Goal: Task Accomplishment & Management: Use online tool/utility

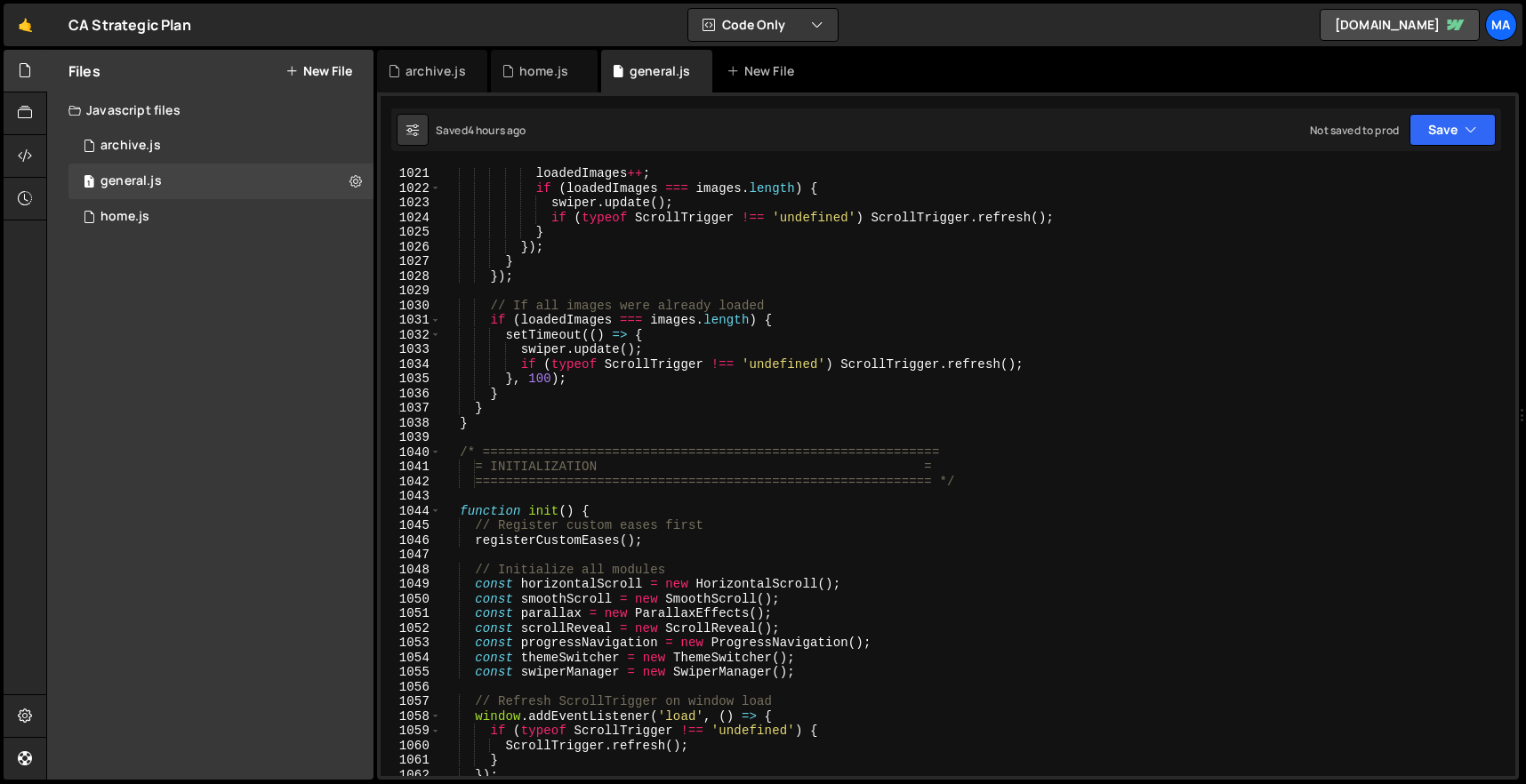
click at [531, 422] on div "loadedImages ++ ; if ( loadedImages === images . length ) { swiper . update ( )…" at bounding box center [975, 486] width 1067 height 639
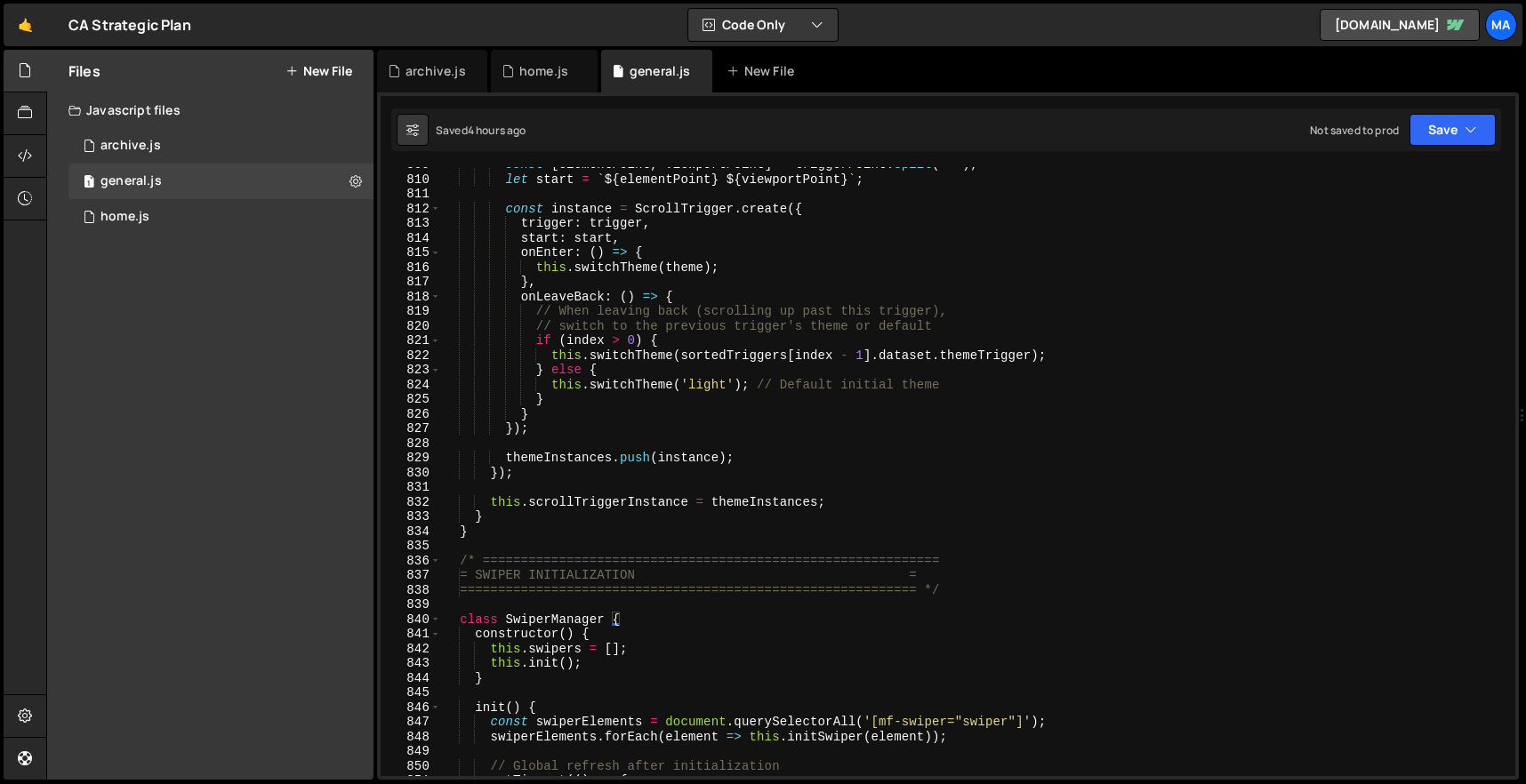
scroll to position [11946, 0]
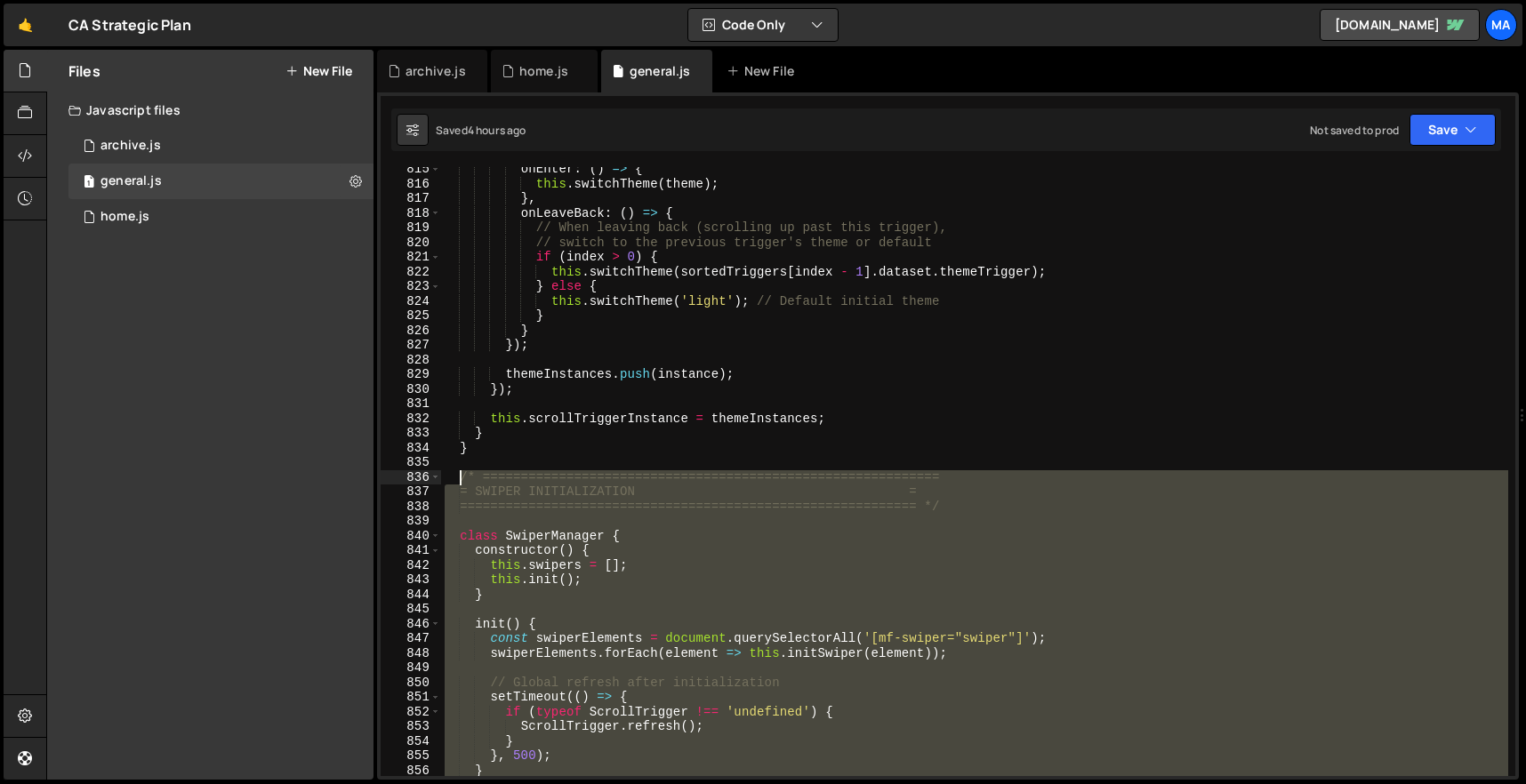
click at [464, 475] on div "onEnter : ( ) => { this . switchTheme ( theme ) ; } , onLeaveBack : ( ) => { //…" at bounding box center [975, 482] width 1067 height 639
paste textarea "}"
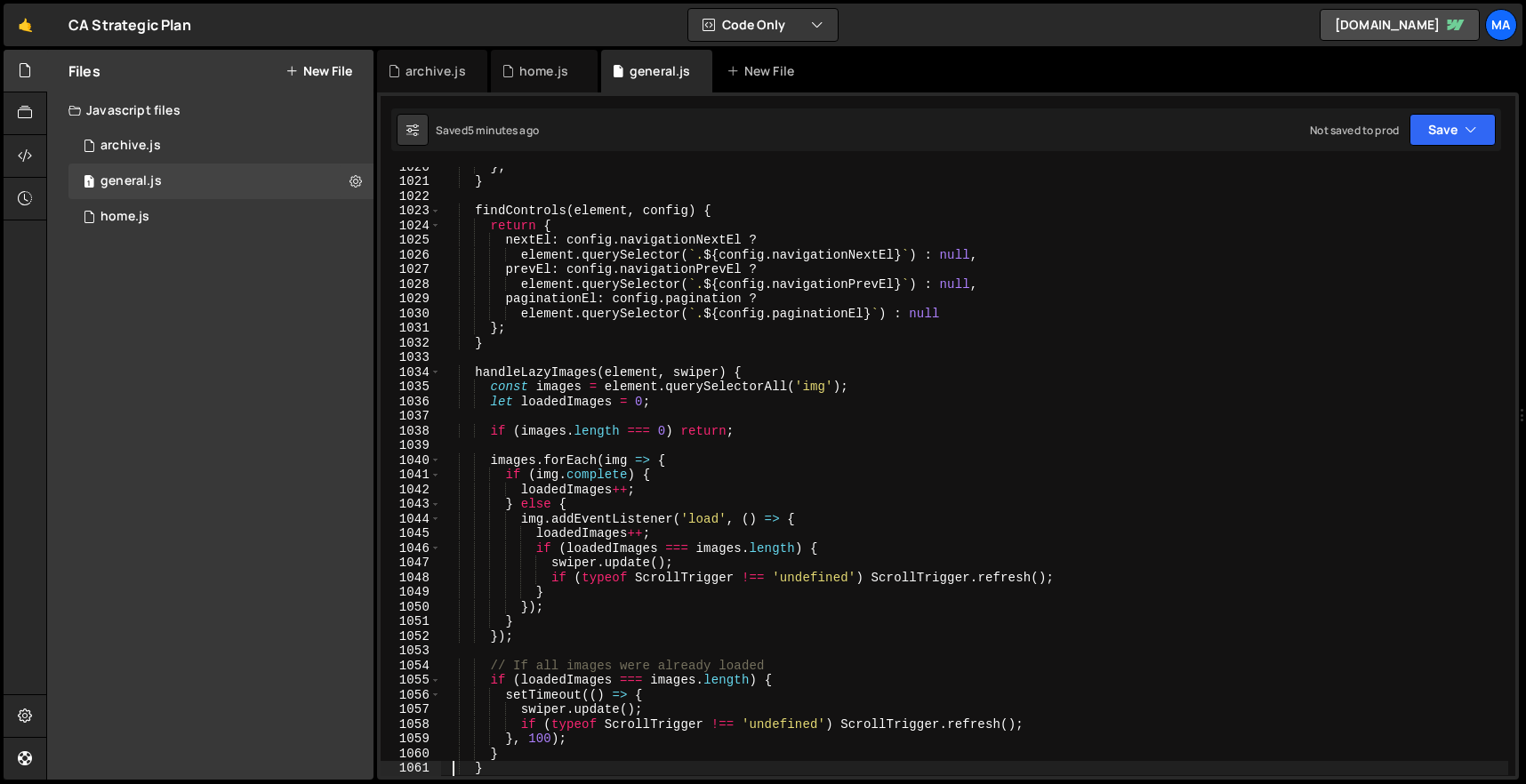
scroll to position [15323, 0]
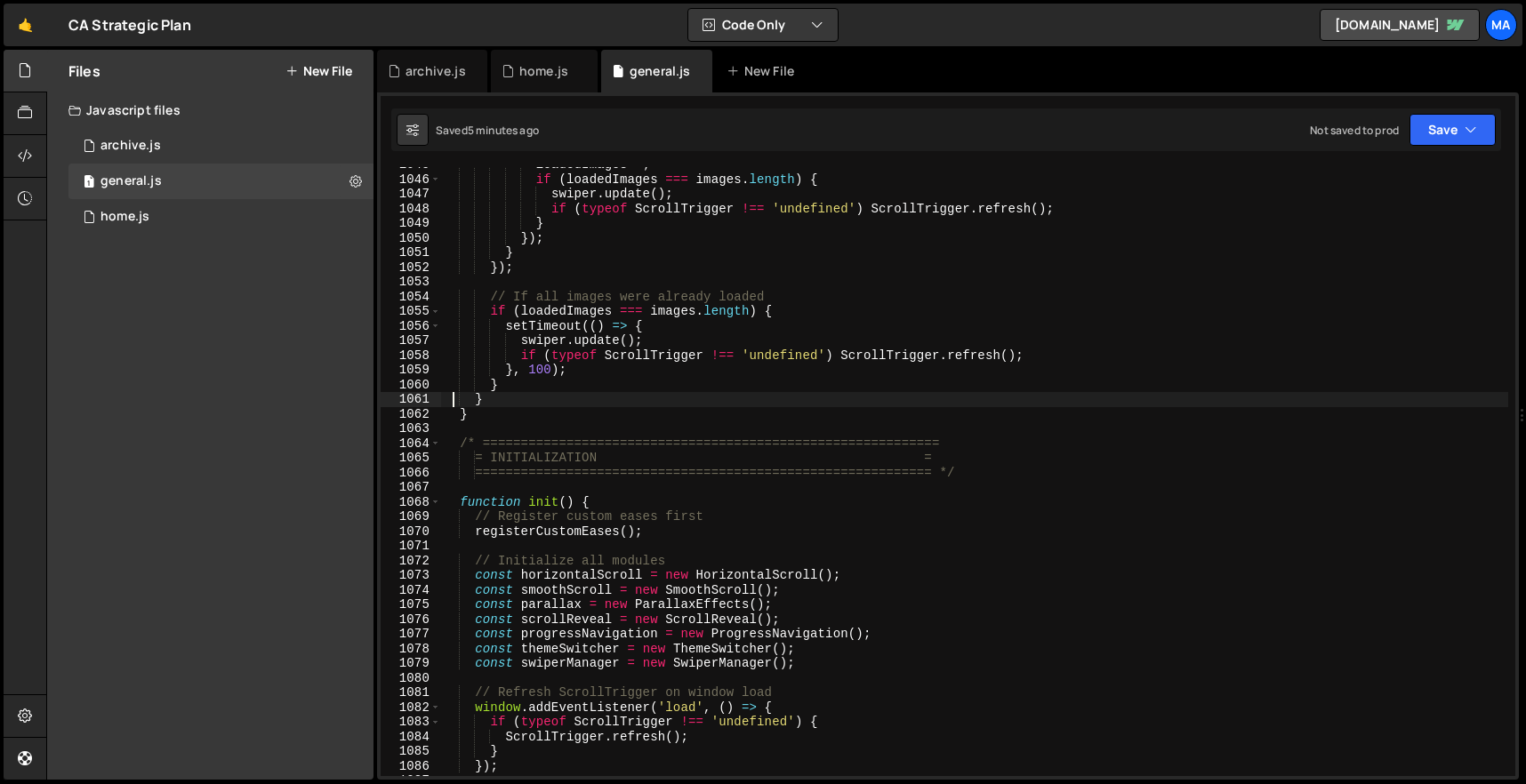
click at [500, 412] on div "loadedImages ++ ; if ( loadedImages === images . length ) { swiper . update ( )…" at bounding box center [975, 477] width 1067 height 639
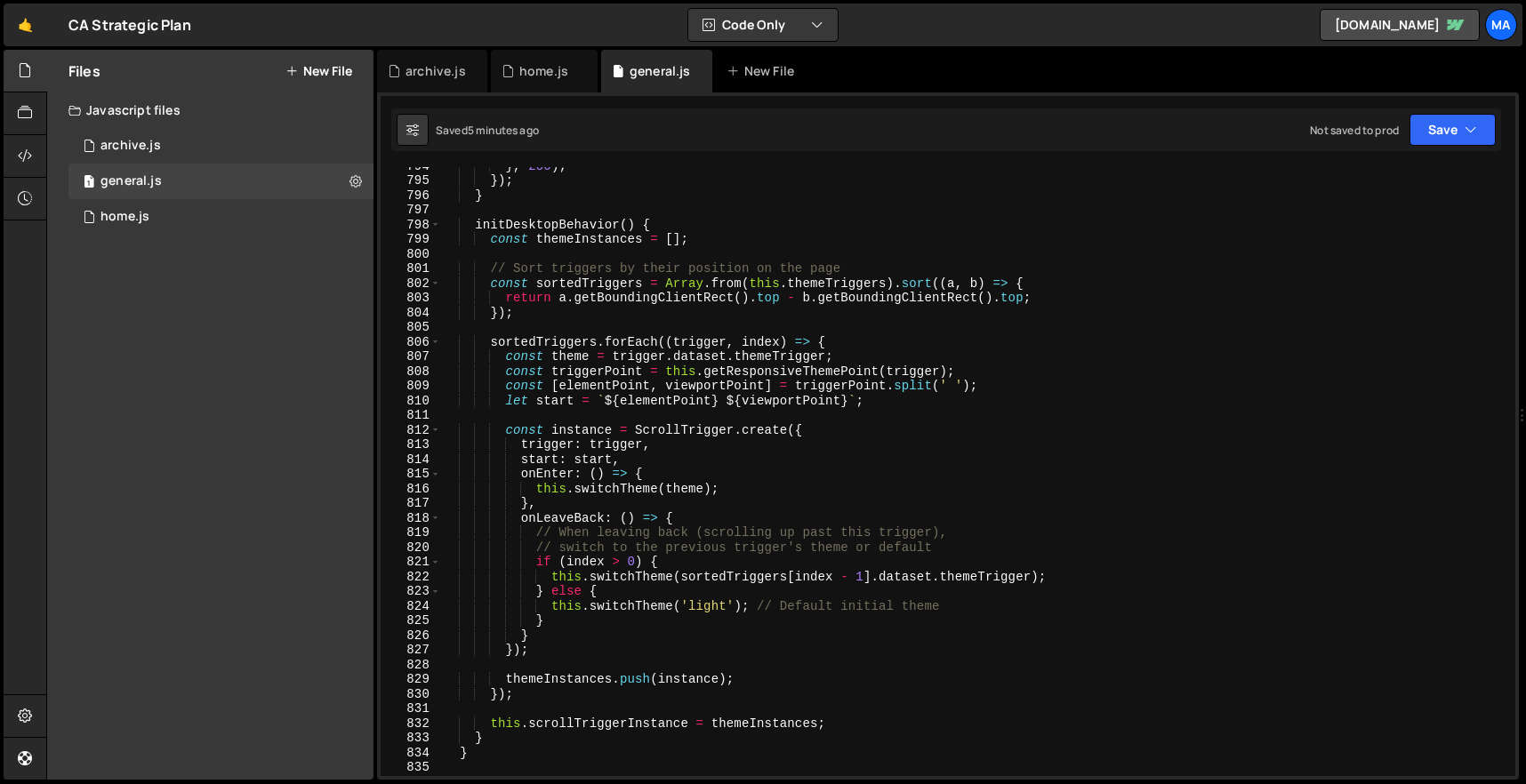
scroll to position [11859, 0]
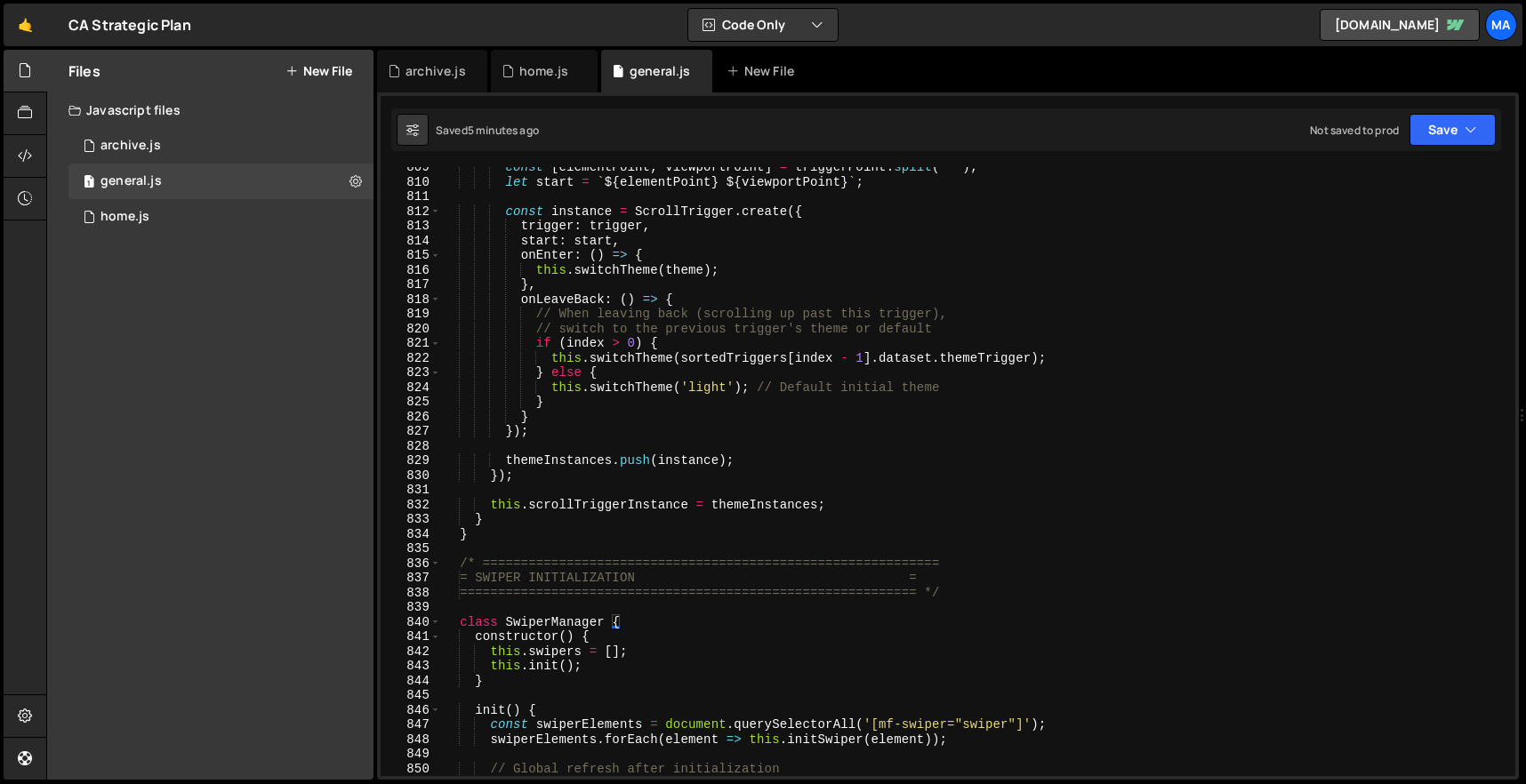
click at [458, 563] on div "const [ elementPoint , viewportPoint ] = triggerPoint . split ( ' ' ) ; let sta…" at bounding box center [975, 480] width 1067 height 639
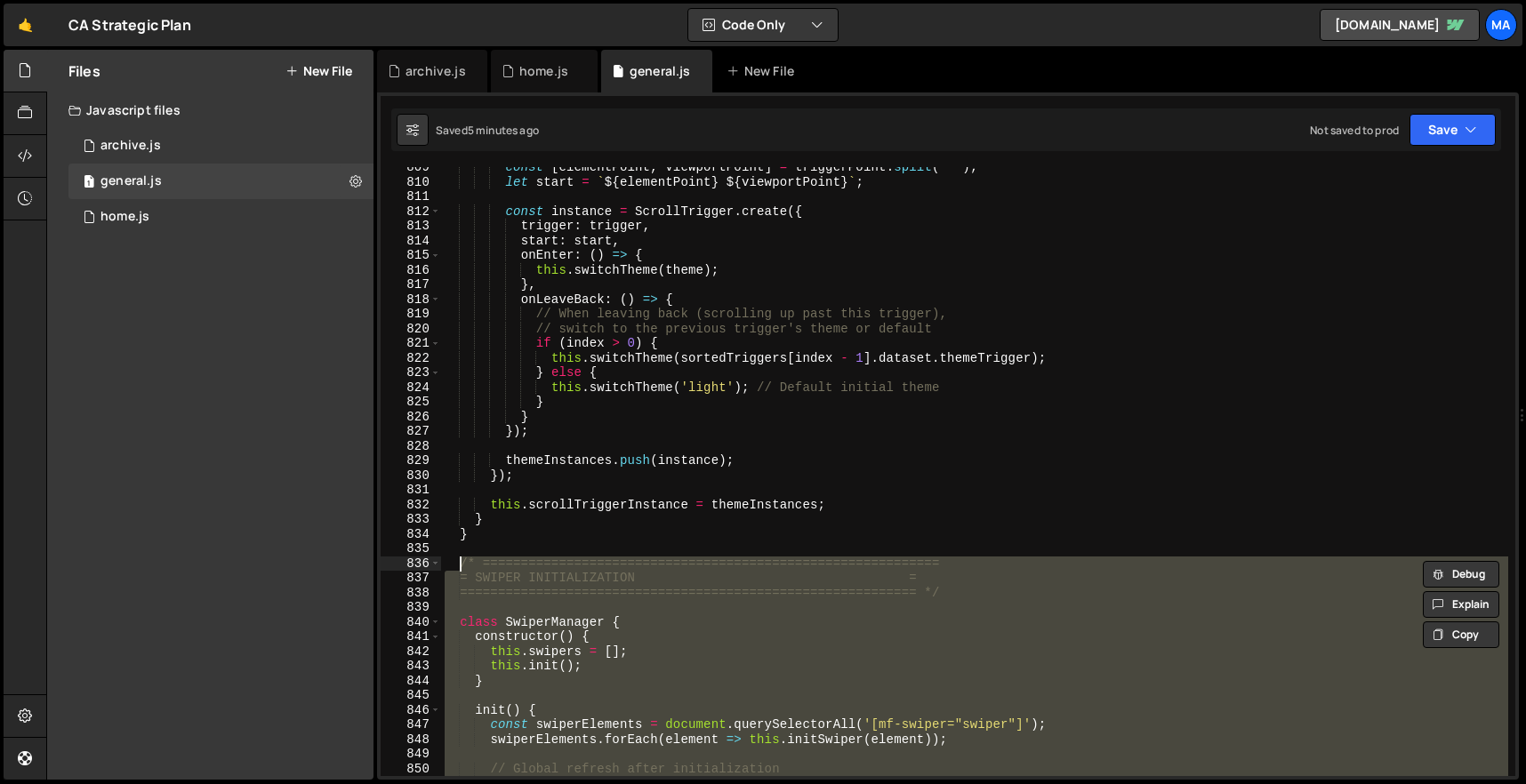
paste textarea "}"
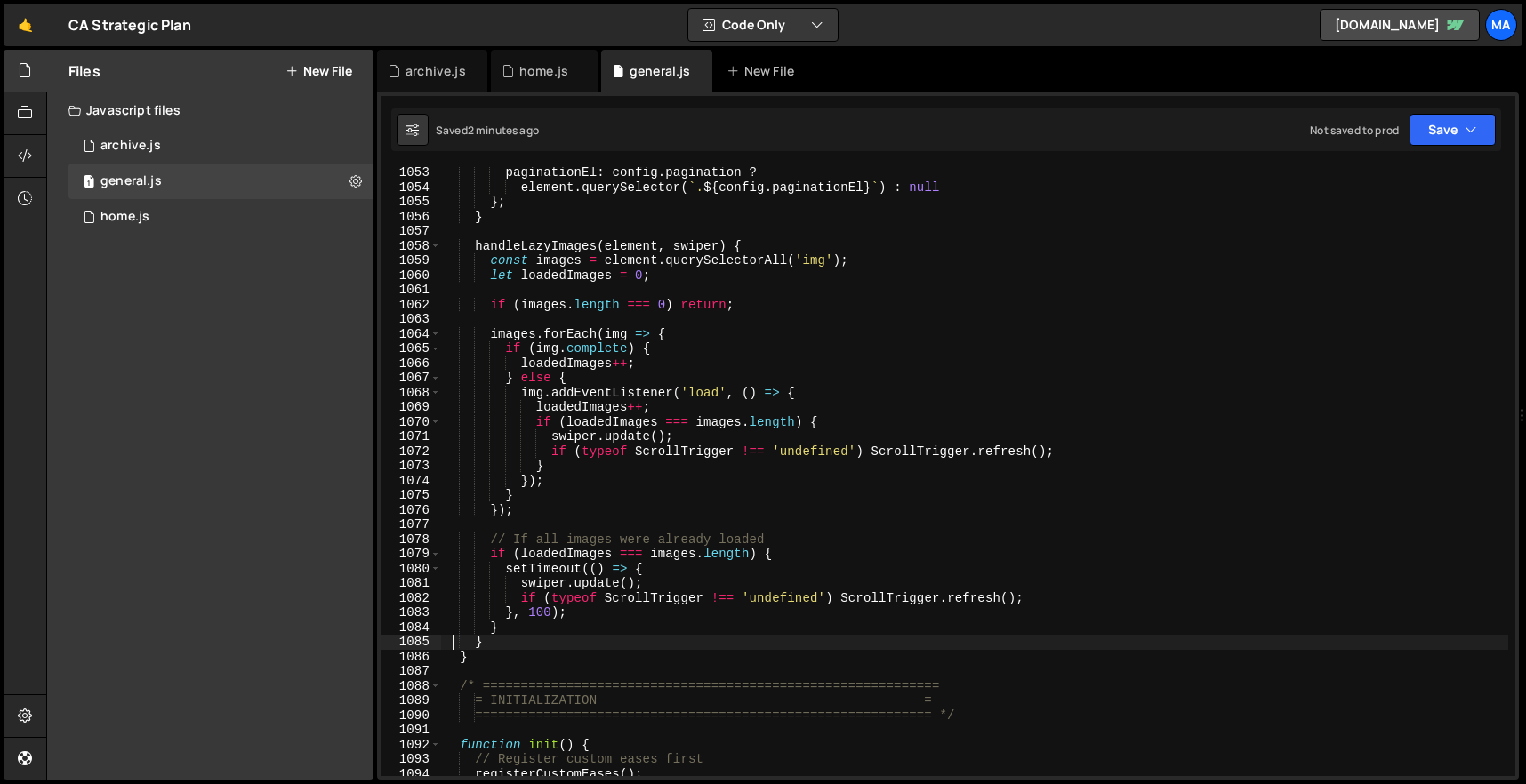
scroll to position [15436, 0]
click at [498, 652] on div "paginationEl : config . pagination ? element . querySelector ( ` . ${ config . …" at bounding box center [975, 483] width 1067 height 639
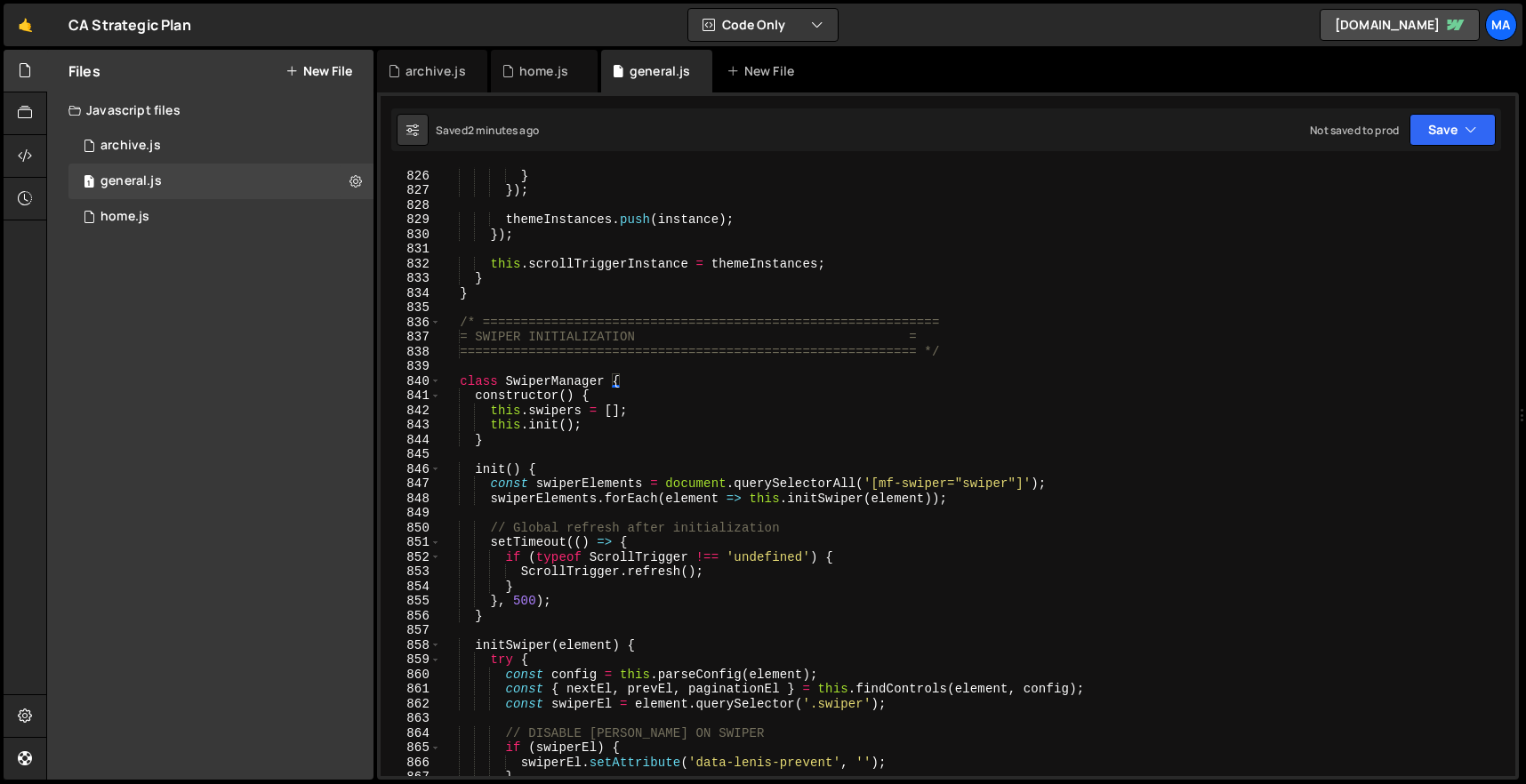
scroll to position [12071, 0]
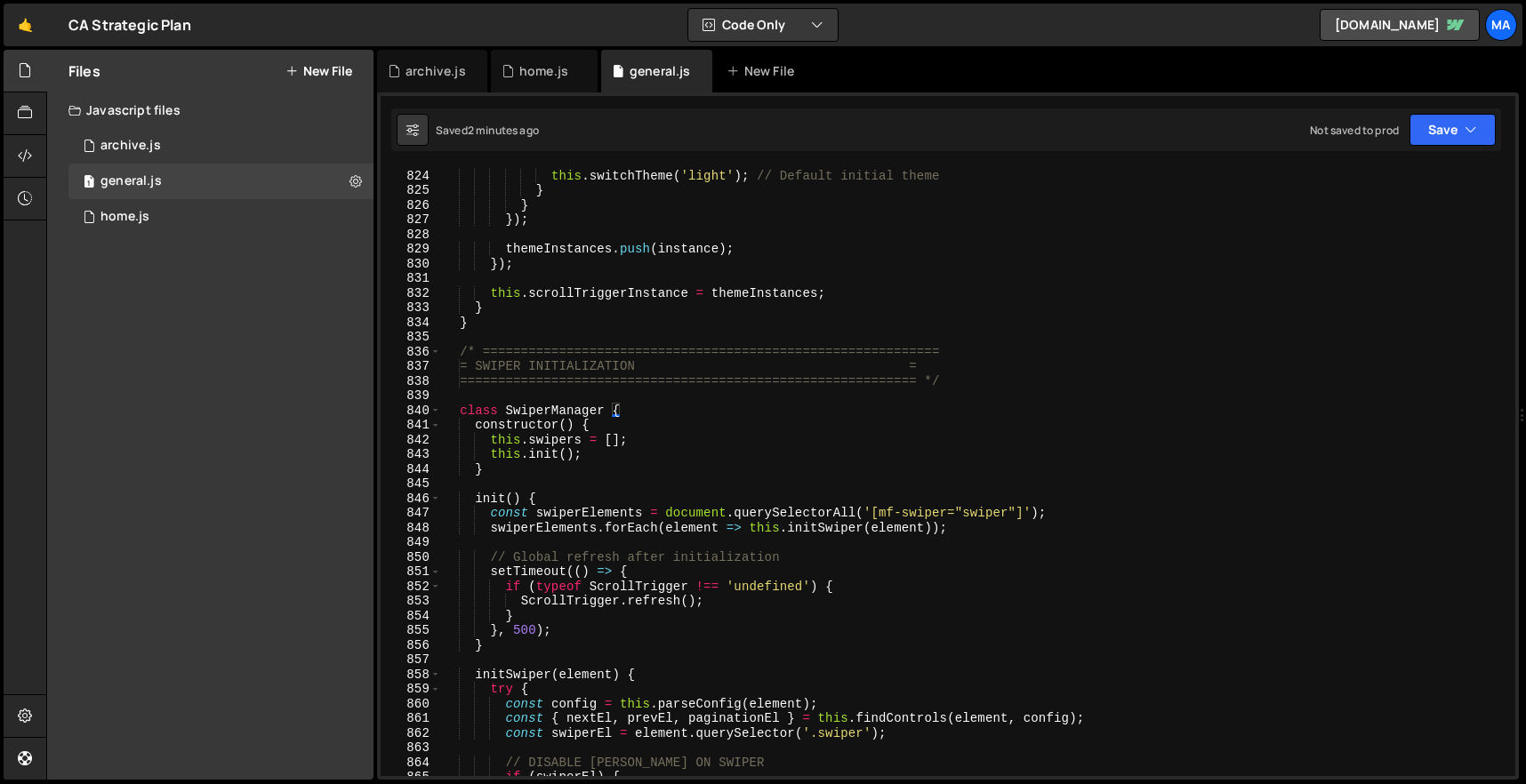
click at [461, 351] on div "} else { this . switchTheme ( 'light' ) ; // Default initial theme } } }) ; the…" at bounding box center [975, 474] width 1067 height 639
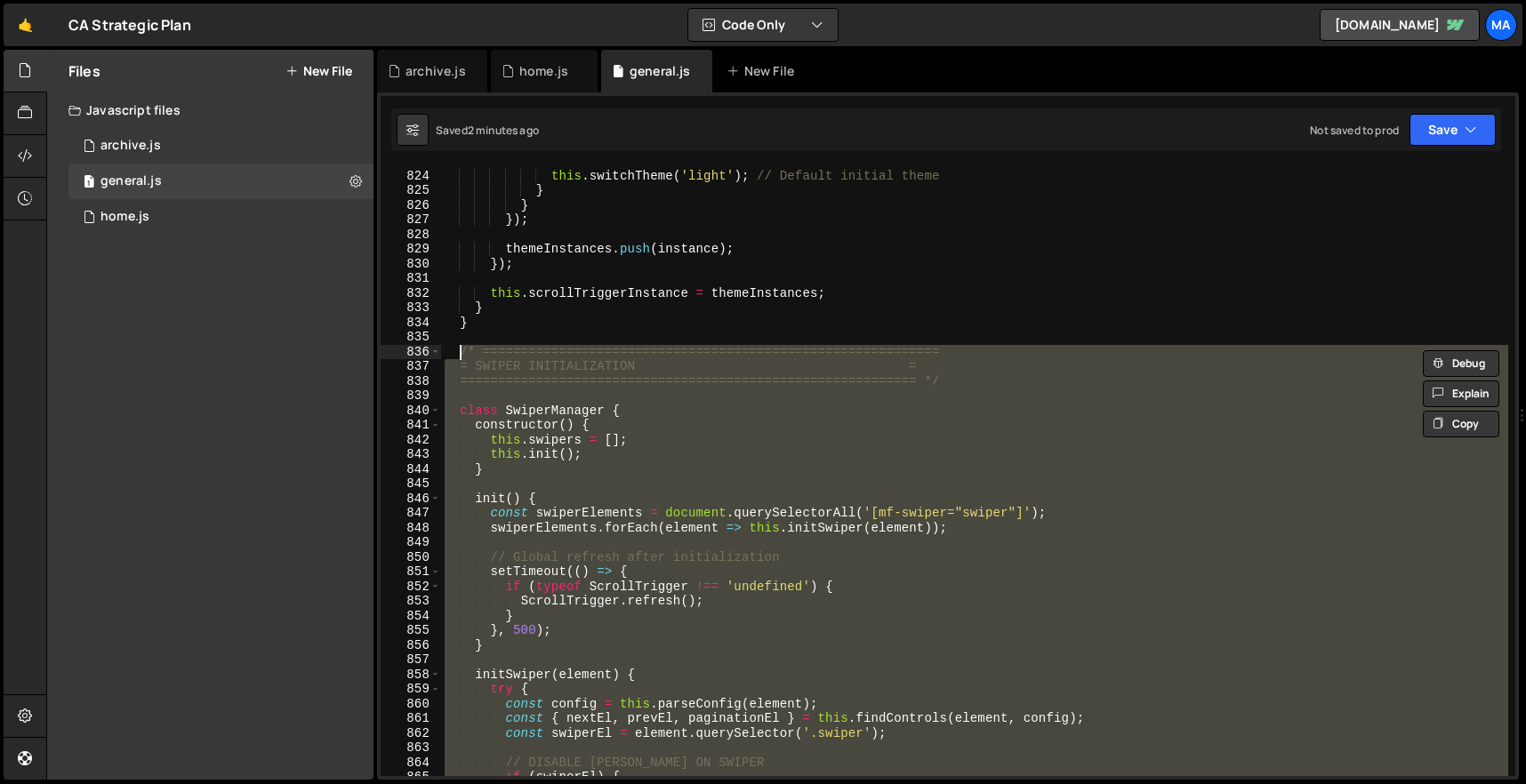
paste textarea "}"
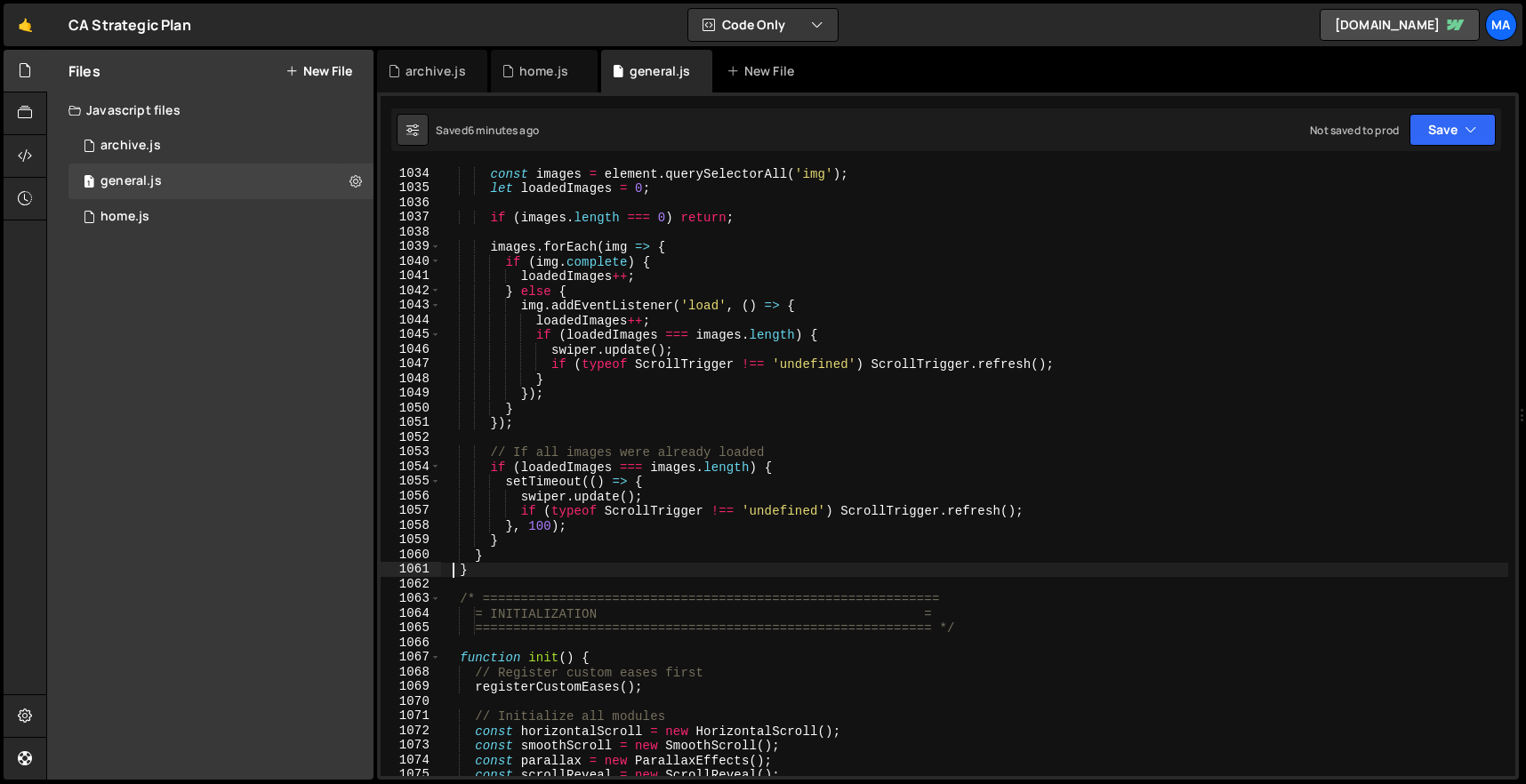
click at [493, 576] on div "const images = element . querySelectorAll ( 'img' ) ; let loadedImages = 0 ; if…" at bounding box center [975, 486] width 1067 height 639
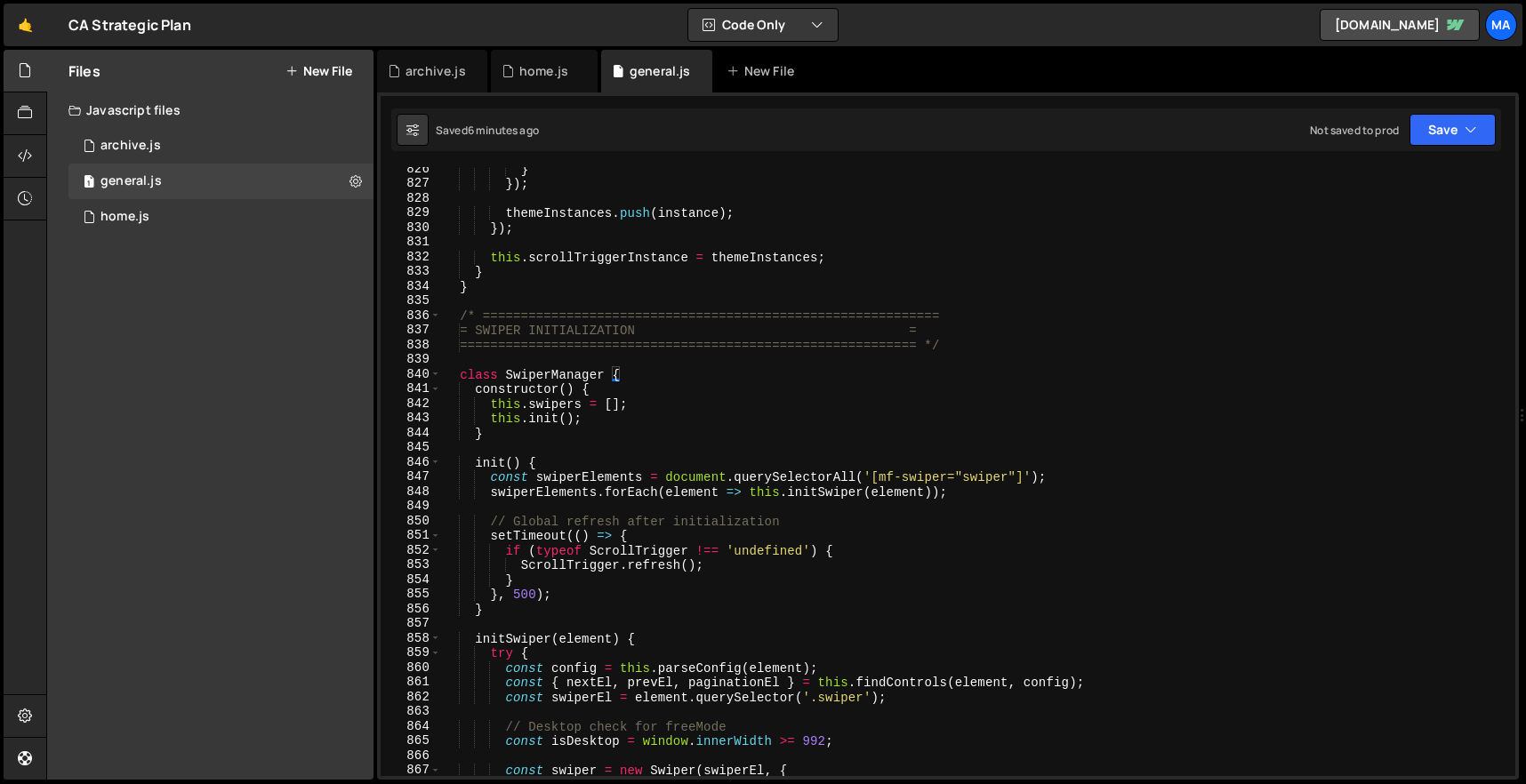
scroll to position [12106, 0]
click at [460, 319] on div "} }) ; themeInstances . push ( instance ) ; }) ; this . scrollTriggerInstance =…" at bounding box center [975, 482] width 1067 height 639
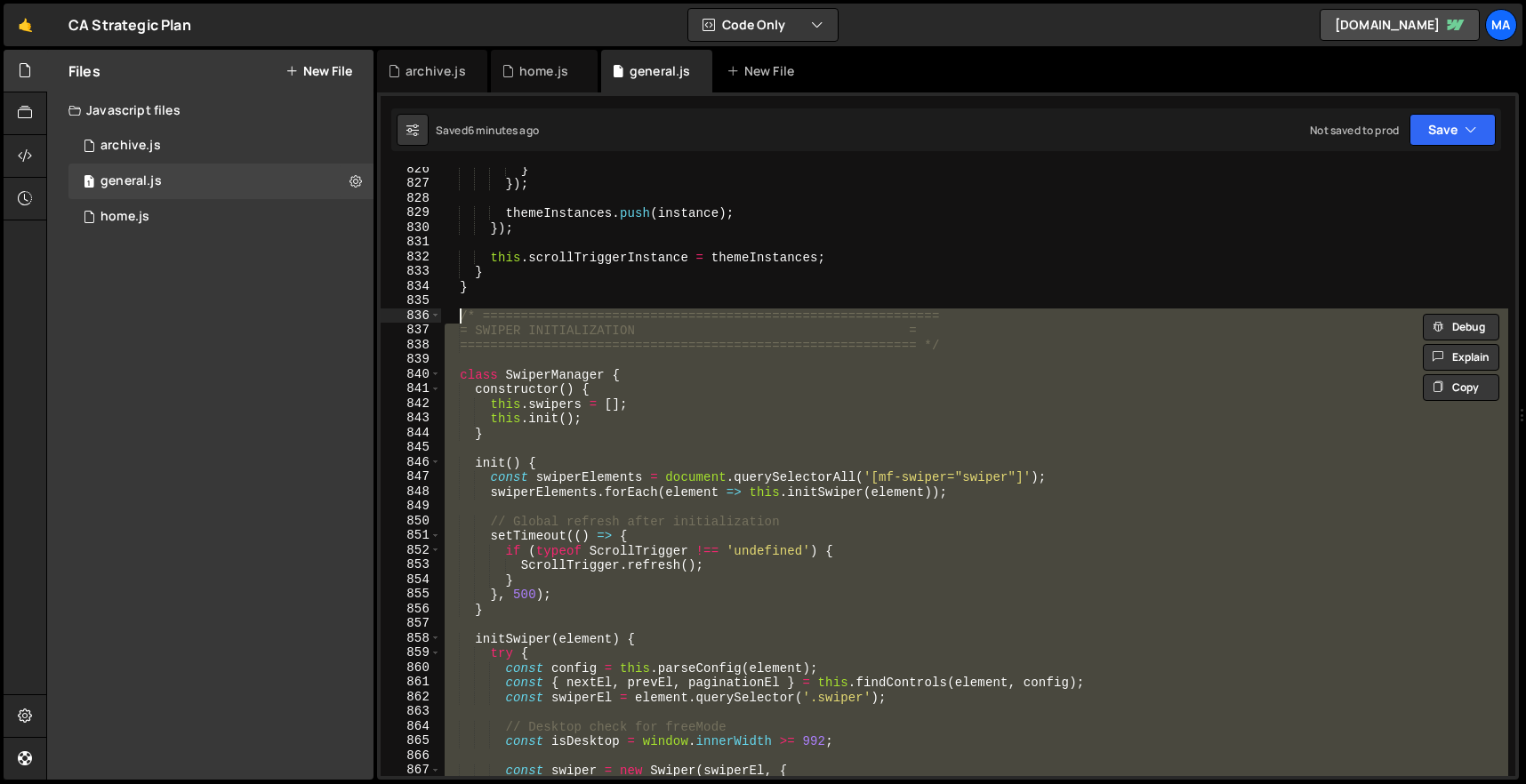
paste textarea "}"
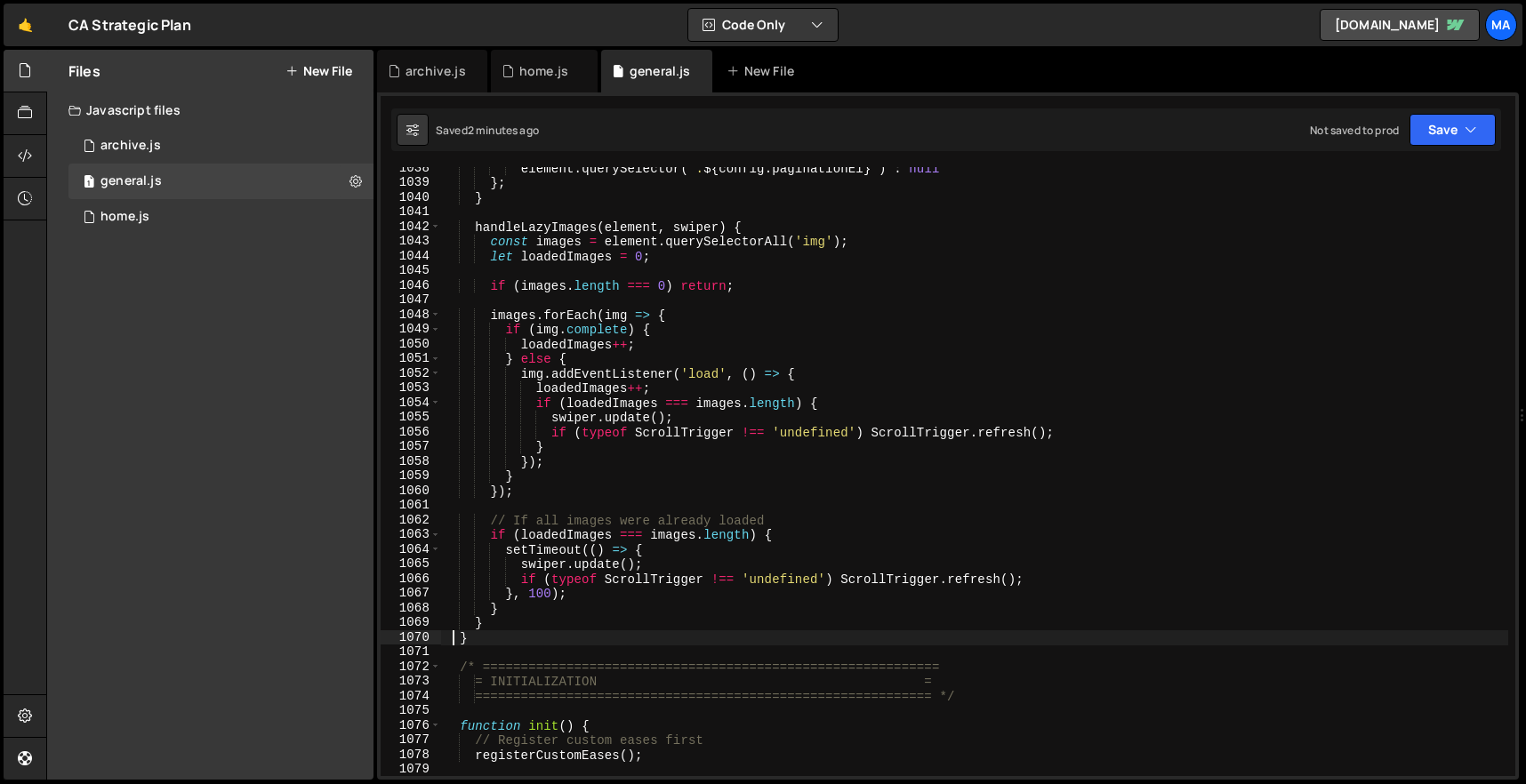
scroll to position [15217, 0]
click at [473, 636] on div "element . querySelector ( ` . ${ config . paginationEl } ` ) : null } ; } handl…" at bounding box center [975, 481] width 1067 height 639
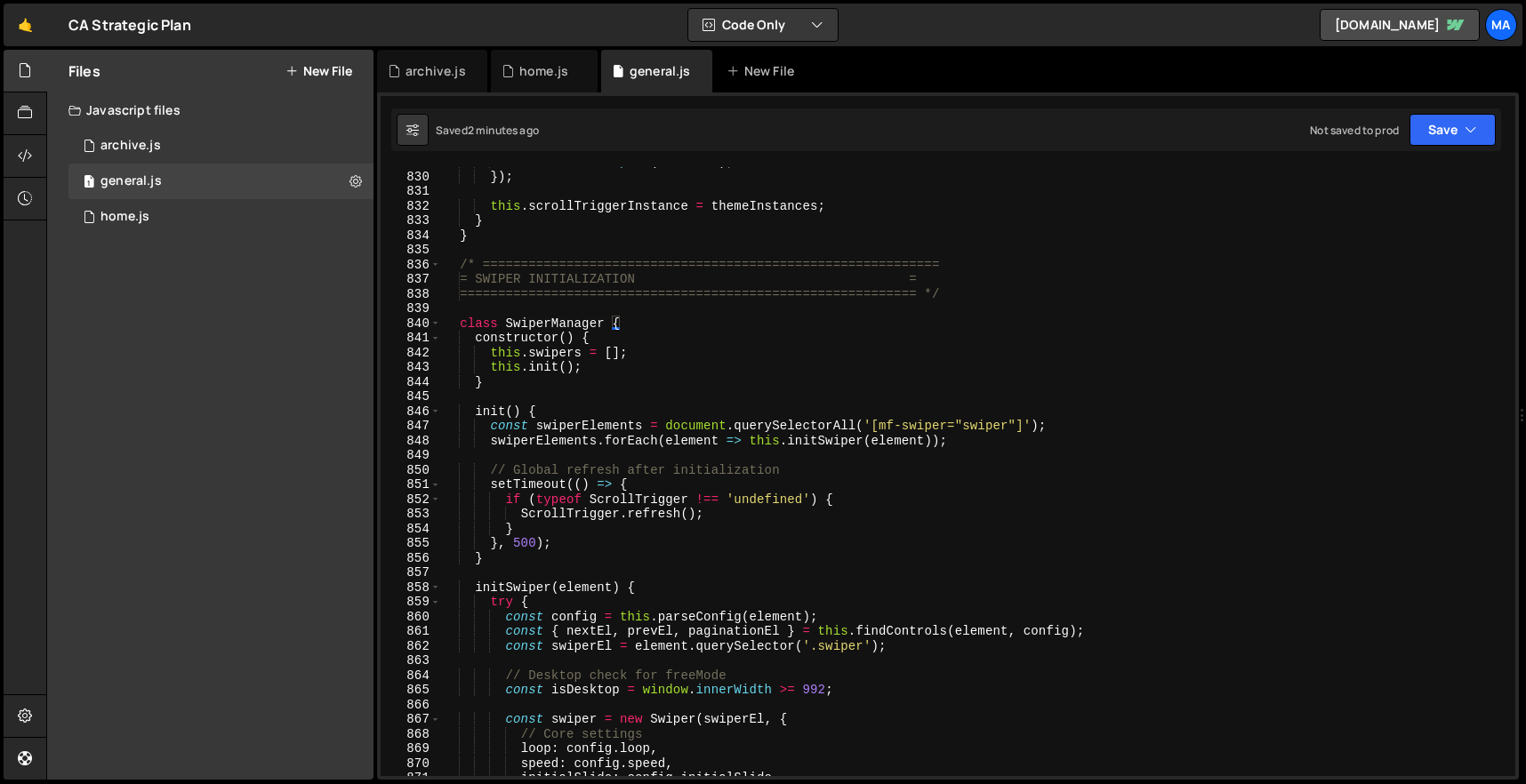
scroll to position [12148, 0]
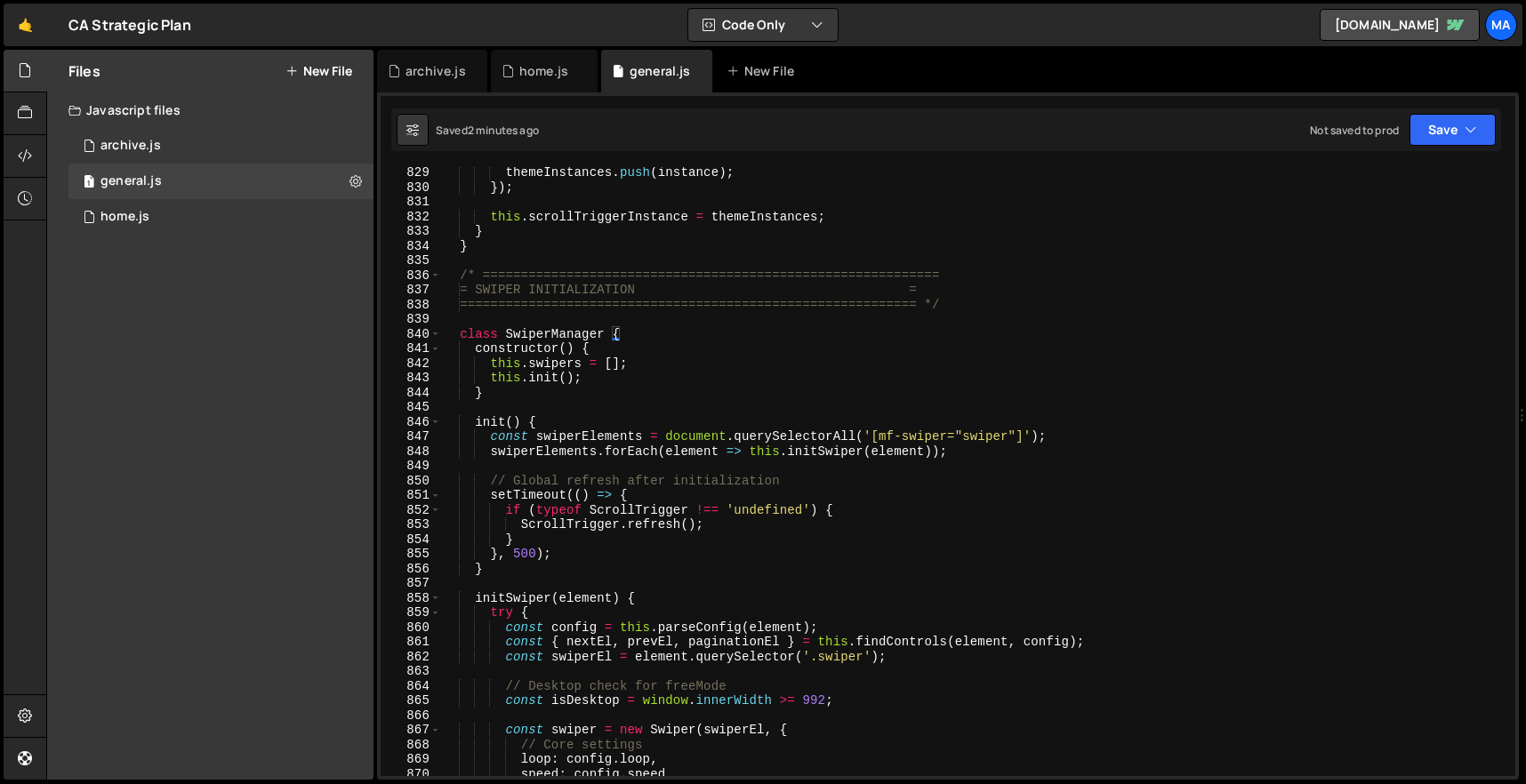
click at [462, 329] on div "themeInstances . push ( instance ) ; }) ; this . scrollTriggerInstance = themeI…" at bounding box center [975, 485] width 1067 height 639
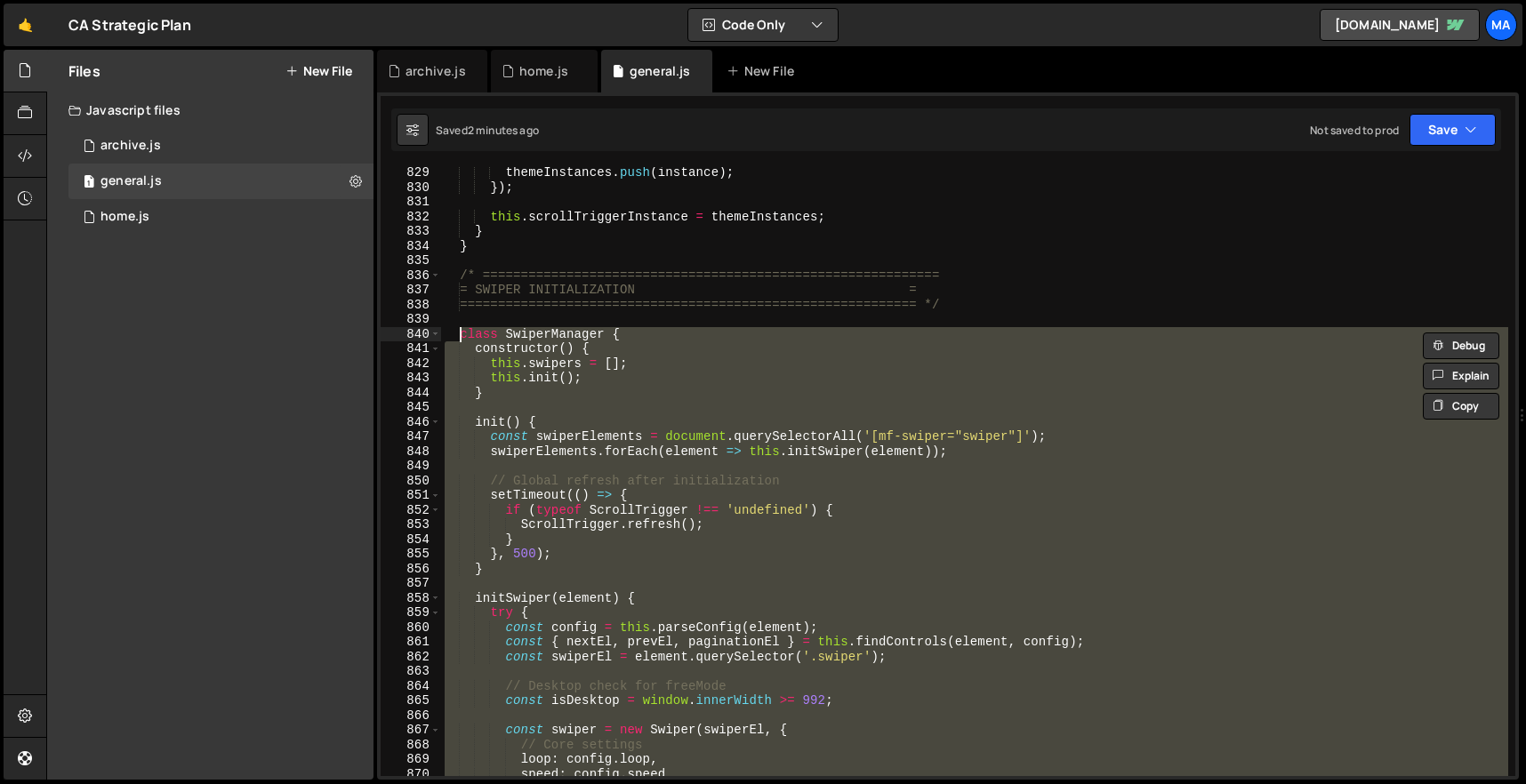
paste textarea "}"
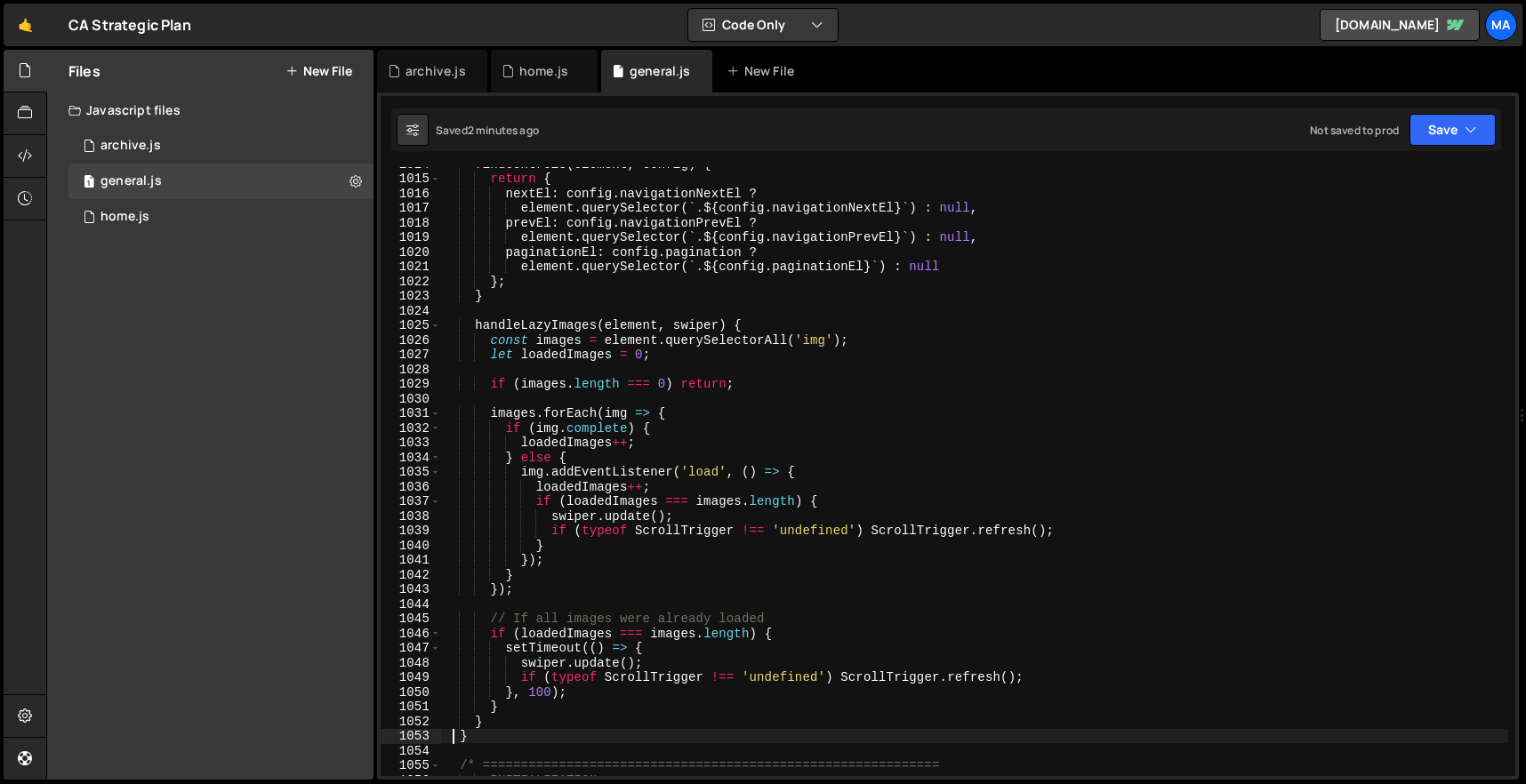
scroll to position [15021, 0]
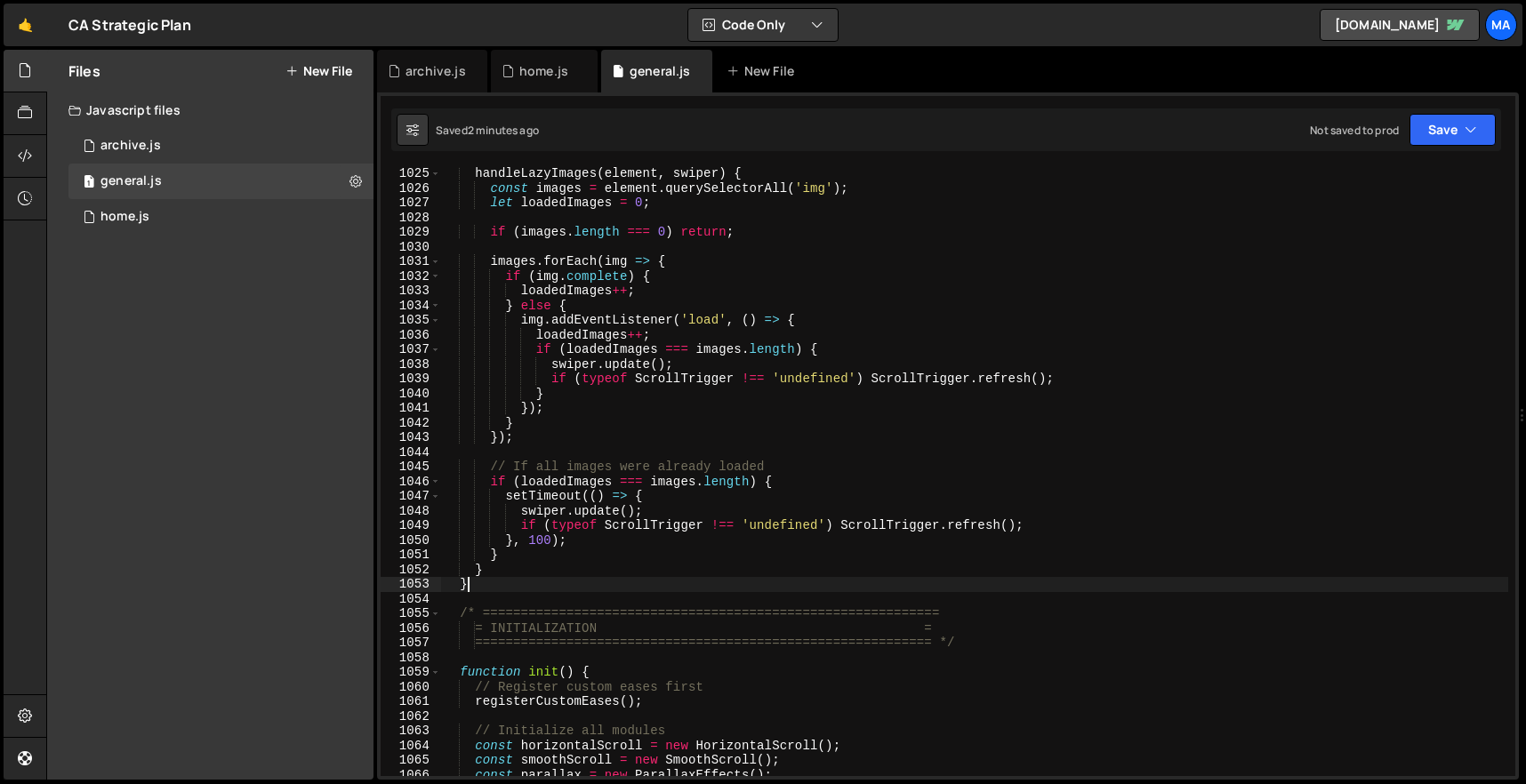
drag, startPoint x: 468, startPoint y: 583, endPoint x: 459, endPoint y: 346, distance: 237.2
click at [459, 353] on div "handleLazyImages ( element , swiper ) { const images = element . querySelectorA…" at bounding box center [975, 486] width 1067 height 639
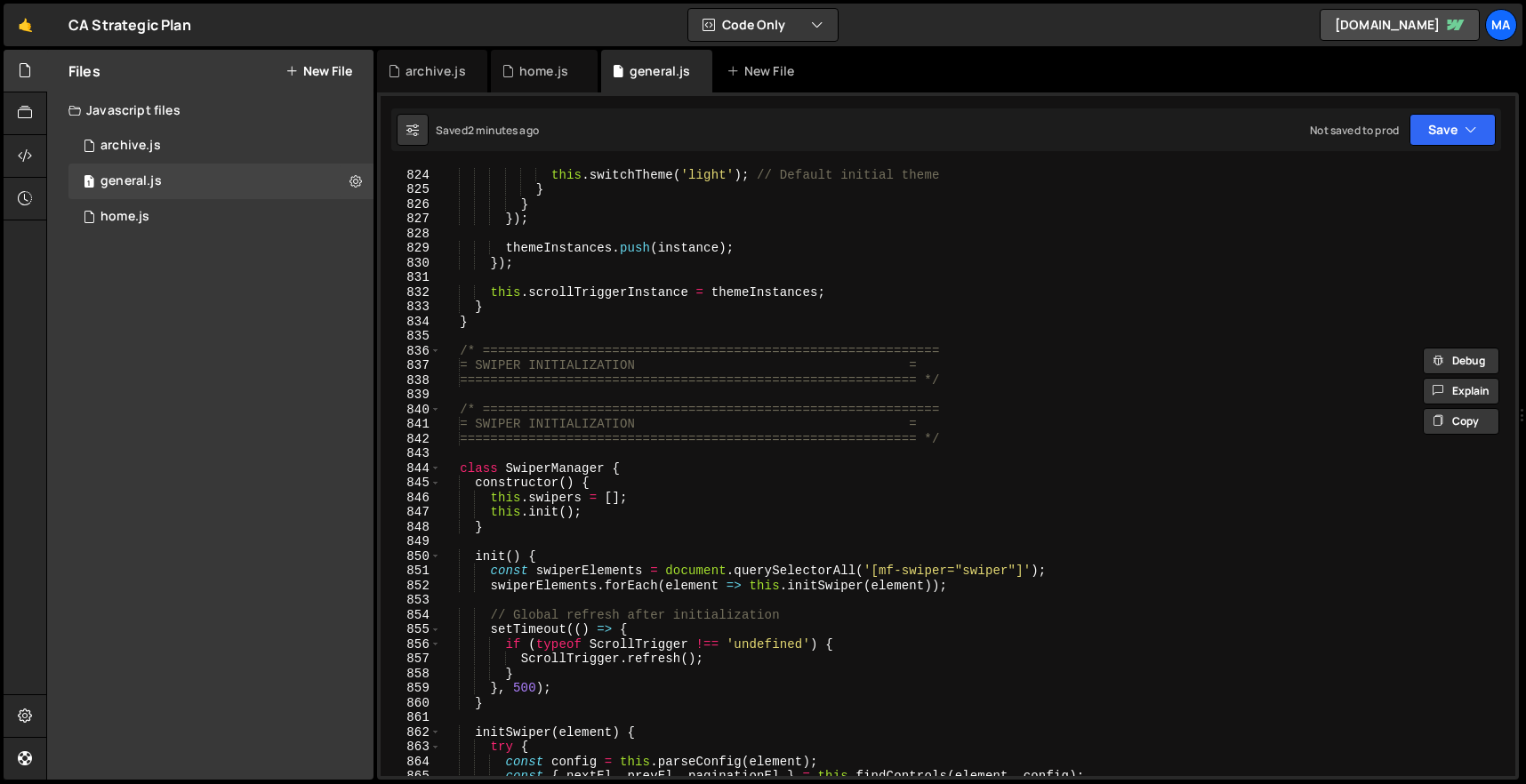
scroll to position [12071, 0]
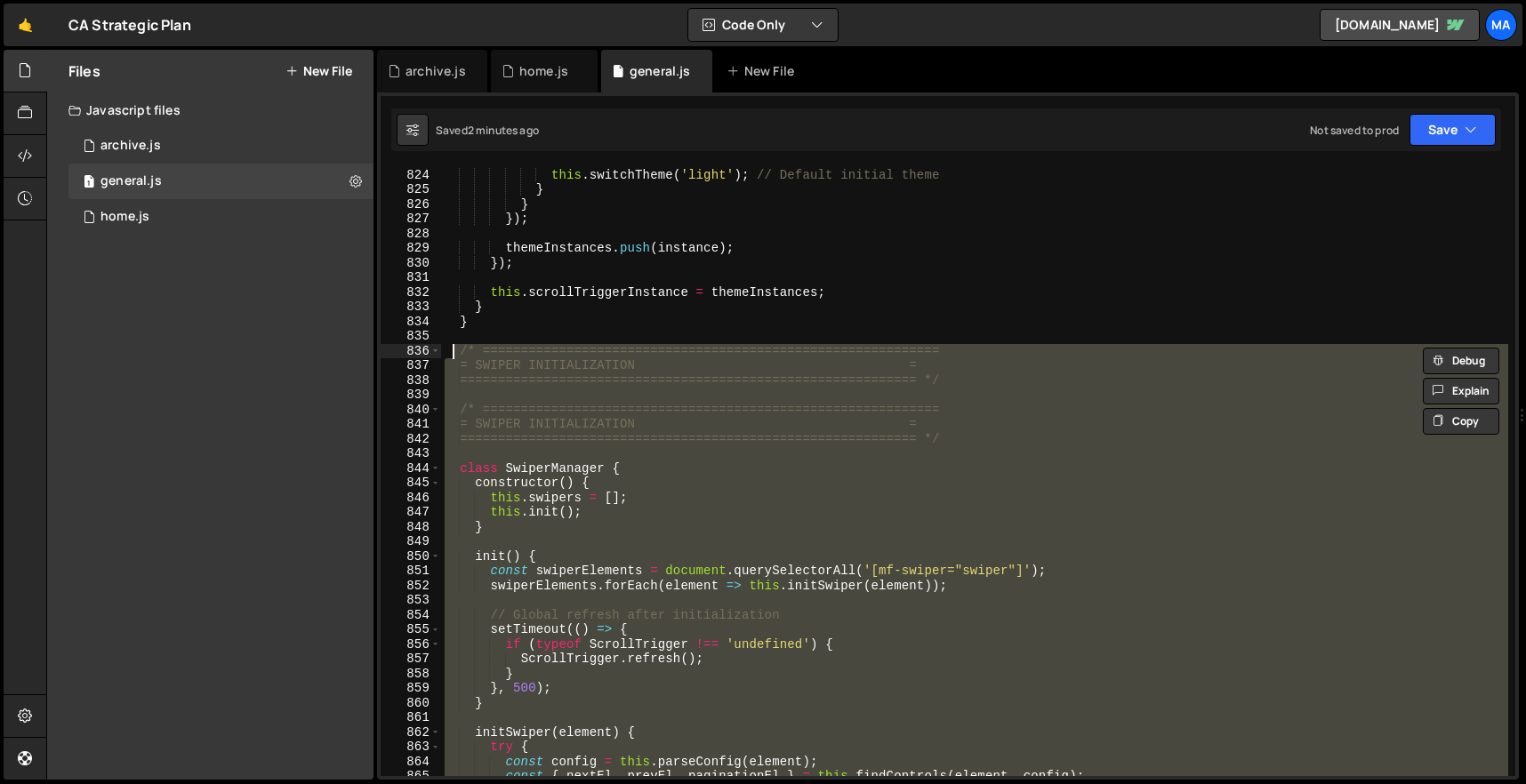
click at [455, 353] on div "} else { this . switchTheme ( 'light' ) ; // Default initial theme } } }) ; the…" at bounding box center [975, 473] width 1067 height 639
paste textarea "}"
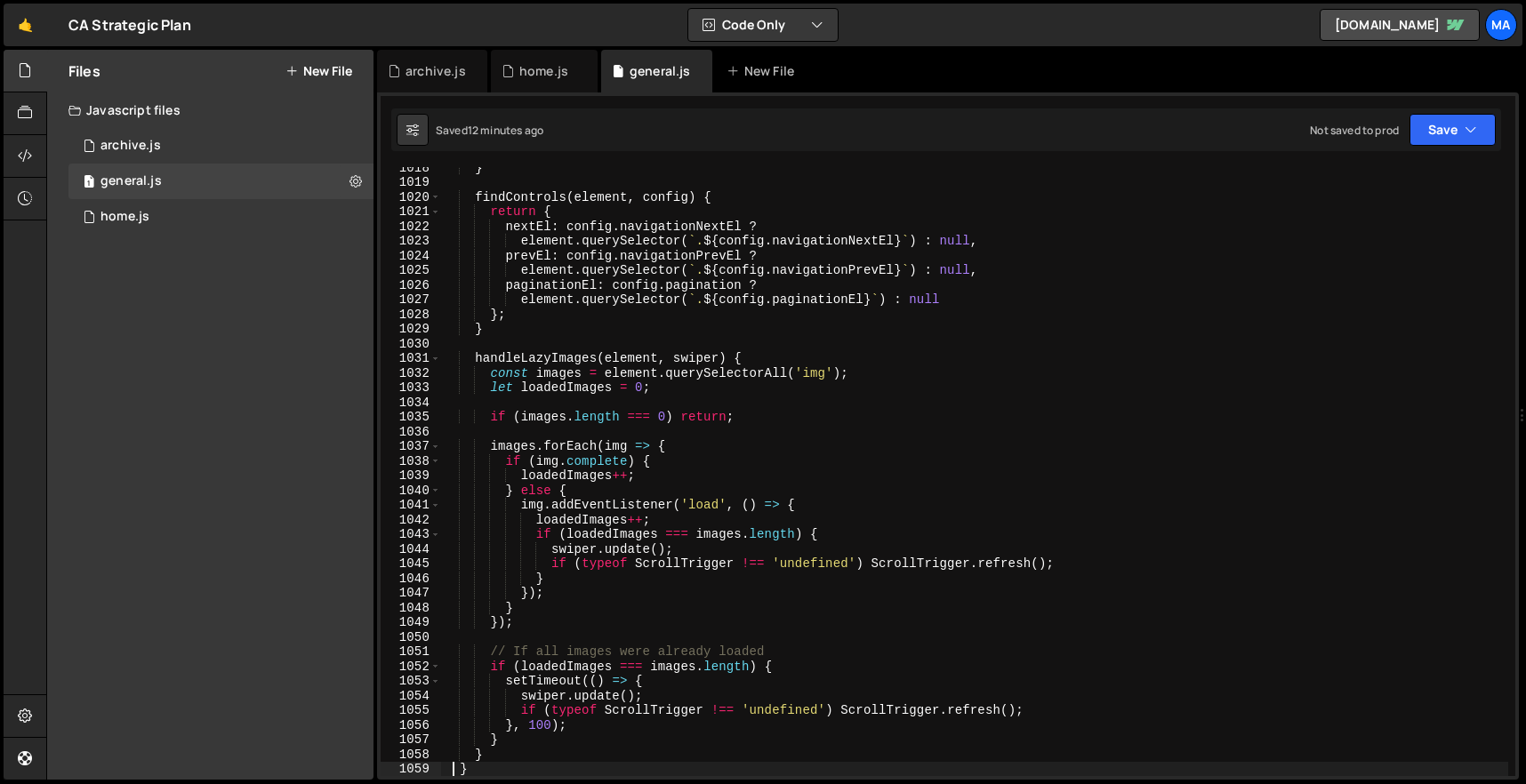
scroll to position [15203, 0]
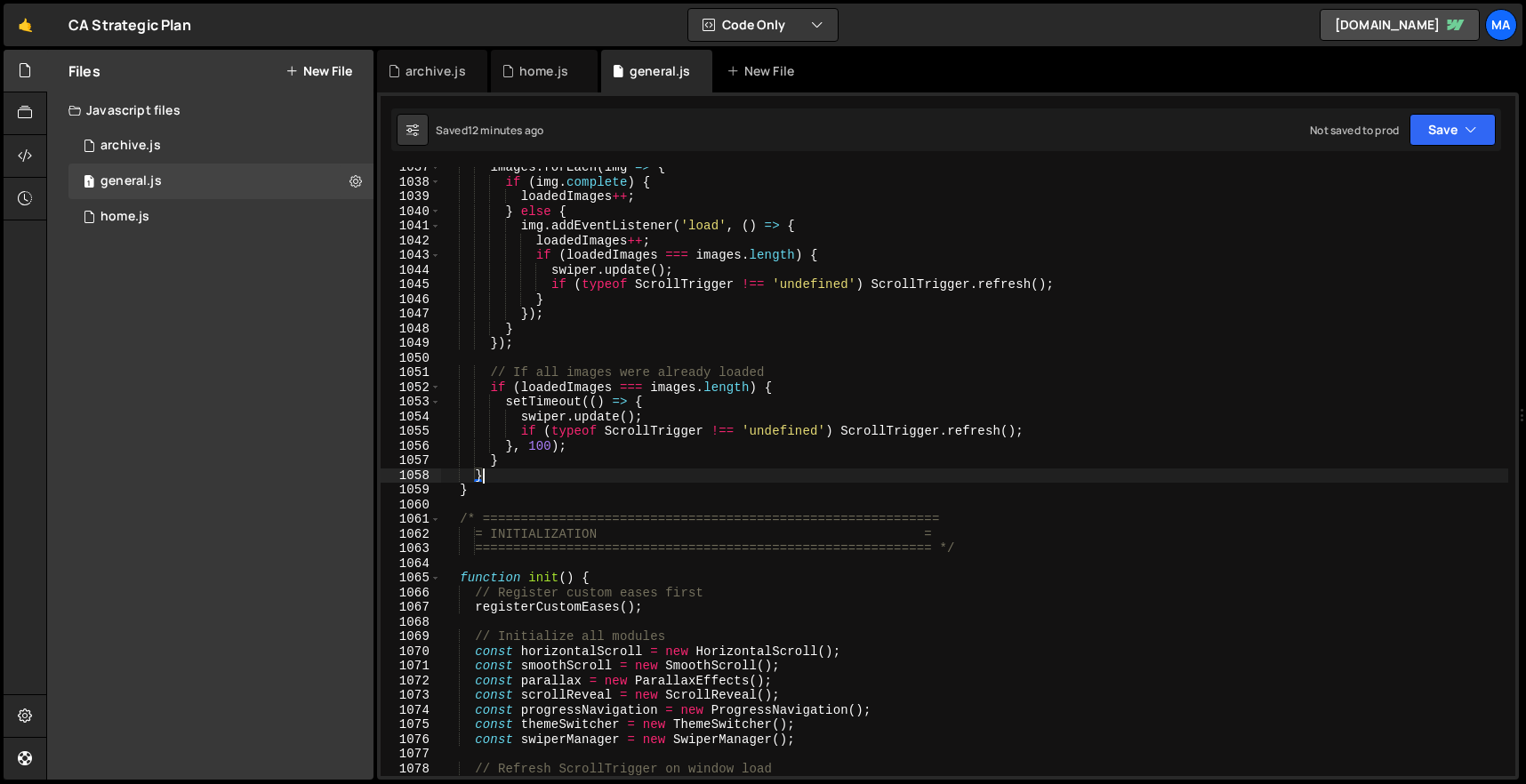
click at [531, 482] on div "images . forEach ( img => { if ( img . complete ) { loadedImages ++ ; } else { …" at bounding box center [975, 480] width 1067 height 639
click at [531, 487] on div "images . forEach ( img => { if ( img . complete ) { loadedImages ++ ; } else { …" at bounding box center [975, 480] width 1067 height 639
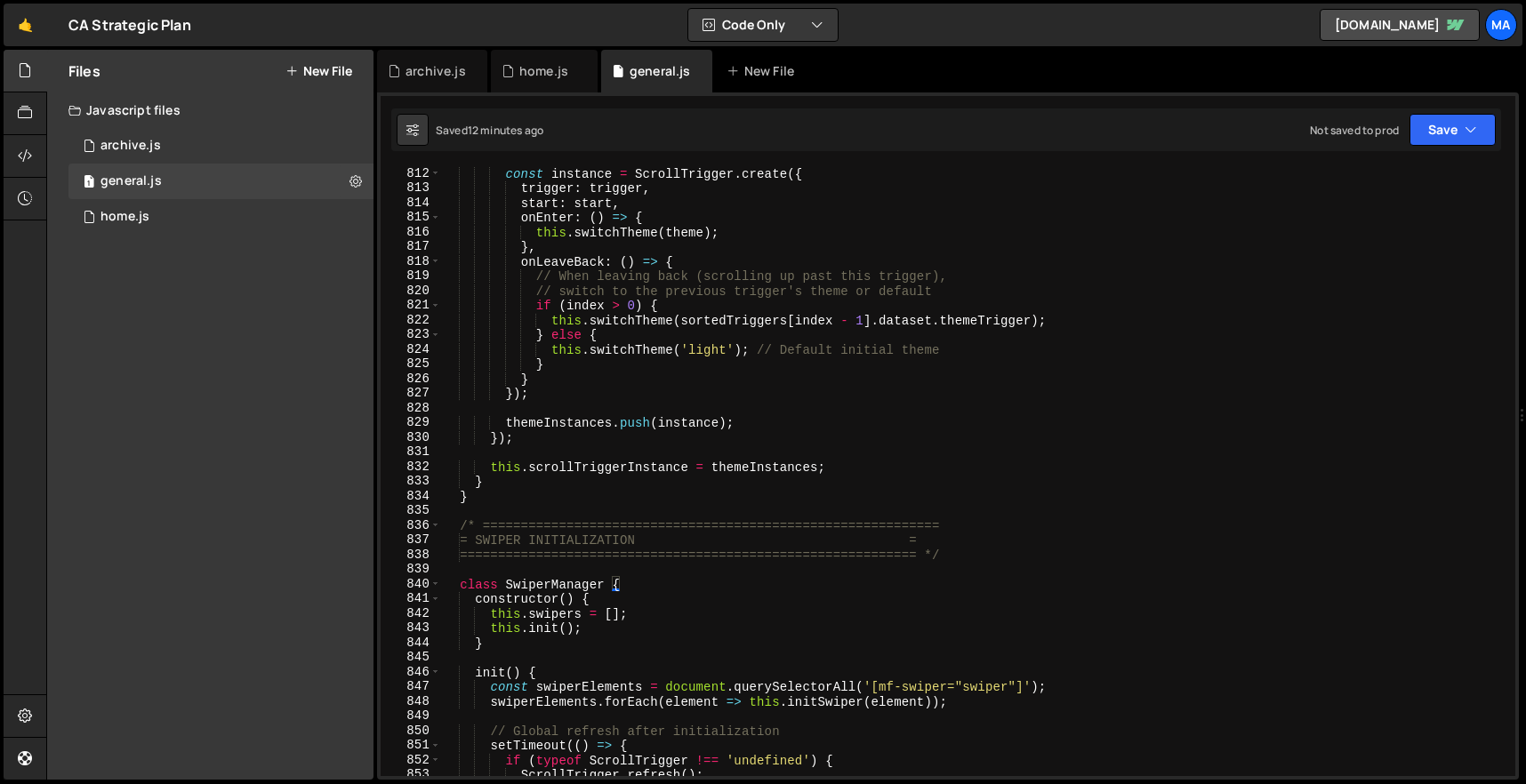
scroll to position [11865, 0]
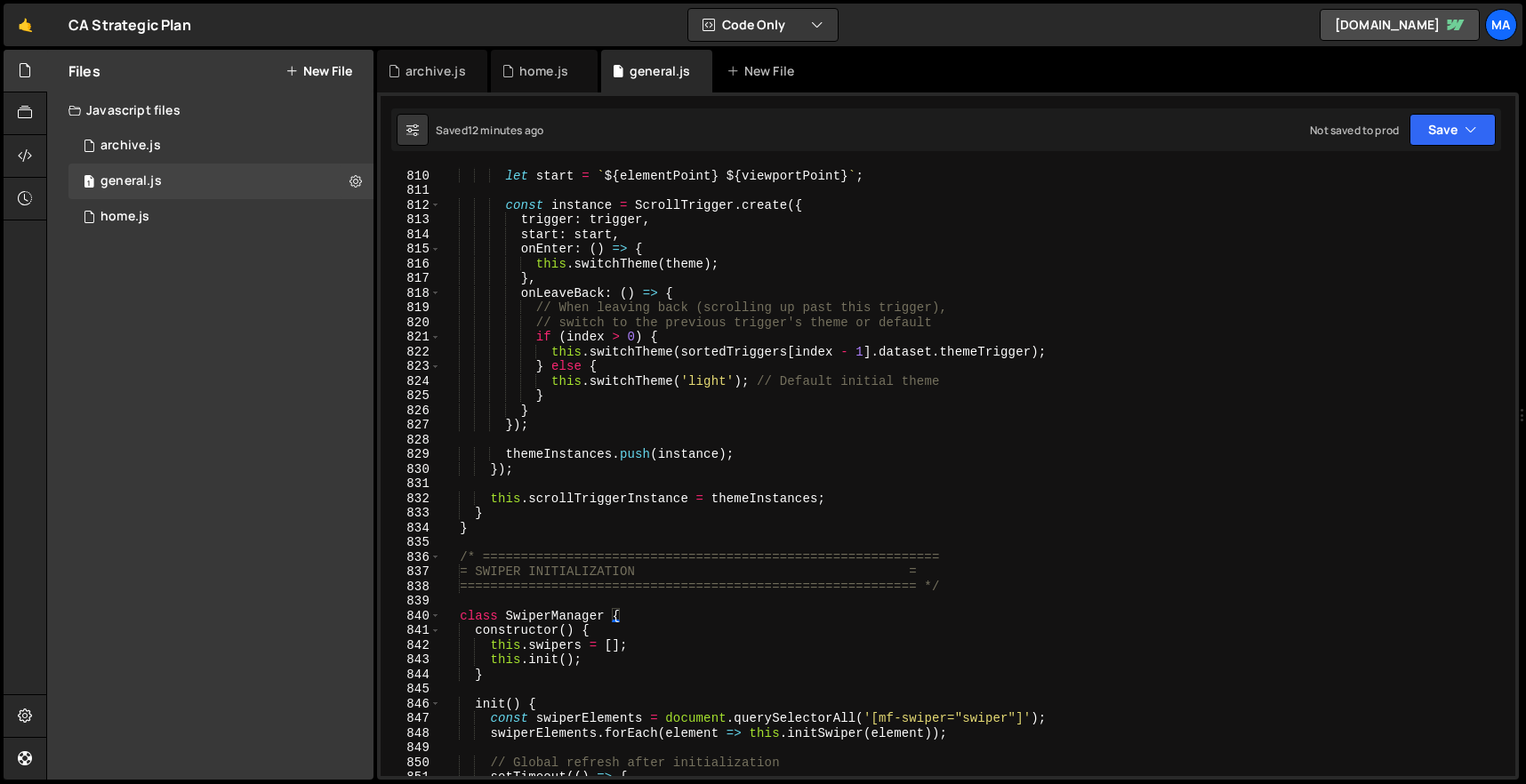
click at [457, 552] on div "const [ elementPoint , viewportPoint ] = triggerPoint . split ( ' ' ) ; let sta…" at bounding box center [975, 474] width 1067 height 639
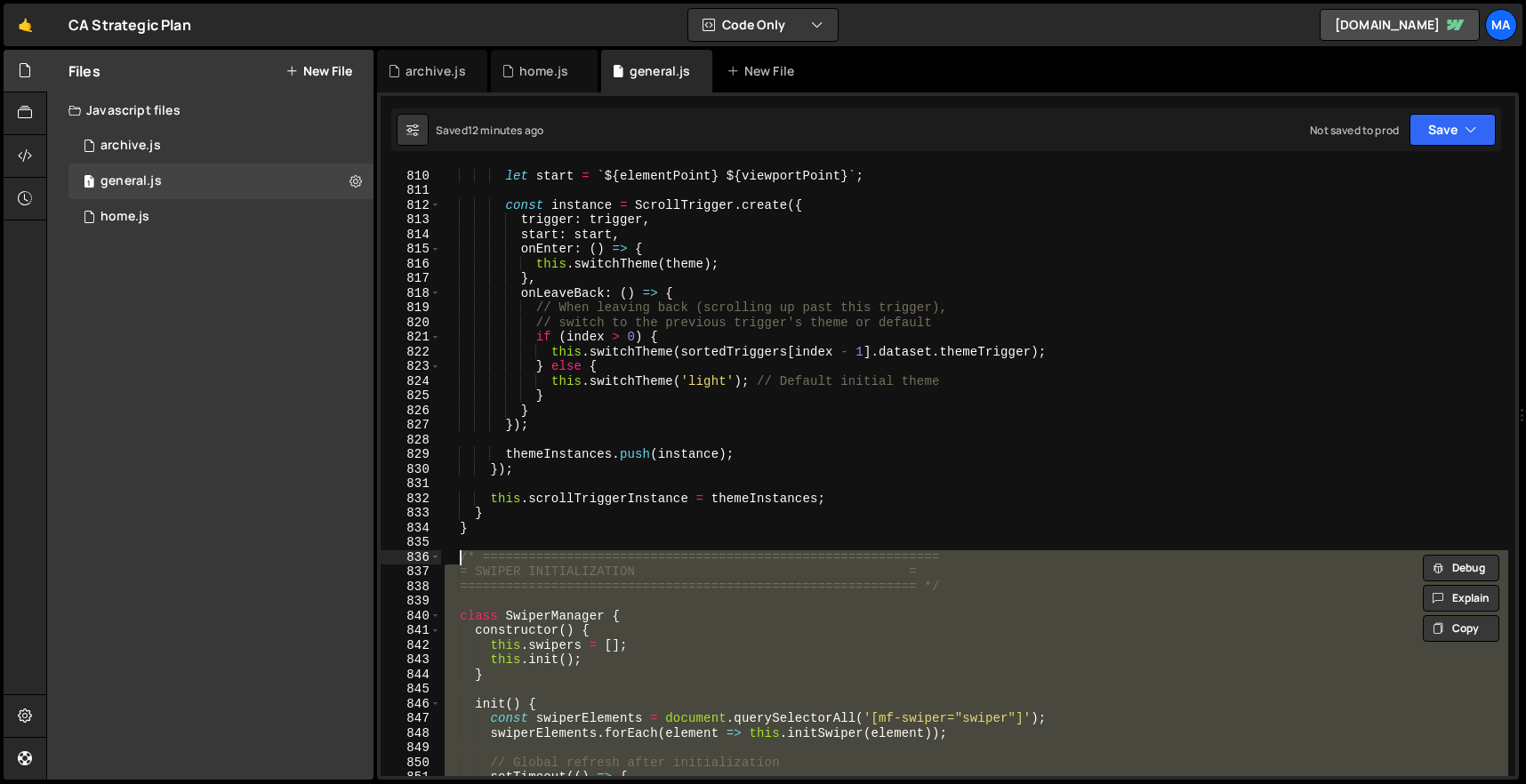
paste textarea "}"
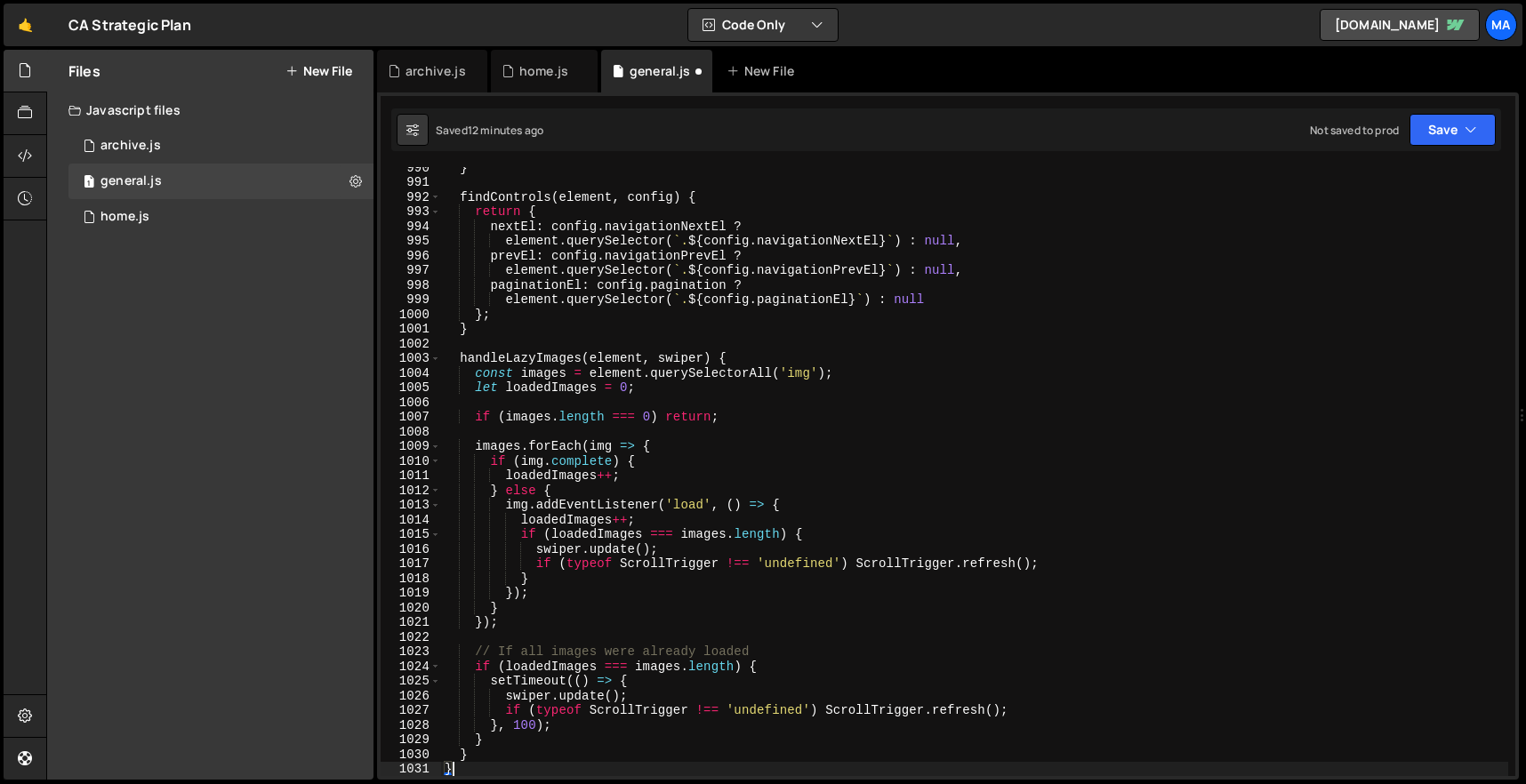
type textarea "}"
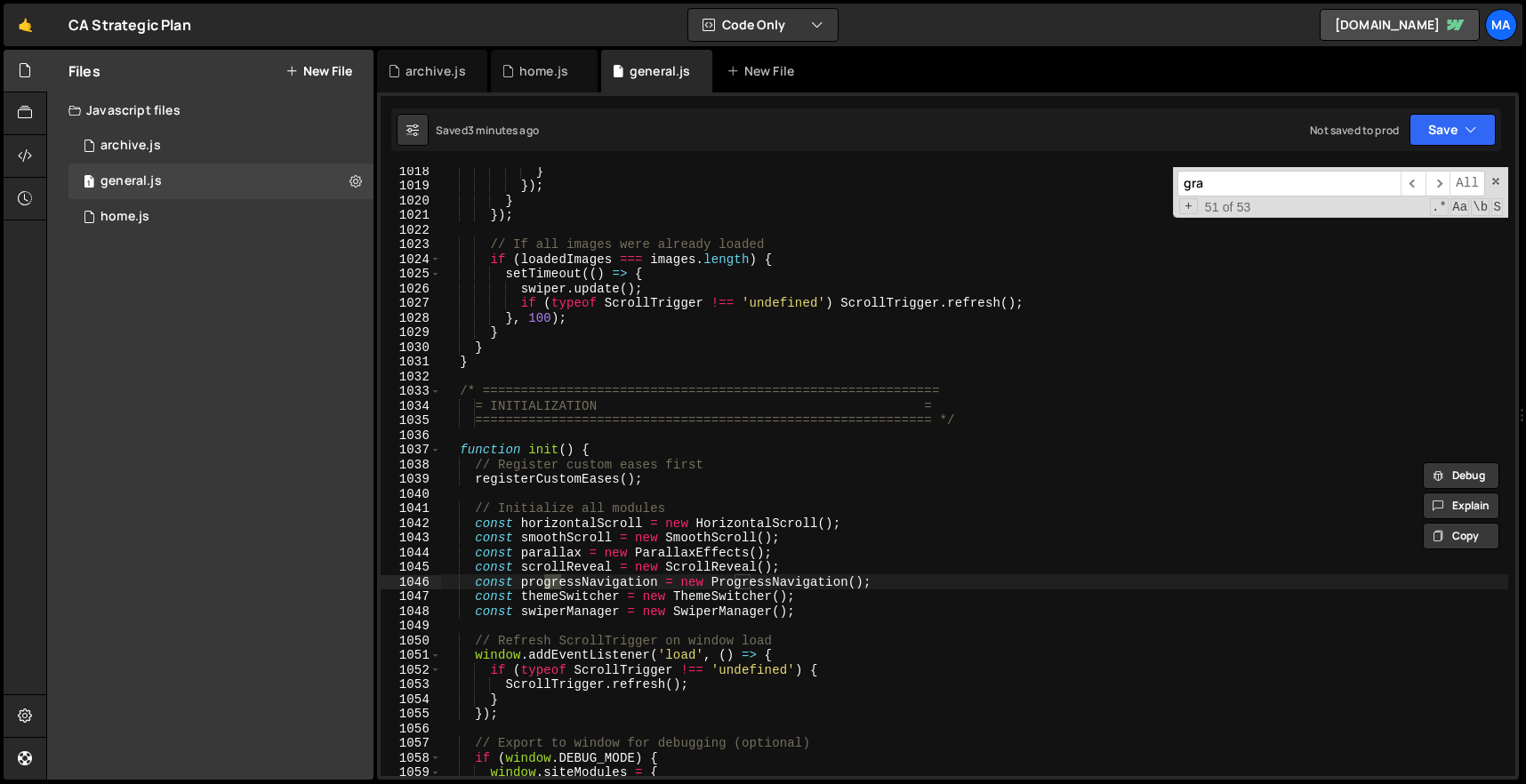
scroll to position [12443, 0]
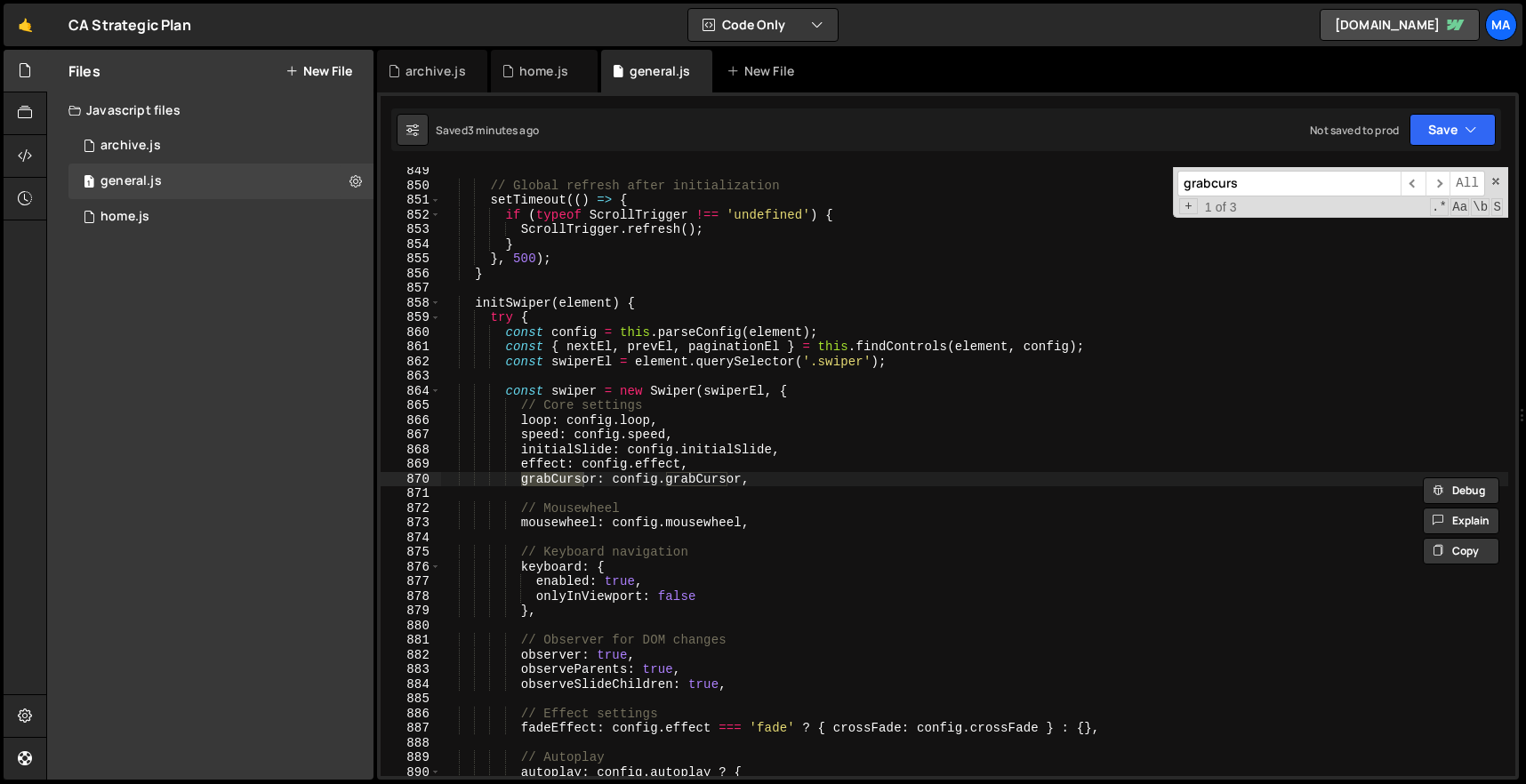
type input "grabcurs"
type textarea "grabCursor: config.grabCursor,"
click at [769, 481] on div "// Global refresh after initialization setTimeout (( ) => { if ( typeof ScrollT…" at bounding box center [975, 483] width 1067 height 639
paste textarea "centeredSlides: config.centeredSlides,"
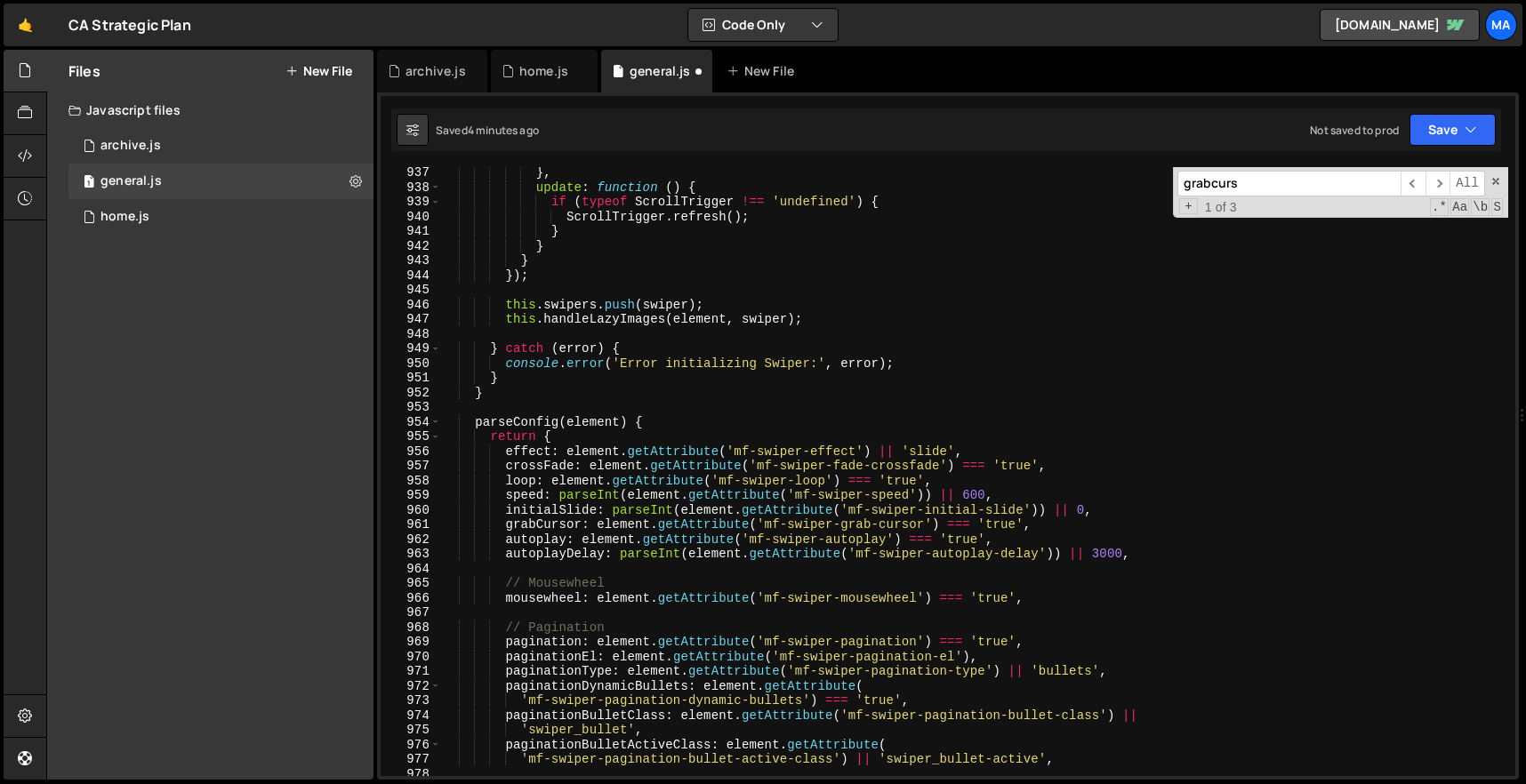
scroll to position [13735, 0]
click at [1052, 524] on div "} , update : function ( ) { if ( typeof ScrollTrigger !== 'undefined' ) { Scrol…" at bounding box center [975, 482] width 1067 height 639
type textarea "grabCursor: element.getAttribute('mf-swiper-grab-cursor') === 'true',"
paste textarea
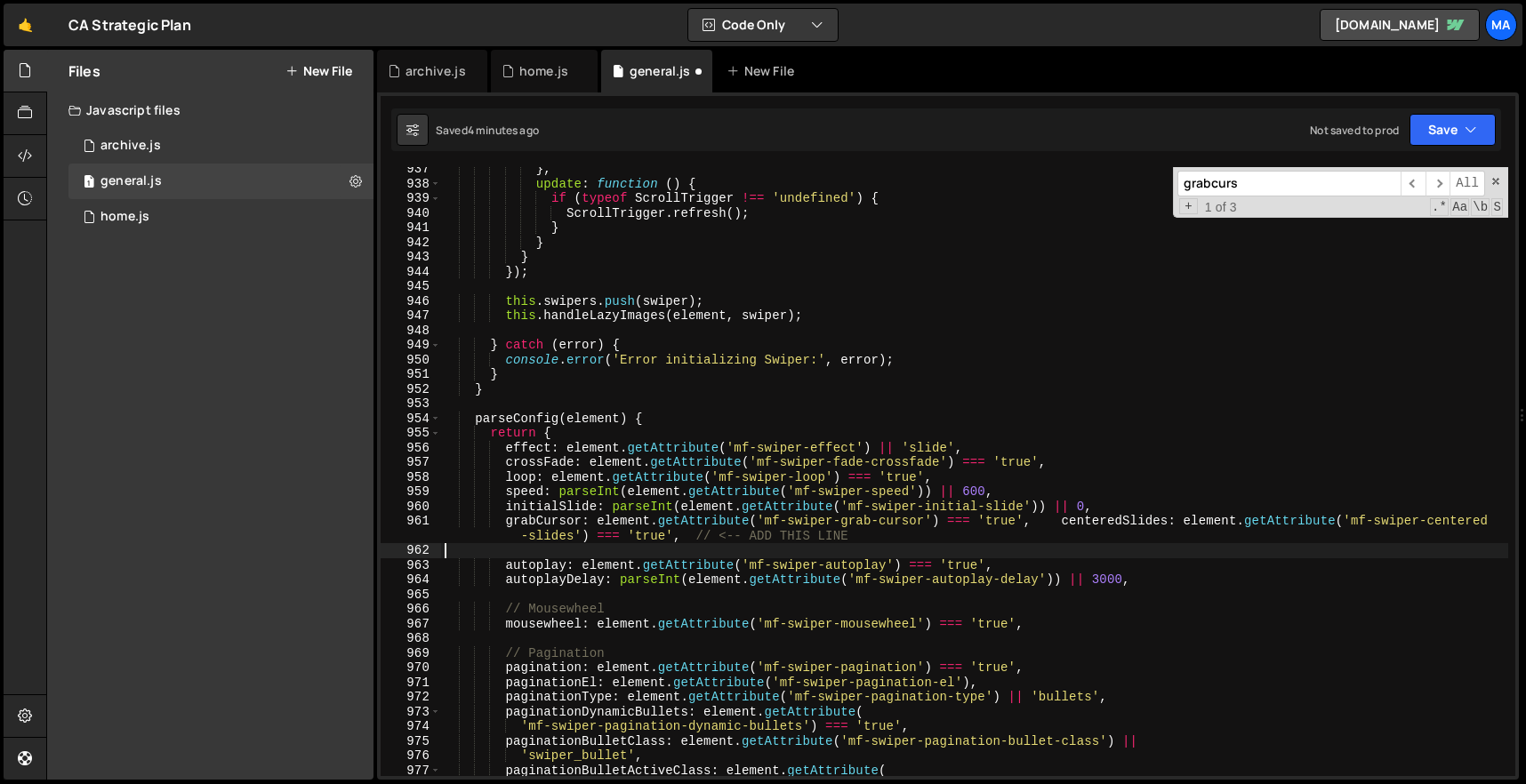
scroll to position [0, 0]
type textarea "grabCursor: element.getAttribute('mf-swiper-grab-cursor') === 'true',"
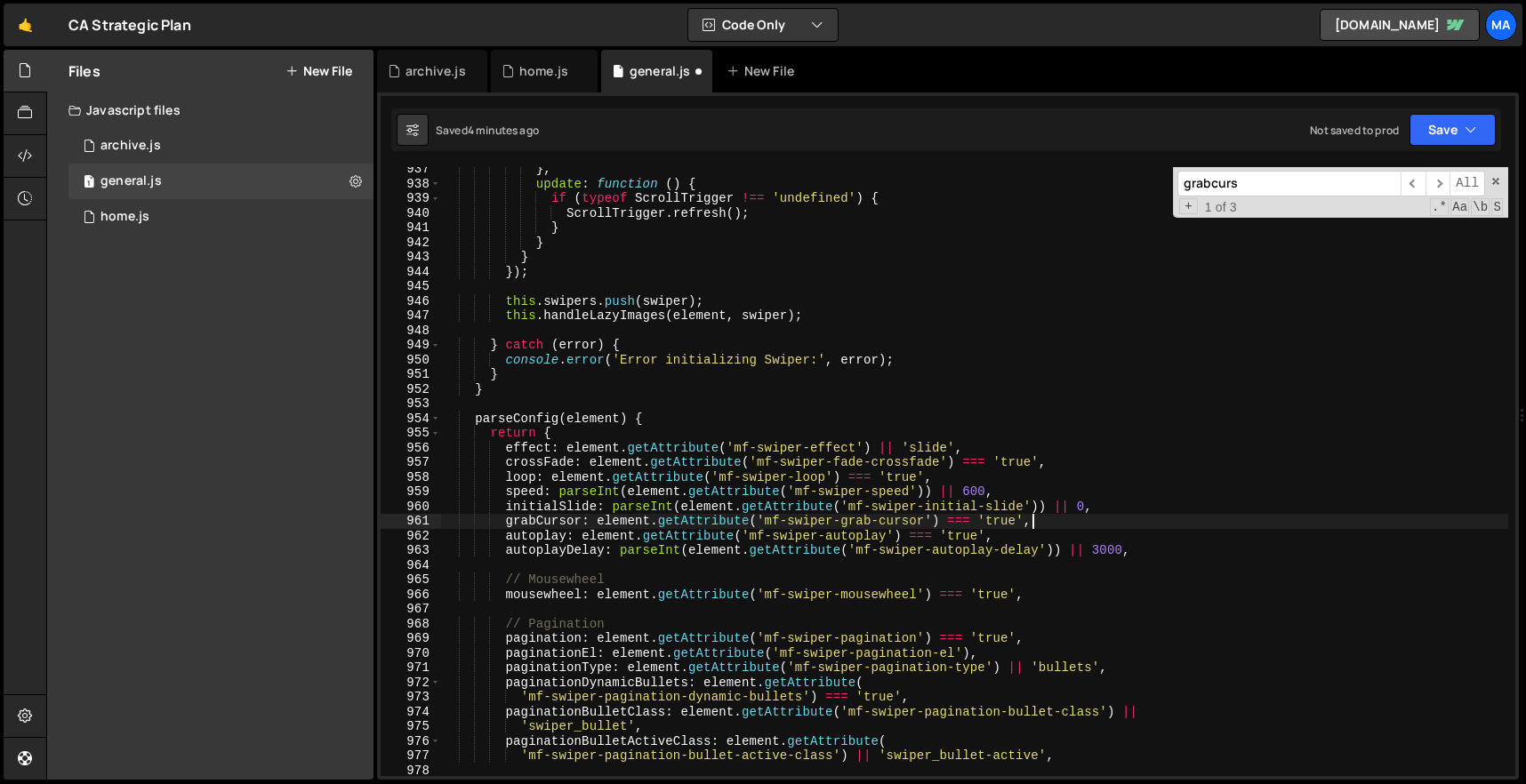
scroll to position [0, 3]
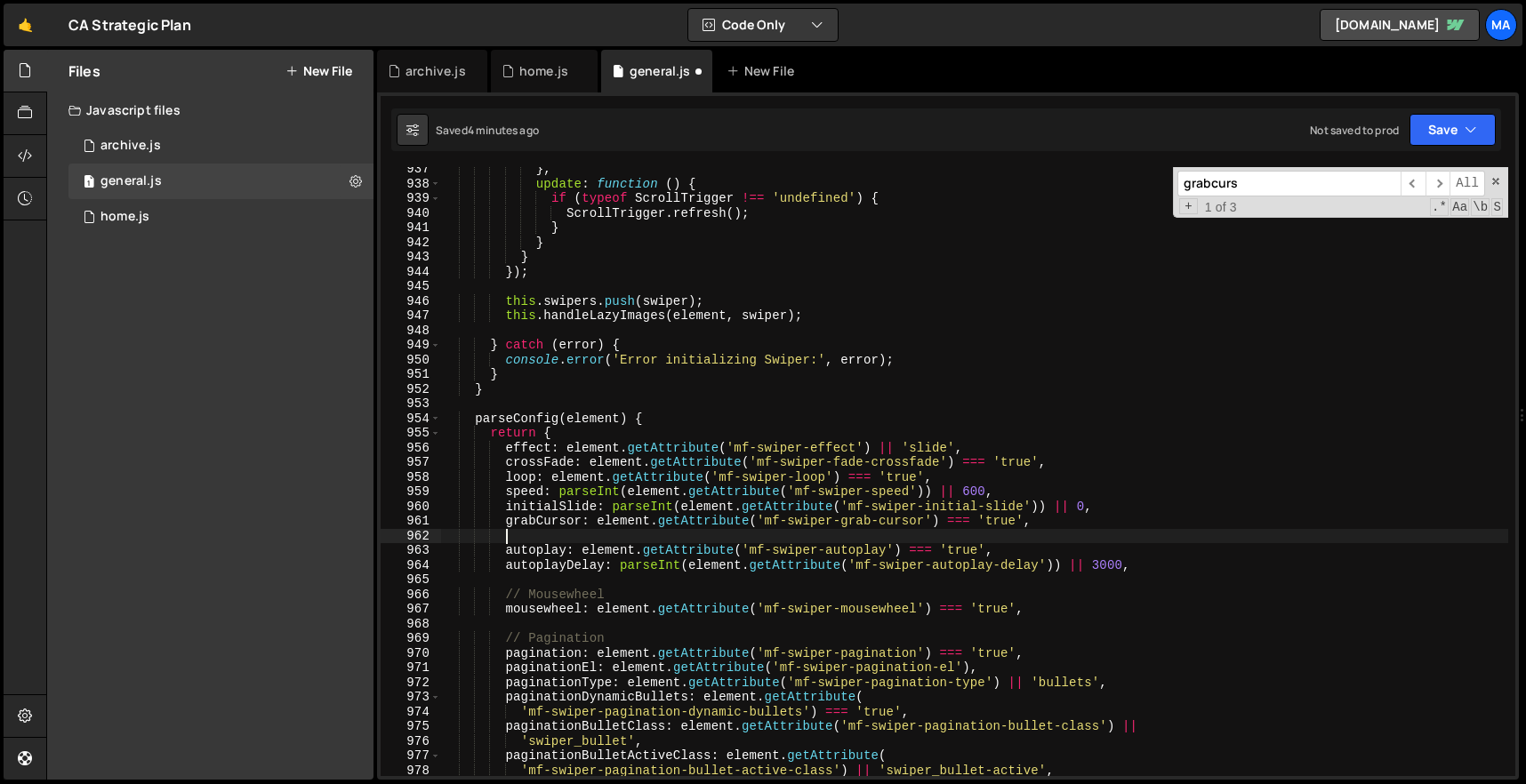
paste textarea
click at [1126, 538] on div "} , update : function ( ) { if ( typeof ScrollTrigger !== 'undefined' ) { Scrol…" at bounding box center [975, 482] width 1067 height 639
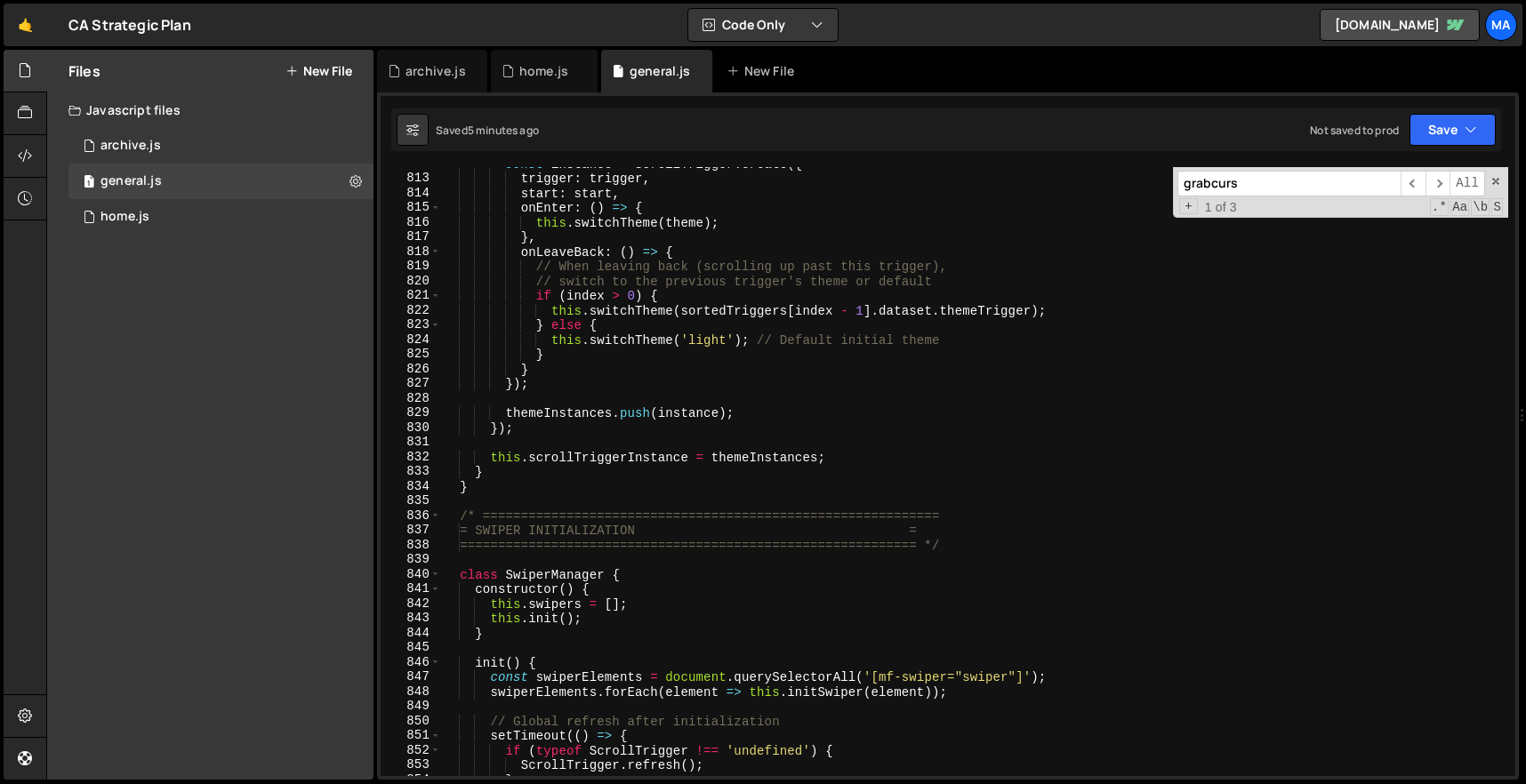
scroll to position [11906, 0]
click at [458, 513] on div "const instance = ScrollTrigger . create ({ trigger : trigger , start : start , …" at bounding box center [975, 476] width 1067 height 639
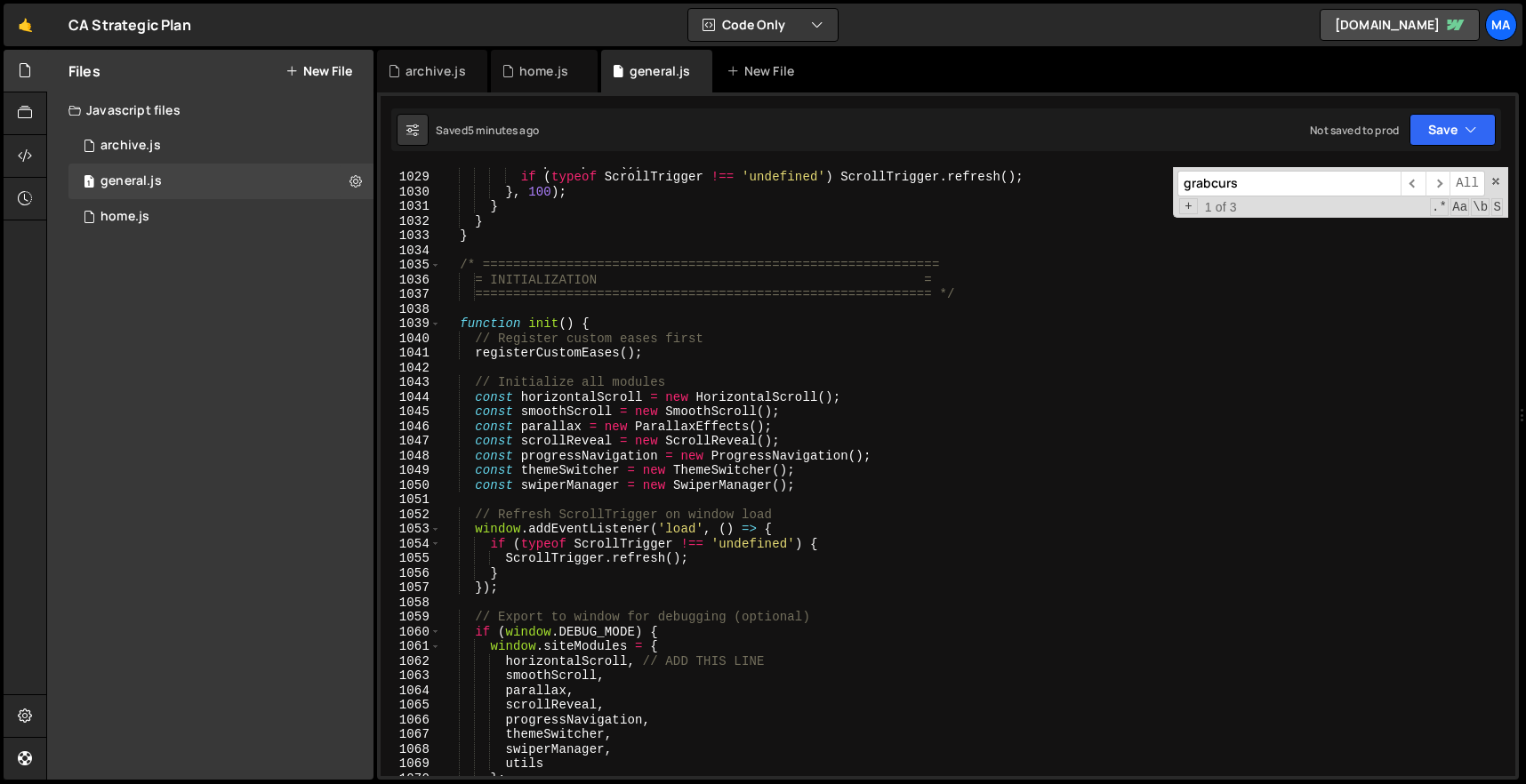
scroll to position [15073, 0]
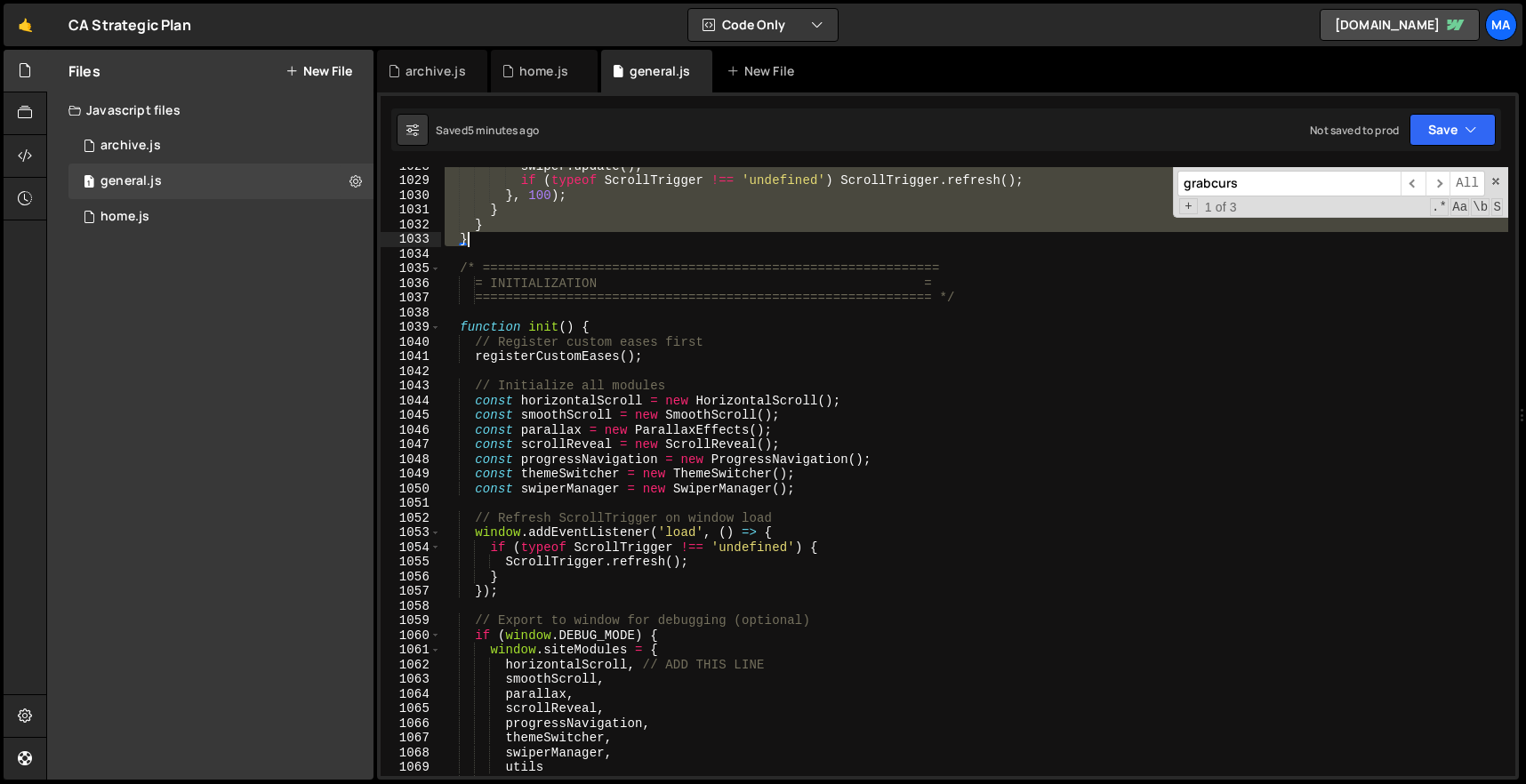
click at [485, 241] on div "swiper . update ( ) ; if ( typeof ScrollTrigger !== 'undefined' ) ScrollTrigger…" at bounding box center [975, 478] width 1067 height 639
paste textarea
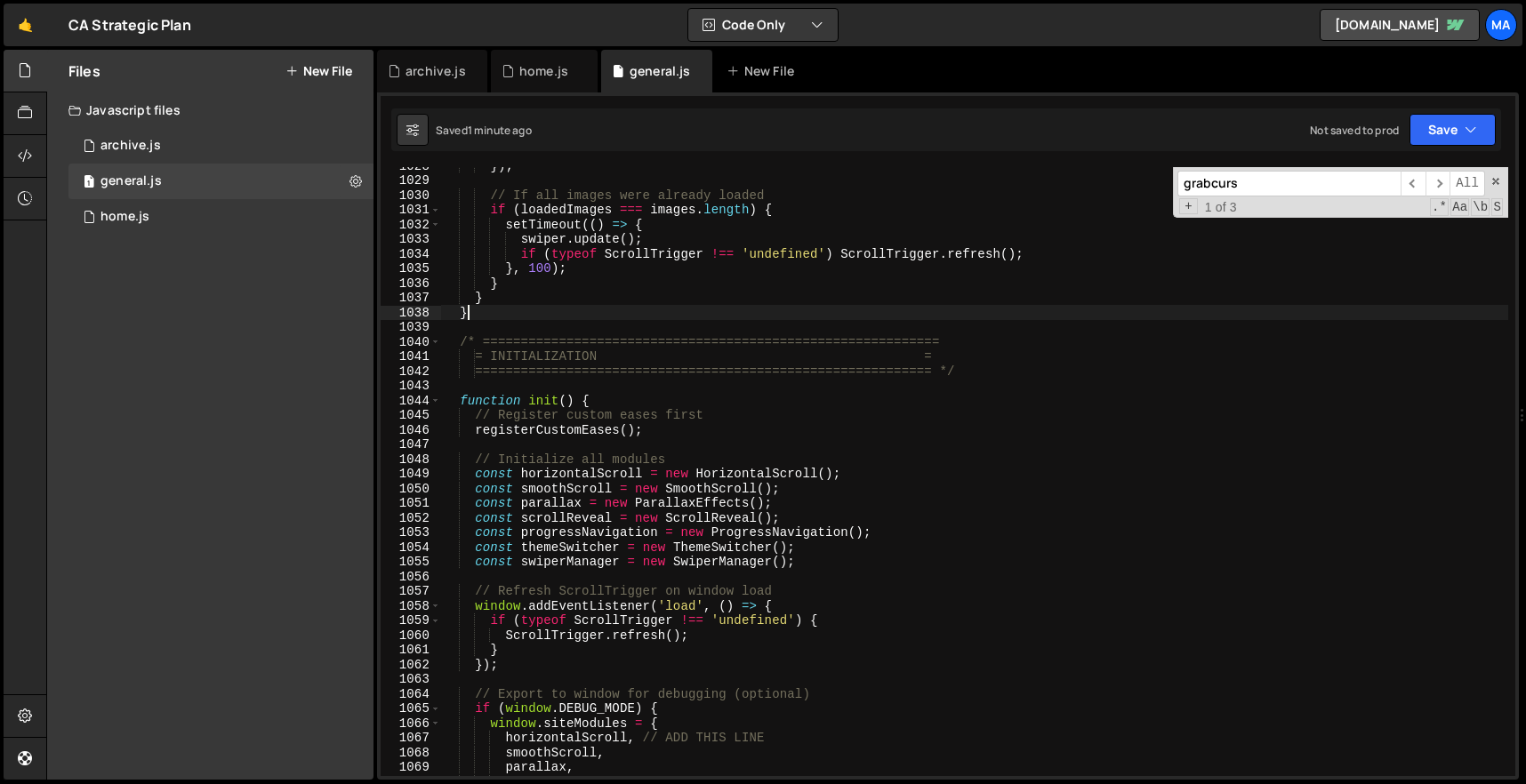
click at [552, 316] on div "}) ; // If all images were already loaded if ( loadedImages === images . length…" at bounding box center [975, 478] width 1067 height 639
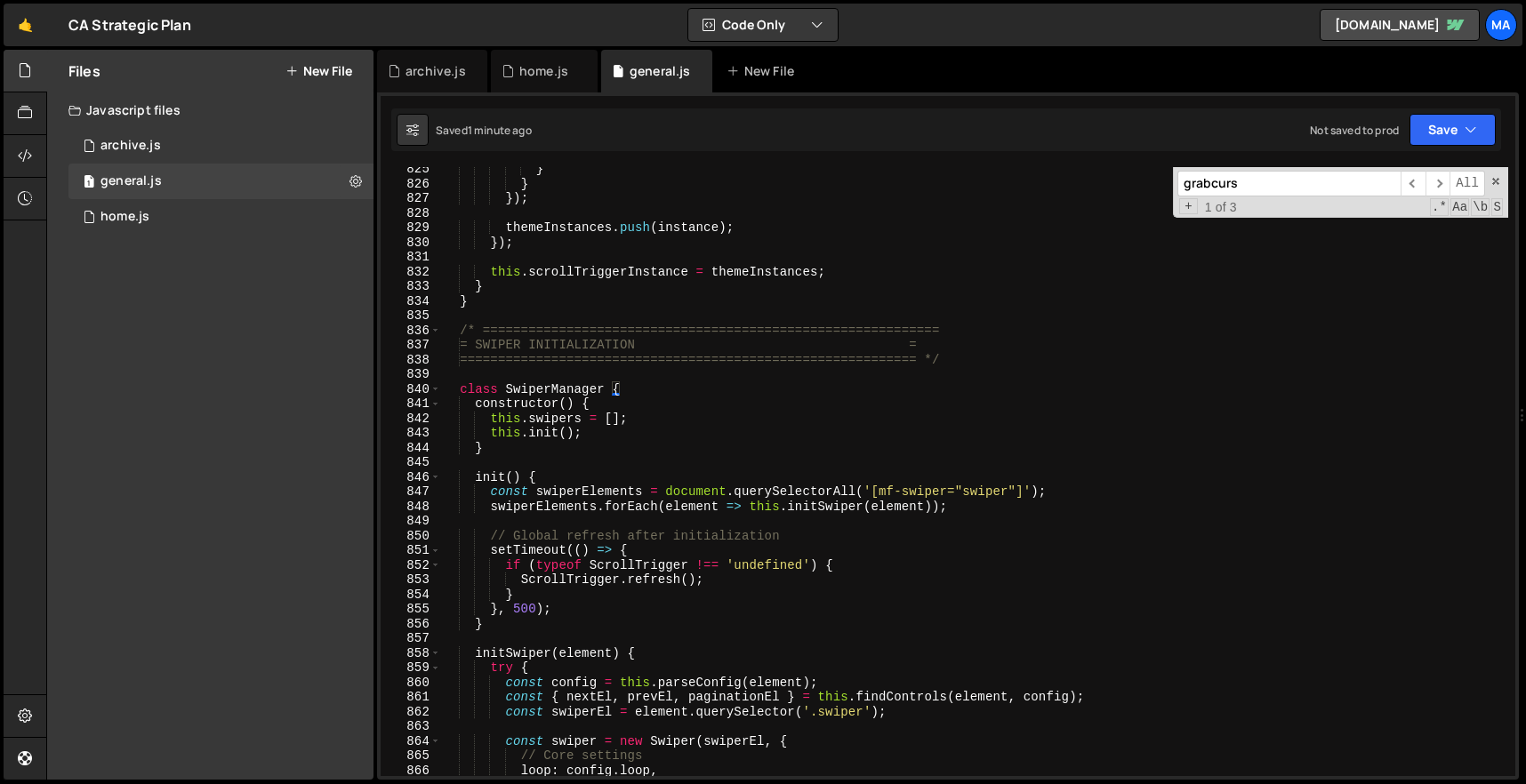
scroll to position [12097, 0]
click at [456, 322] on div "} } }) ; themeInstances . push ( instance ) ; }) ; this . scrollTriggerInstance…" at bounding box center [975, 477] width 1067 height 639
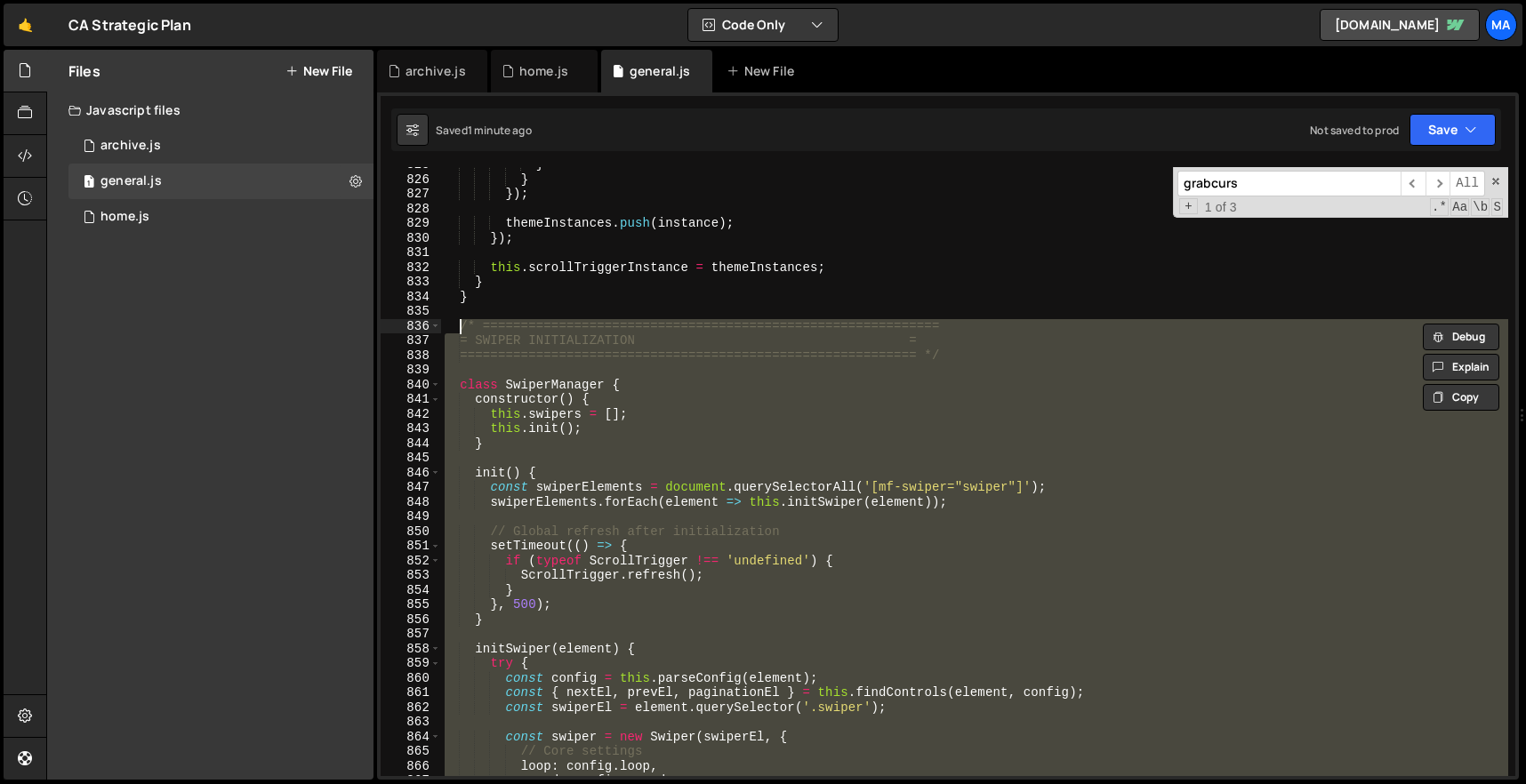
paste textarea "}"
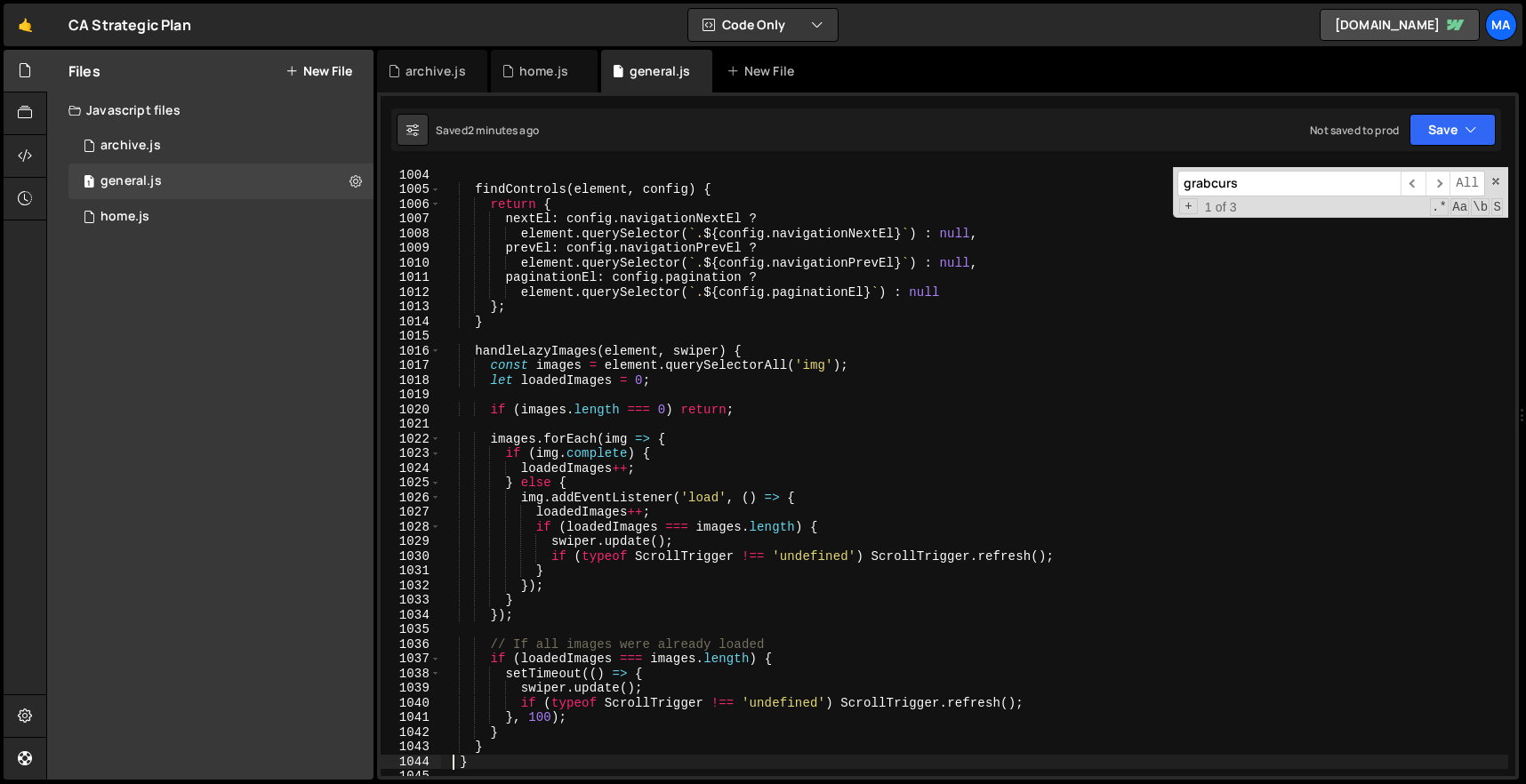
scroll to position [14805, 0]
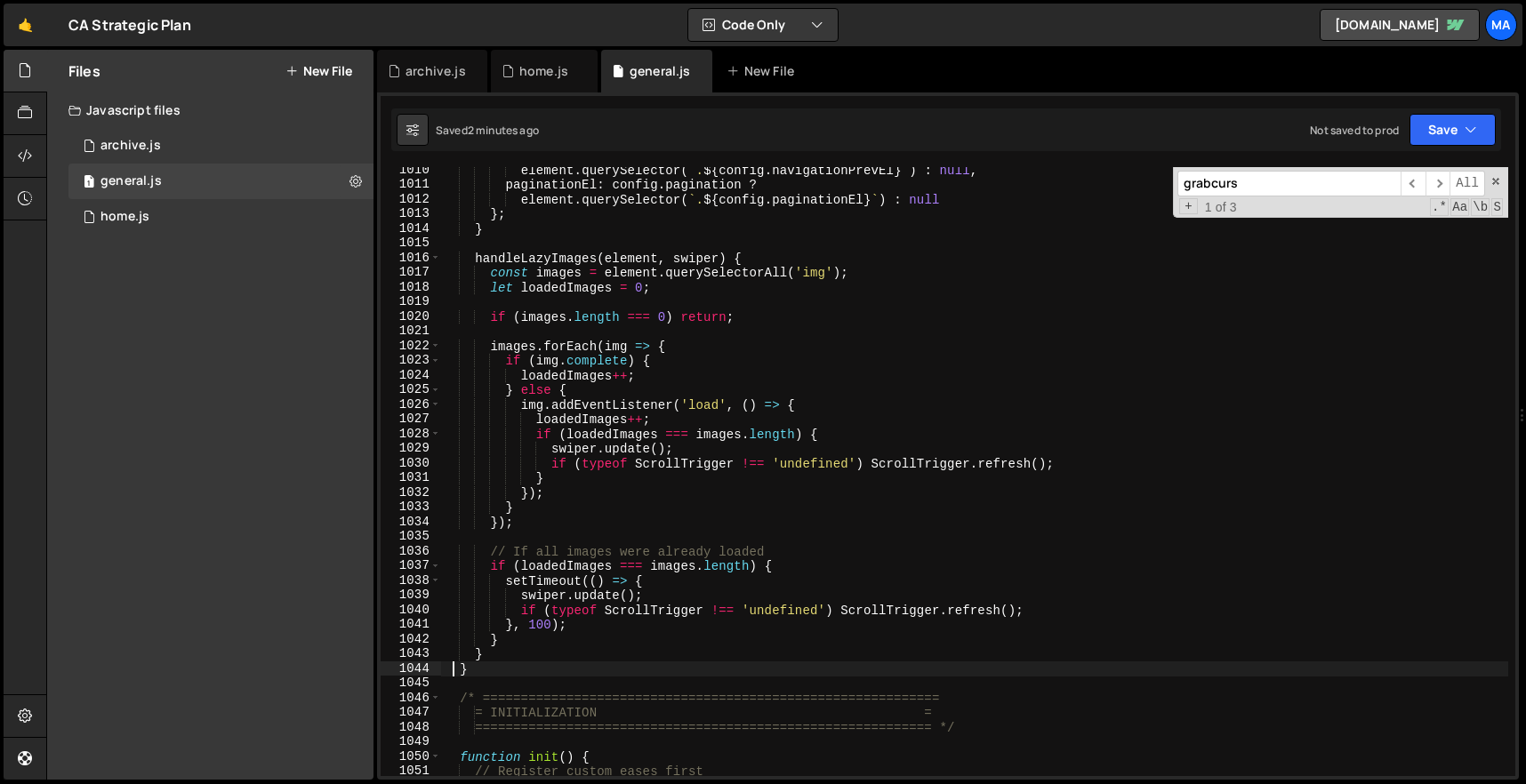
click at [508, 664] on div "element . querySelector ( ` . ${ config . navigationPrevEl } ` ) : null , pagin…" at bounding box center [975, 483] width 1067 height 639
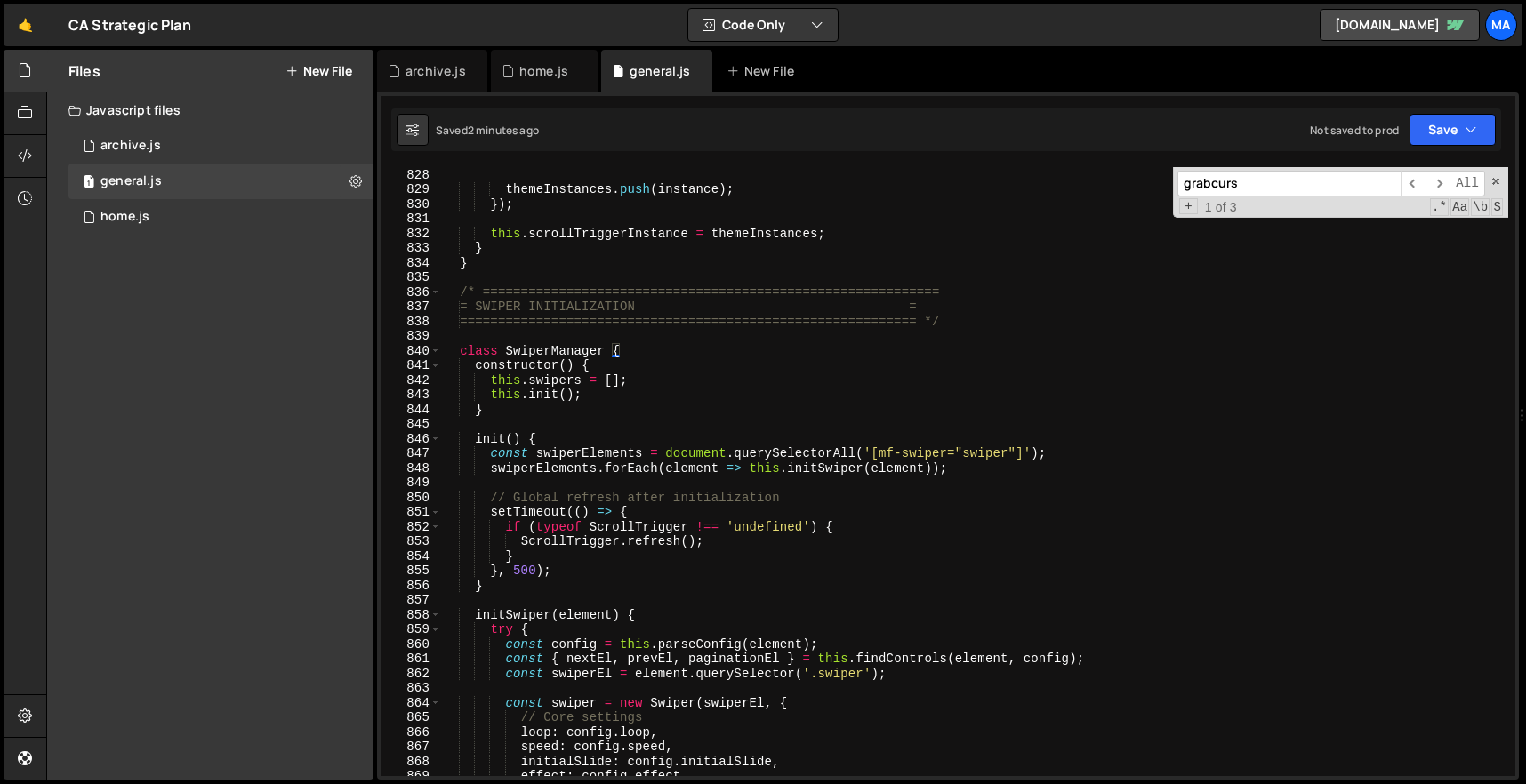
scroll to position [12128, 0]
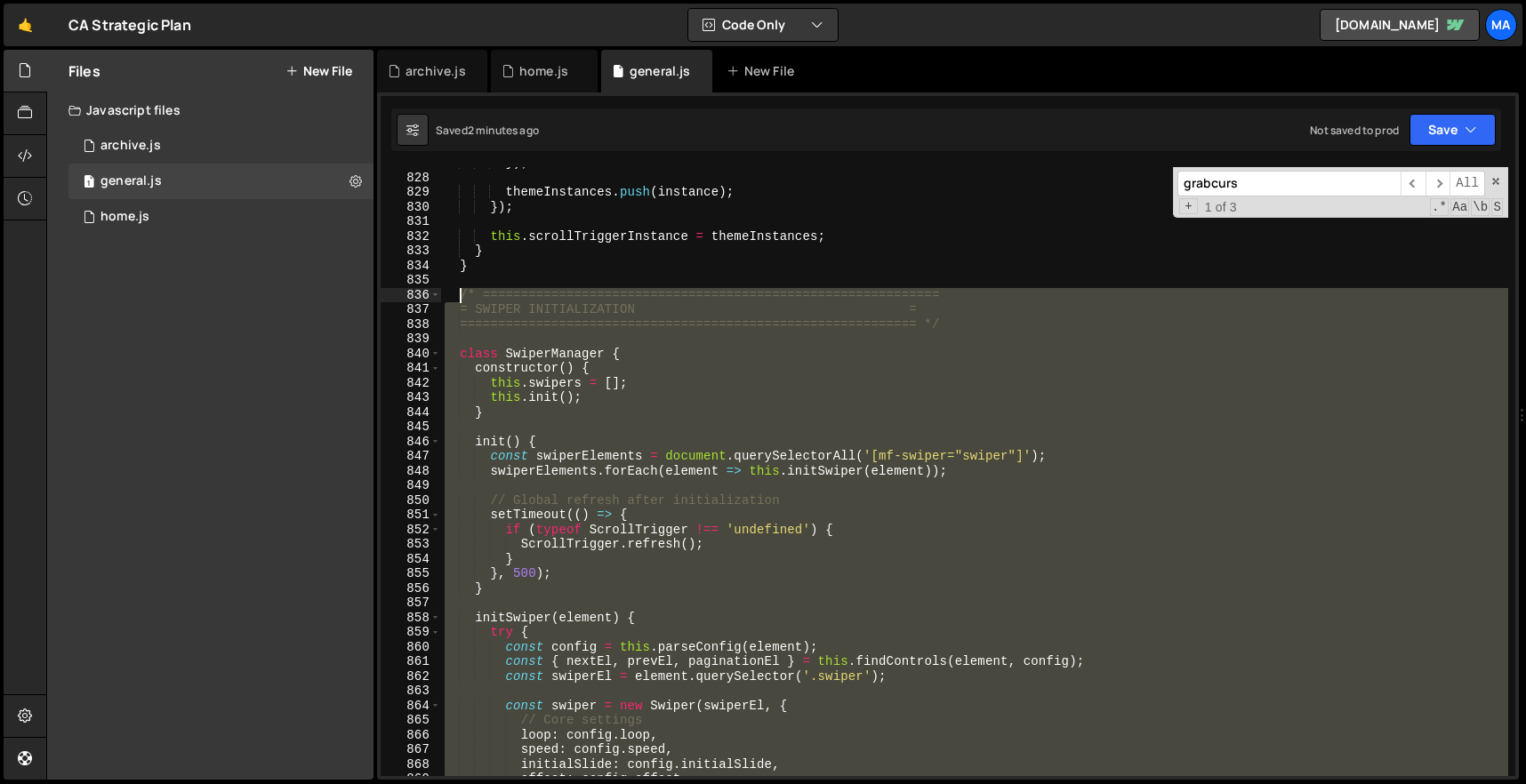
click at [457, 294] on div "}) ; themeInstances . push ( instance ) ; }) ; this . scrollTriggerInstance = t…" at bounding box center [975, 475] width 1067 height 639
paste textarea "}"
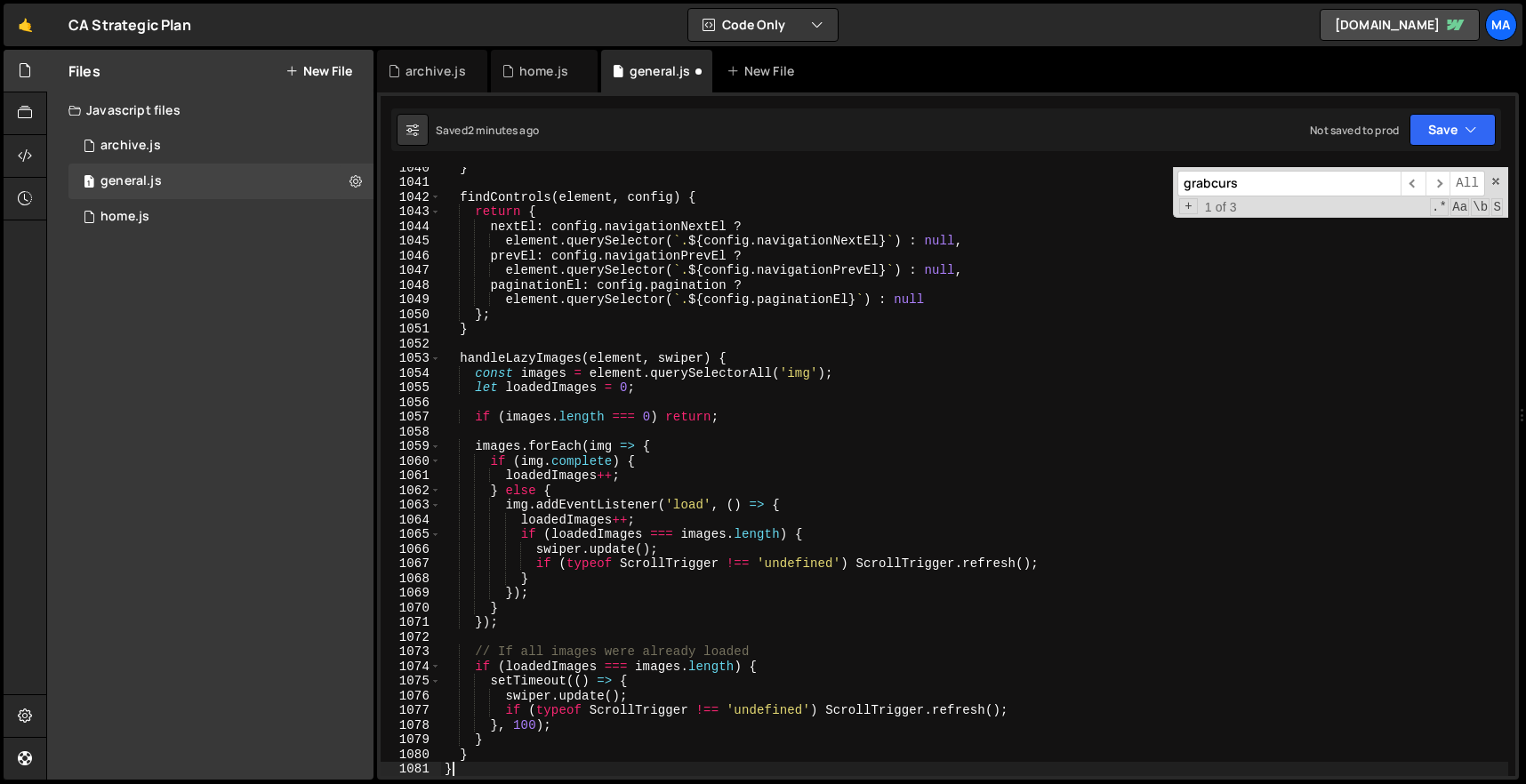
scroll to position [15247, 0]
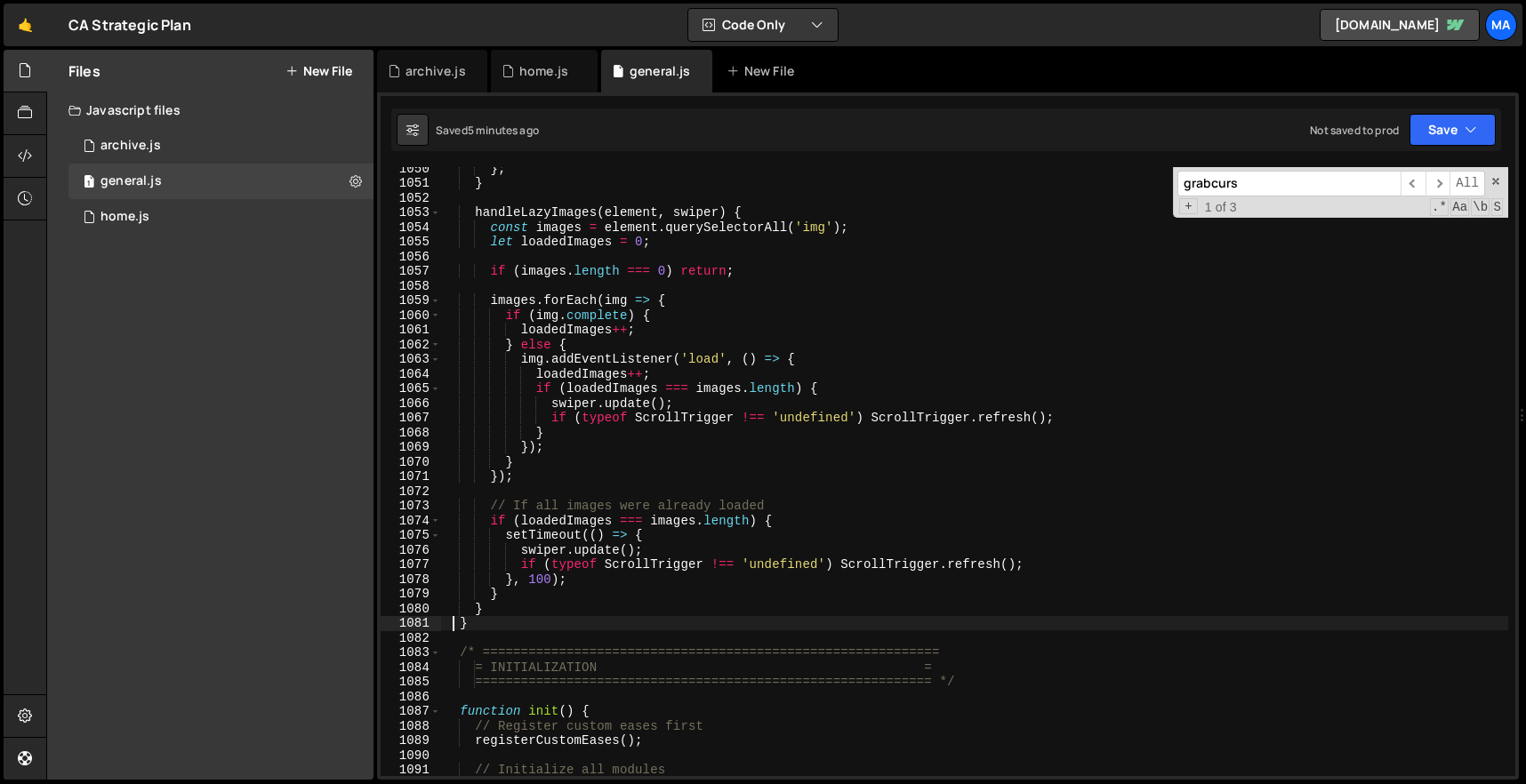
click at [517, 623] on div "} ; } handleLazyImages ( element , swiper ) { const images = element . querySel…" at bounding box center [975, 481] width 1067 height 639
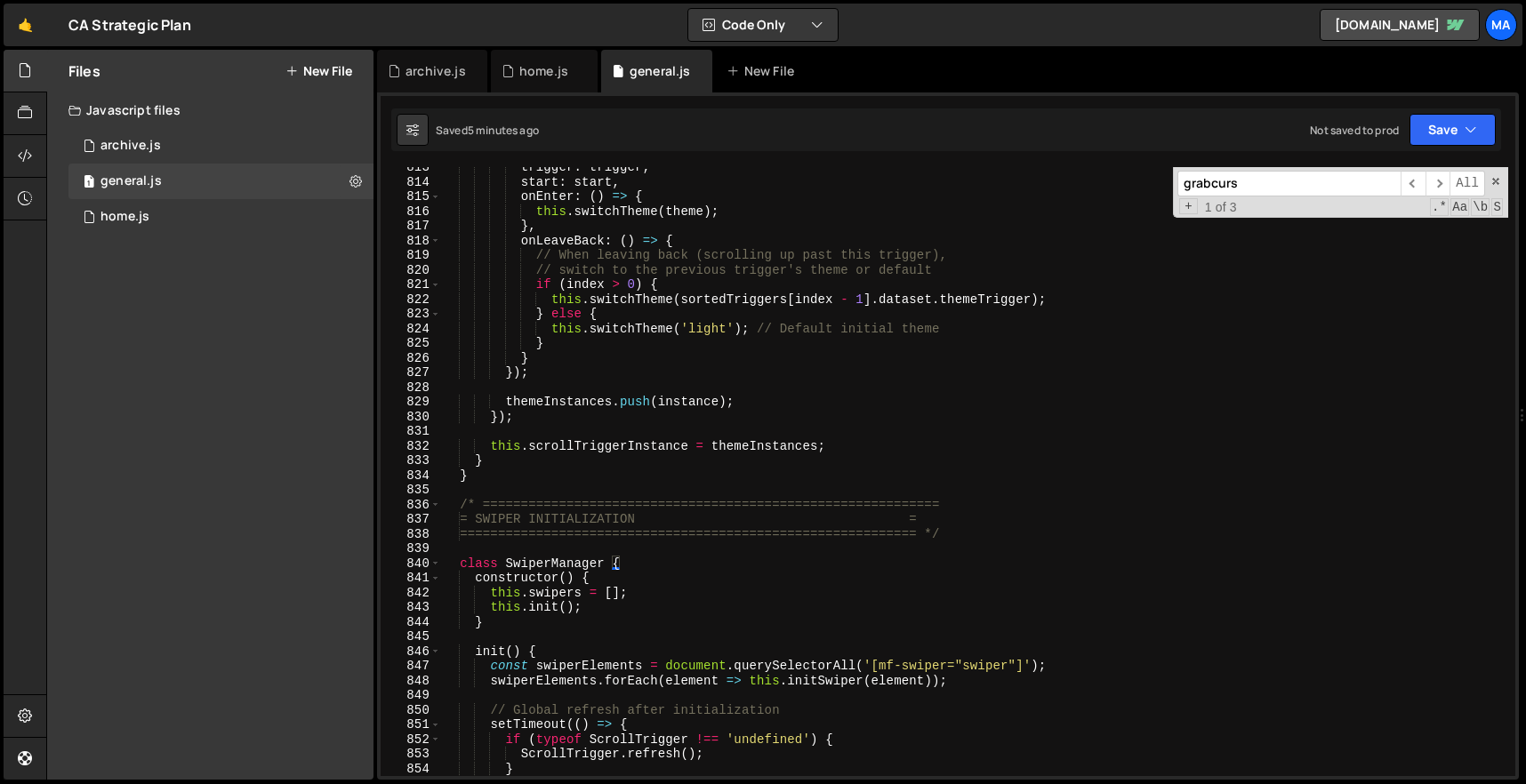
scroll to position [11959, 0]
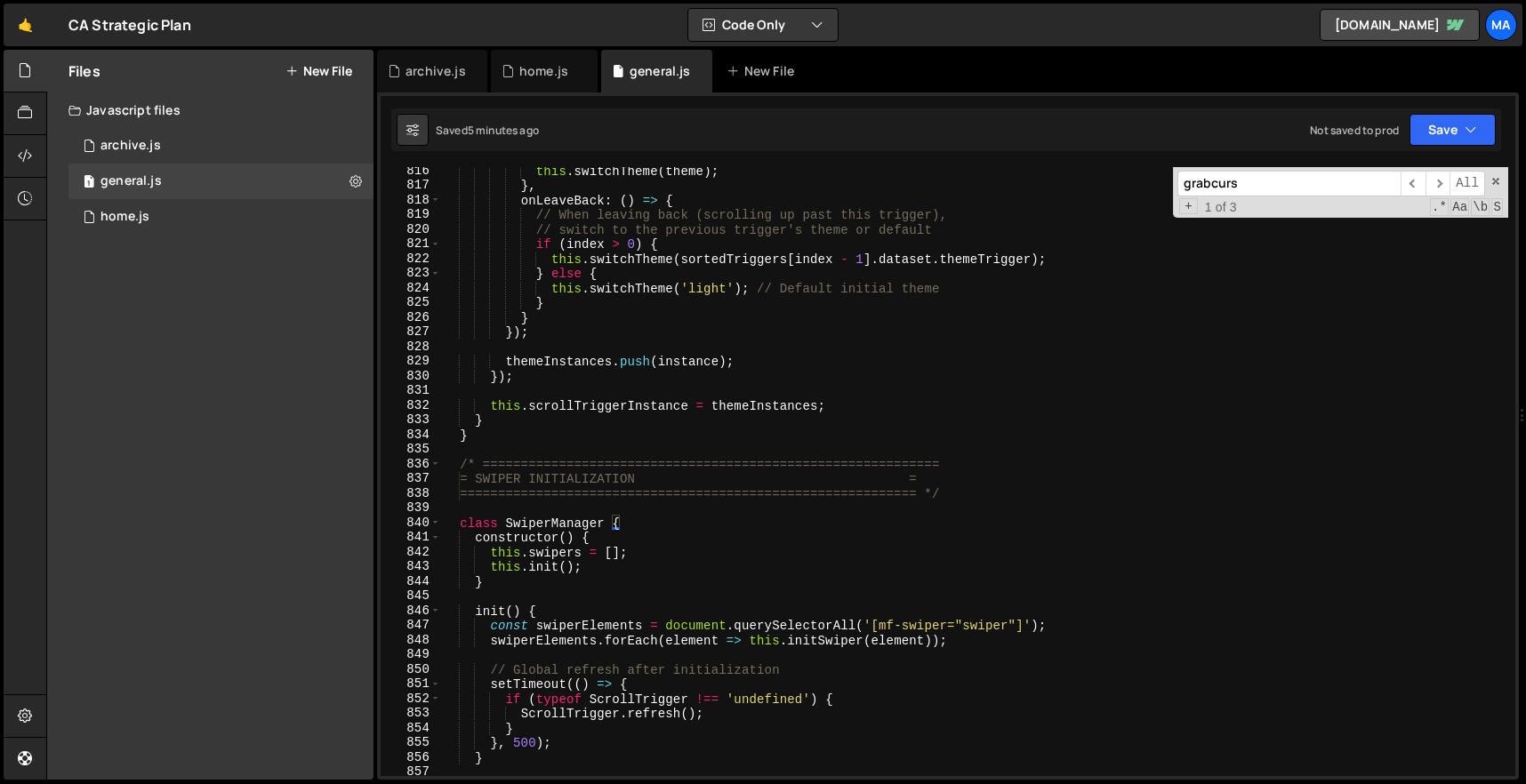
click at [460, 459] on div "this . switchTheme ( theme ) ; } , onLeaveBack : ( ) => { // When leaving back …" at bounding box center [975, 483] width 1067 height 639
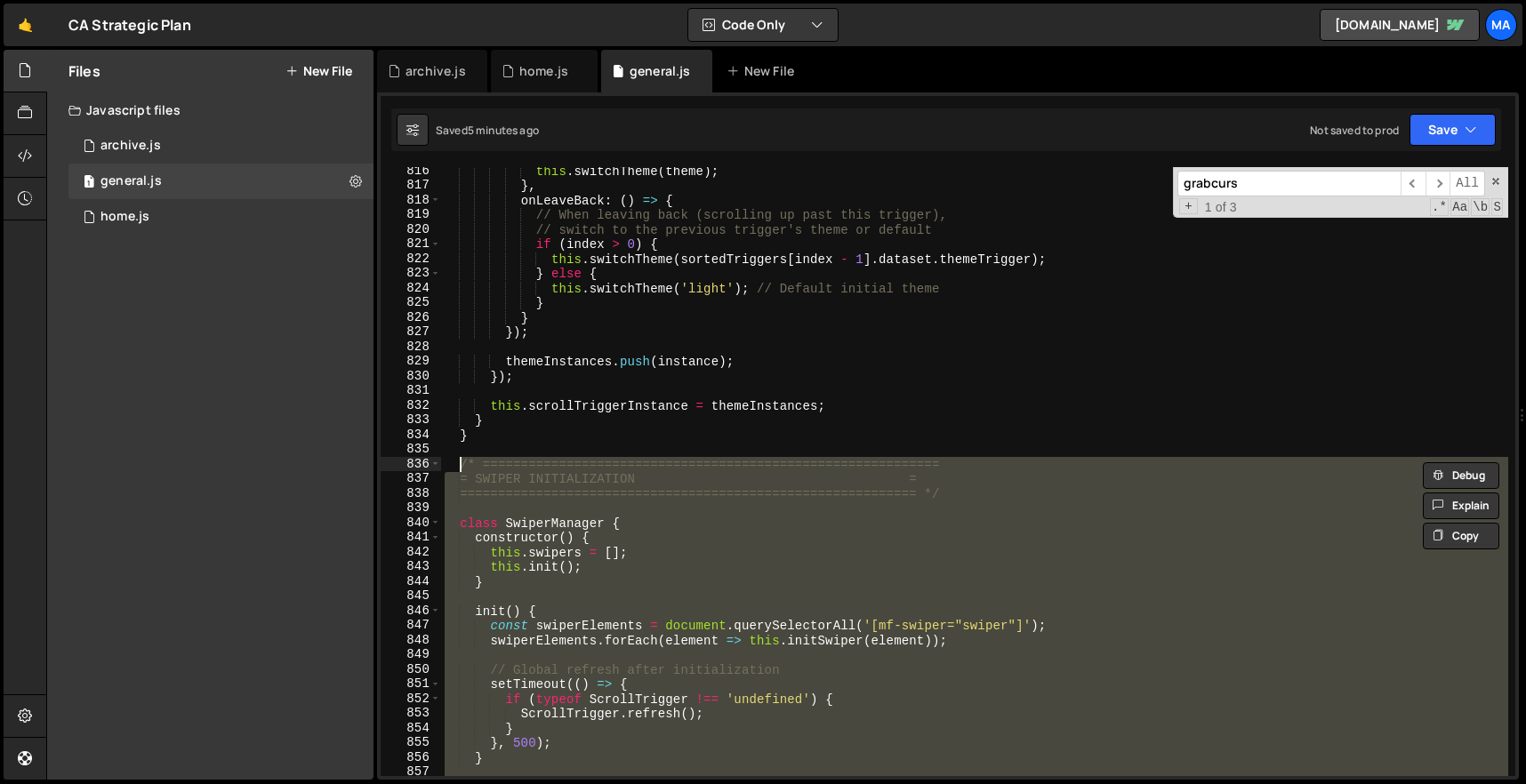
paste textarea "}"
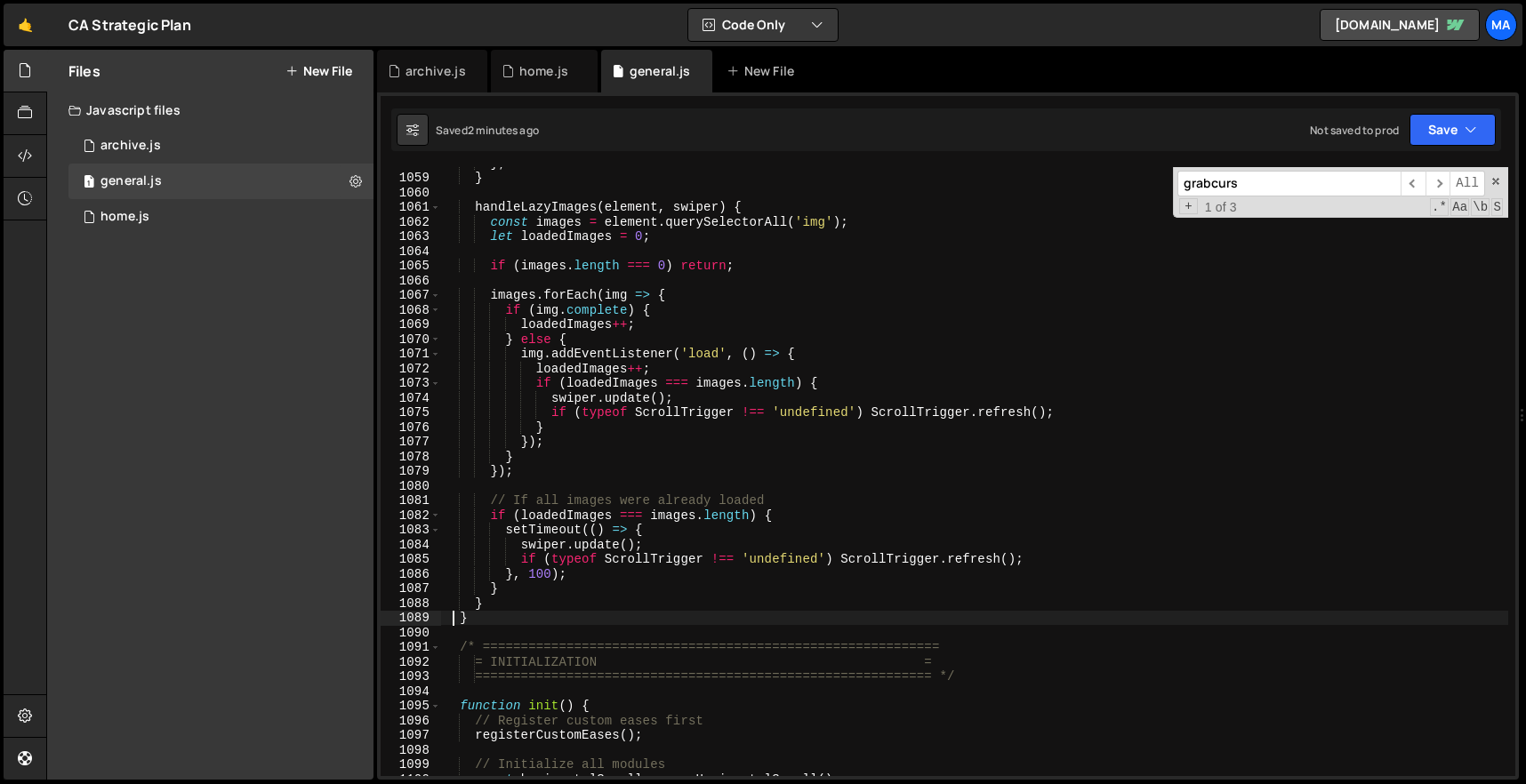
scroll to position [15590, 0]
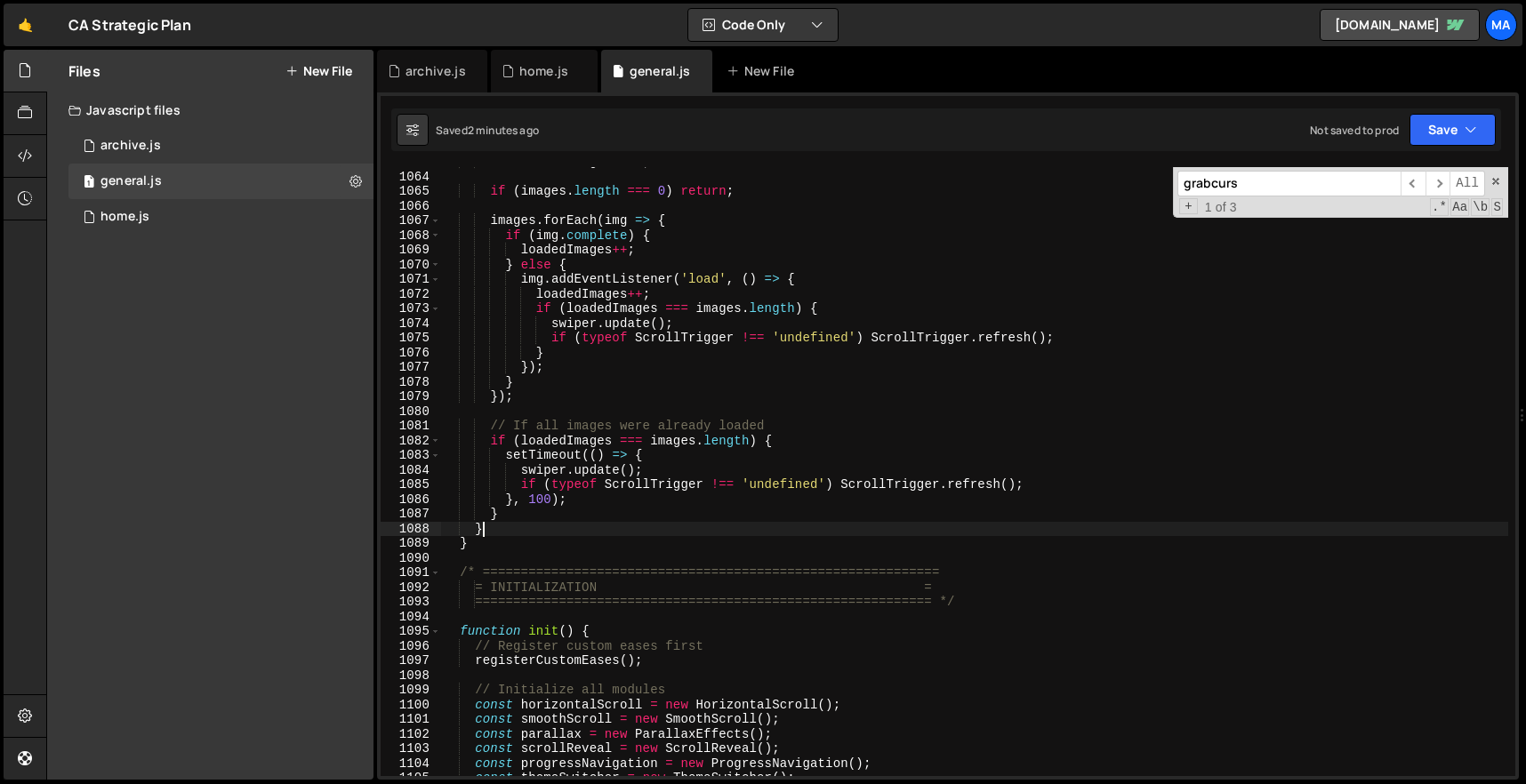
click at [499, 535] on div "let loadedImages = 0 ; if ( images . length === 0 ) return ; images . forEach (…" at bounding box center [975, 474] width 1067 height 639
click at [499, 547] on div "let loadedImages = 0 ; if ( images . length === 0 ) return ; images . forEach (…" at bounding box center [975, 474] width 1067 height 639
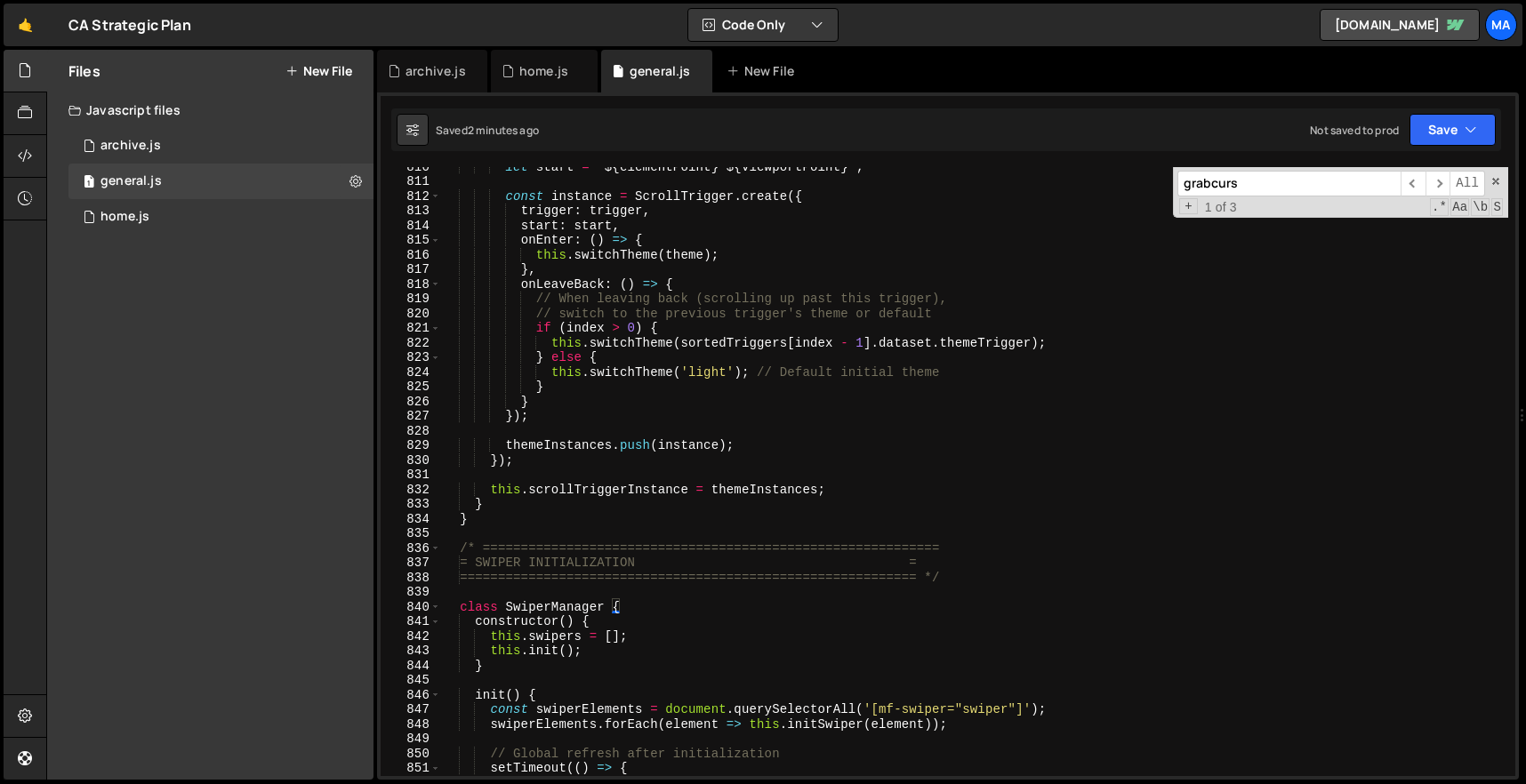
scroll to position [11874, 0]
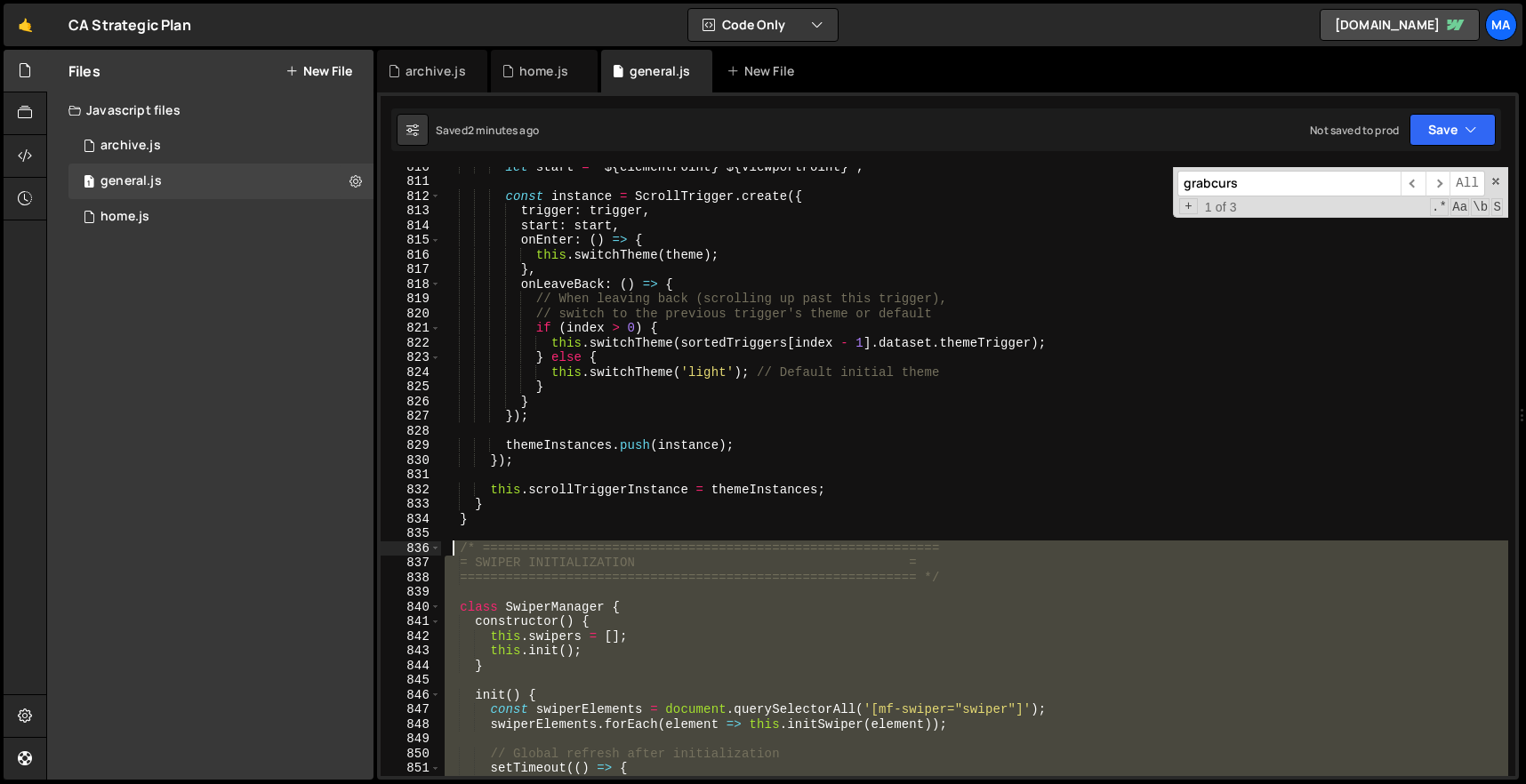
click at [453, 547] on div "let start = ` ${ elementPoint } ${ viewportPoint } ` ; const instance = ScrollT…" at bounding box center [975, 479] width 1067 height 639
paste textarea "}"
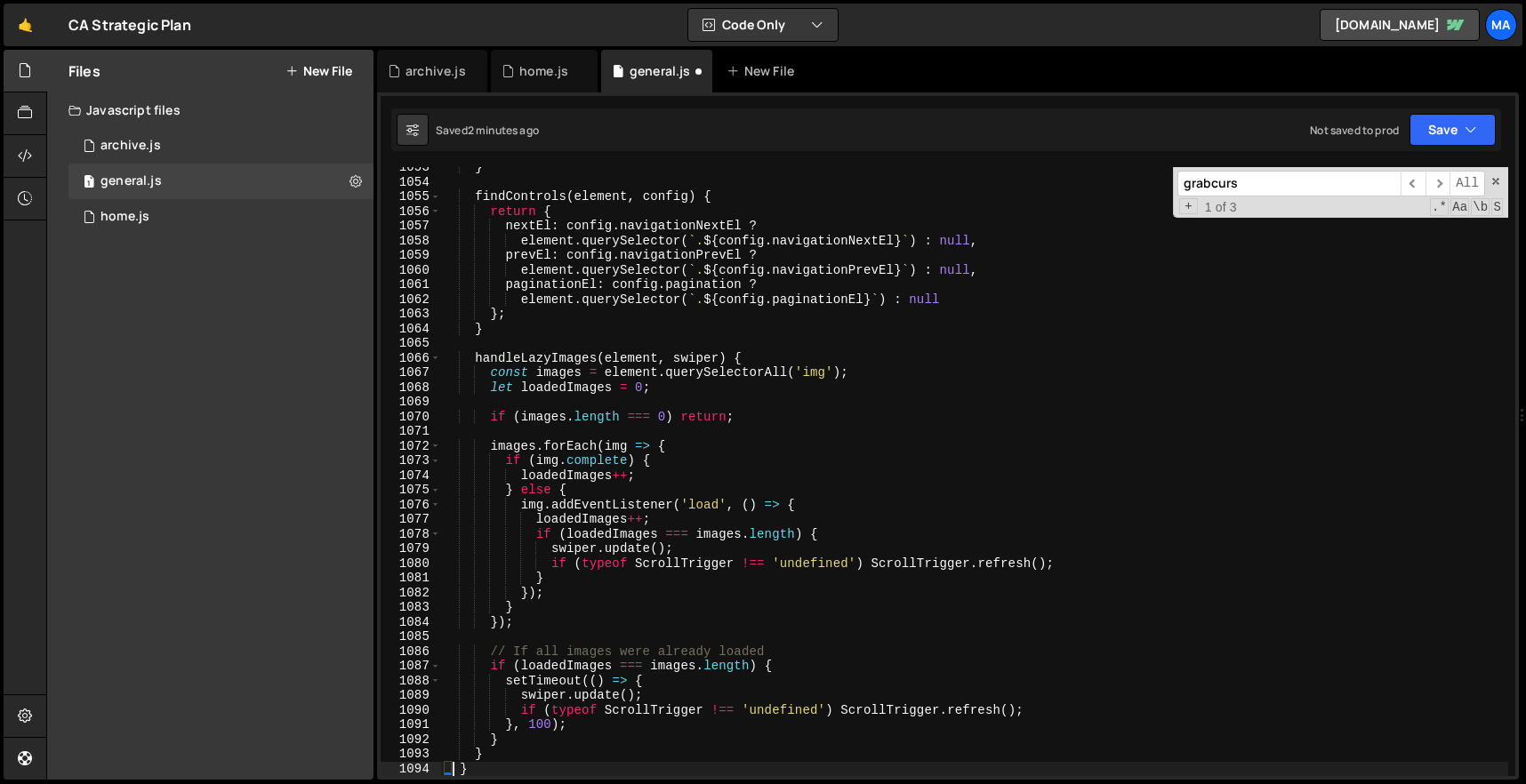
type textarea "}"
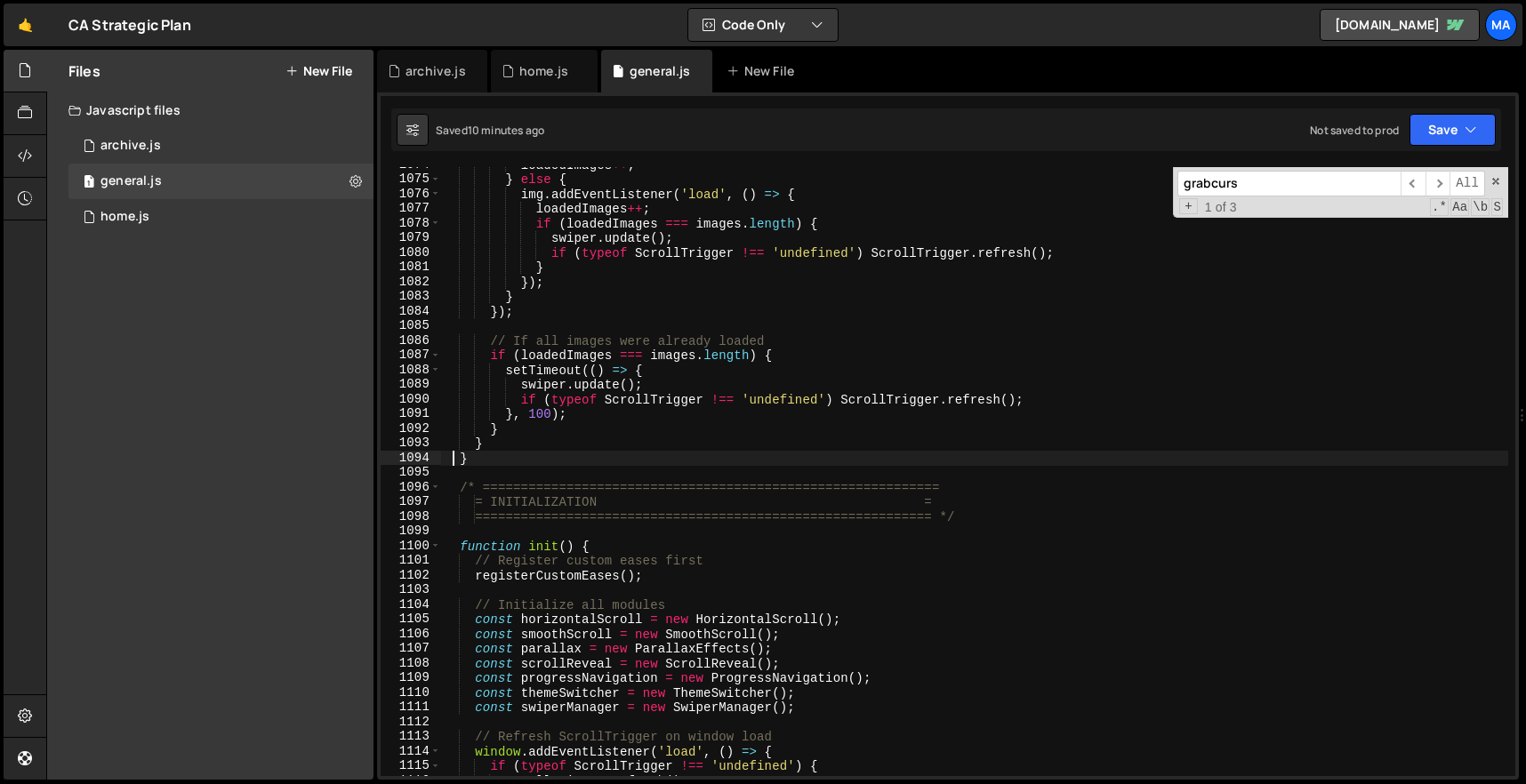
scroll to position [15750, 0]
click at [600, 468] on div "loadedImages ++ ; } else { img . addEventListener ( 'load' , ( ) => { loadedIma…" at bounding box center [975, 477] width 1067 height 639
click at [614, 457] on div "loadedImages ++ ; } else { img . addEventListener ( 'load' , ( ) => { loadedIma…" at bounding box center [975, 477] width 1067 height 639
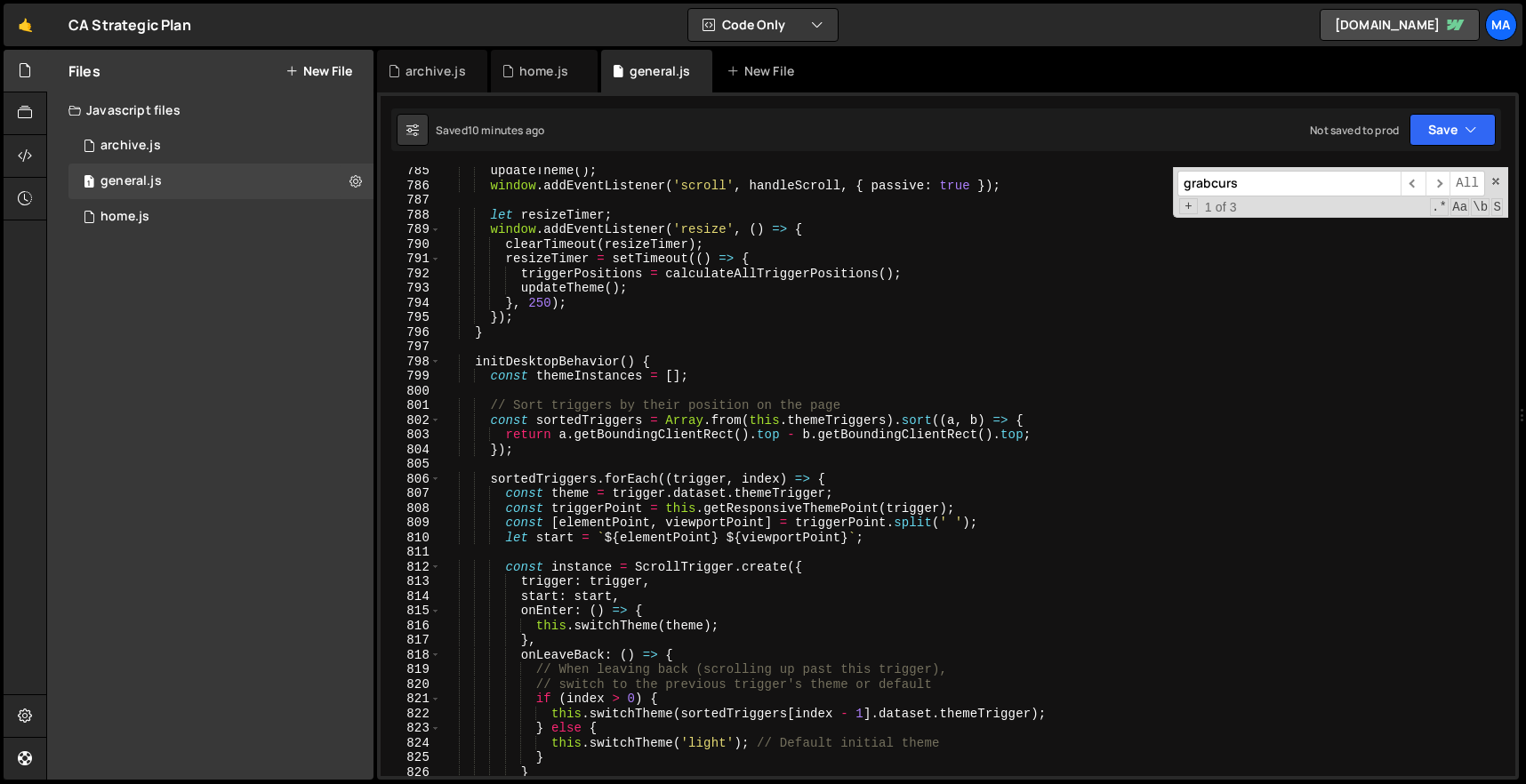
scroll to position [11961, 0]
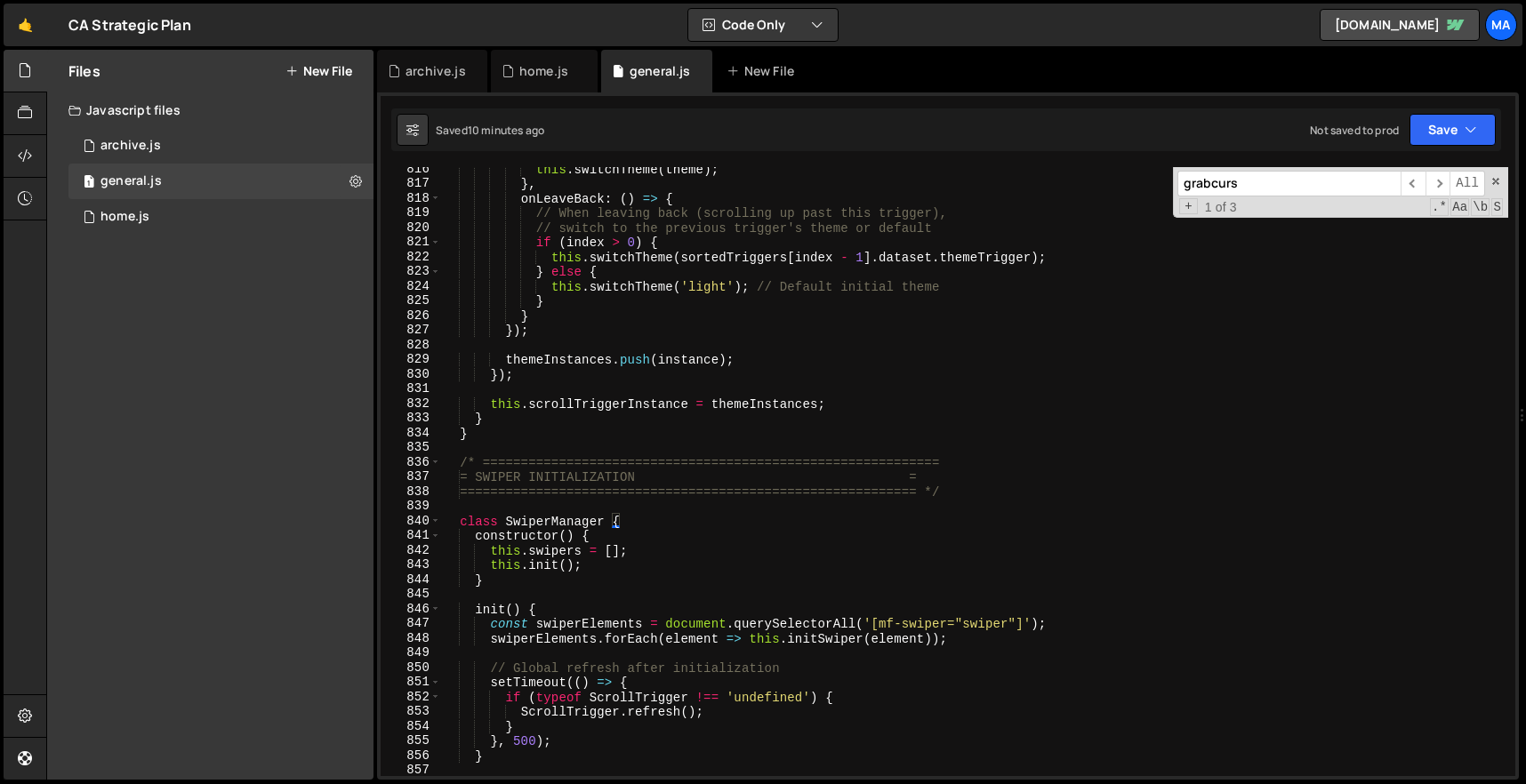
click at [457, 463] on div "this . switchTheme ( theme ) ; } , onLeaveBack : ( ) => { // When leaving back …" at bounding box center [975, 482] width 1067 height 639
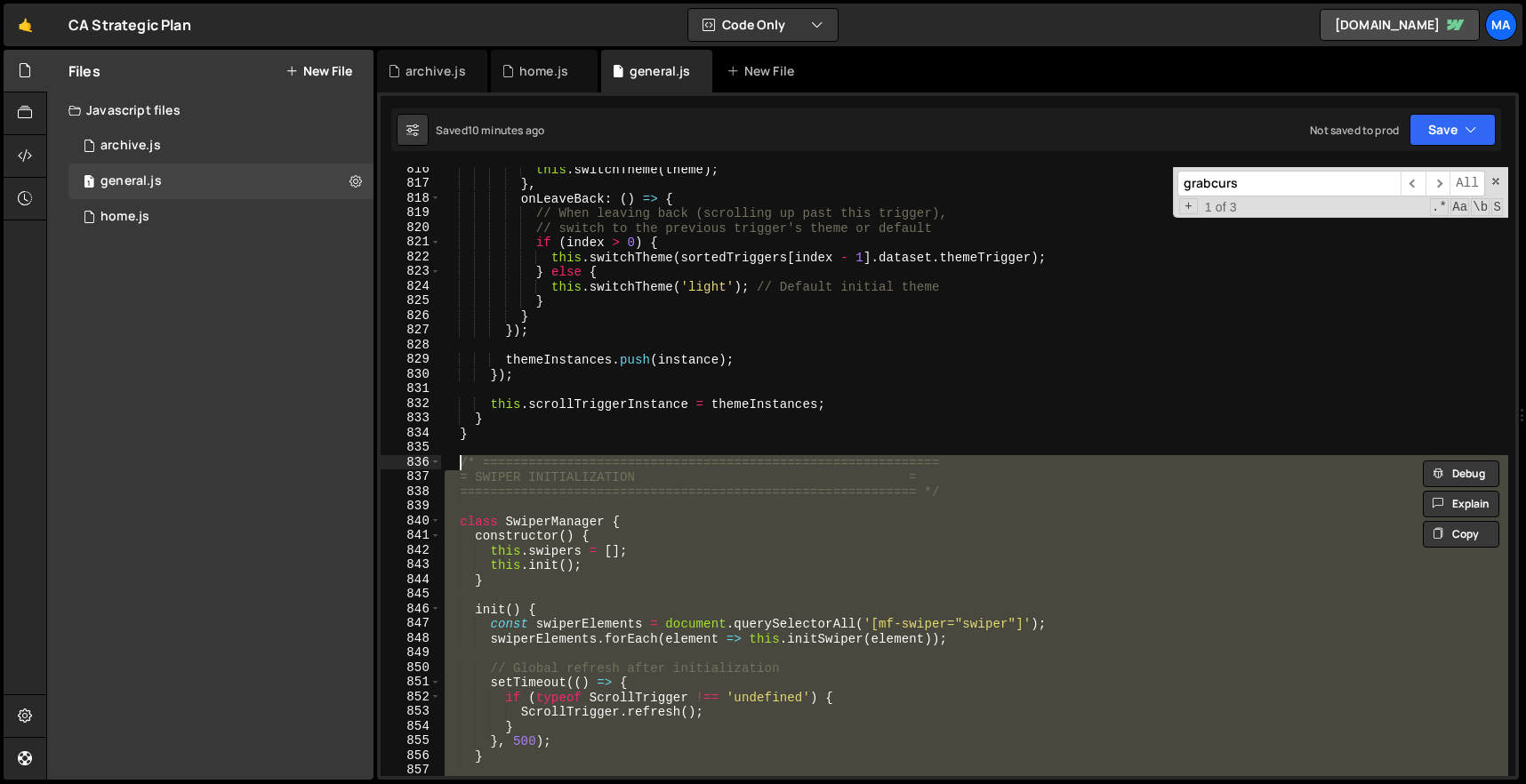
paste textarea "}"
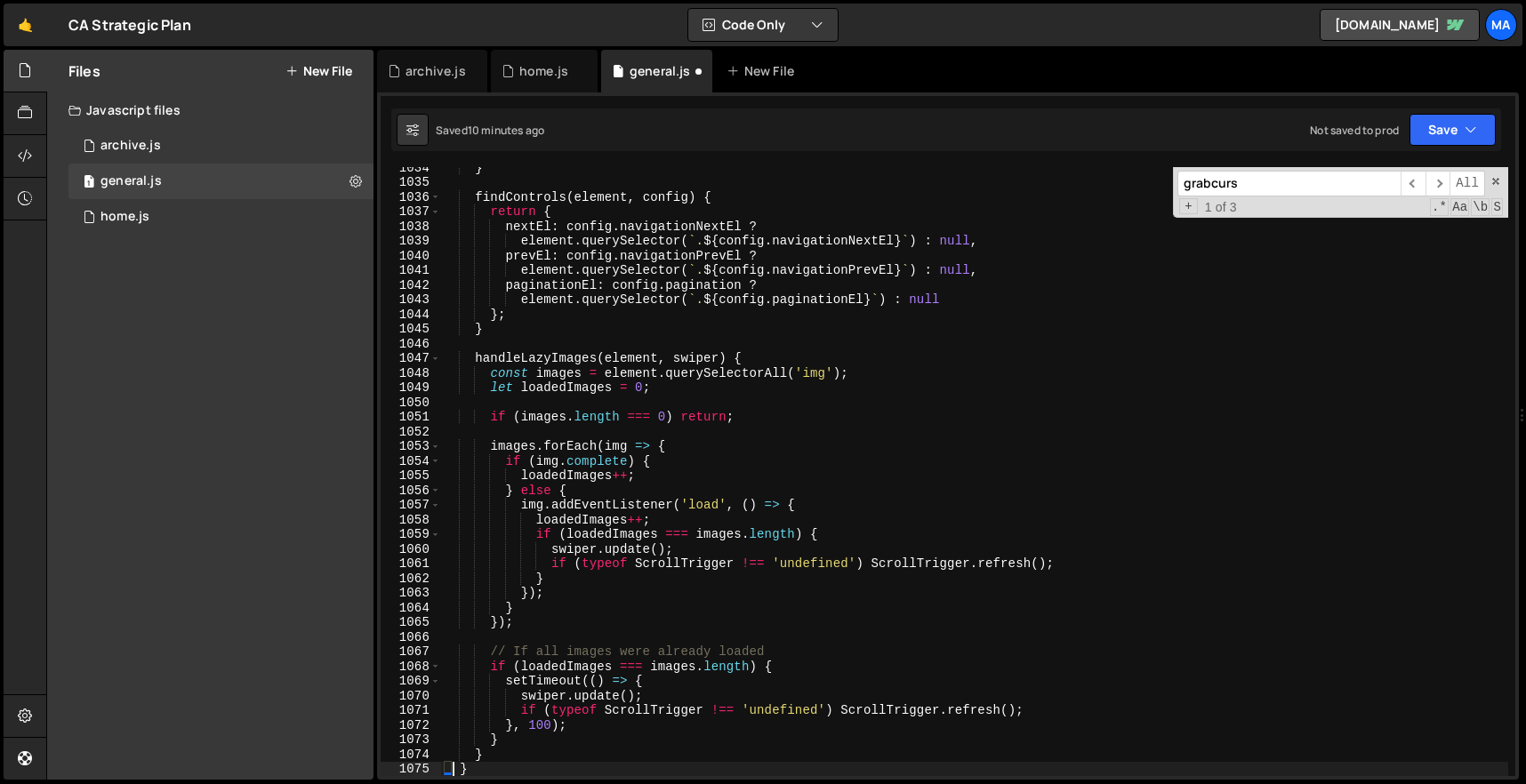
type textarea "}"
click at [807, 337] on div "} findControls ( element , config ) { return { nextEl : config . navigationNext…" at bounding box center [975, 480] width 1067 height 639
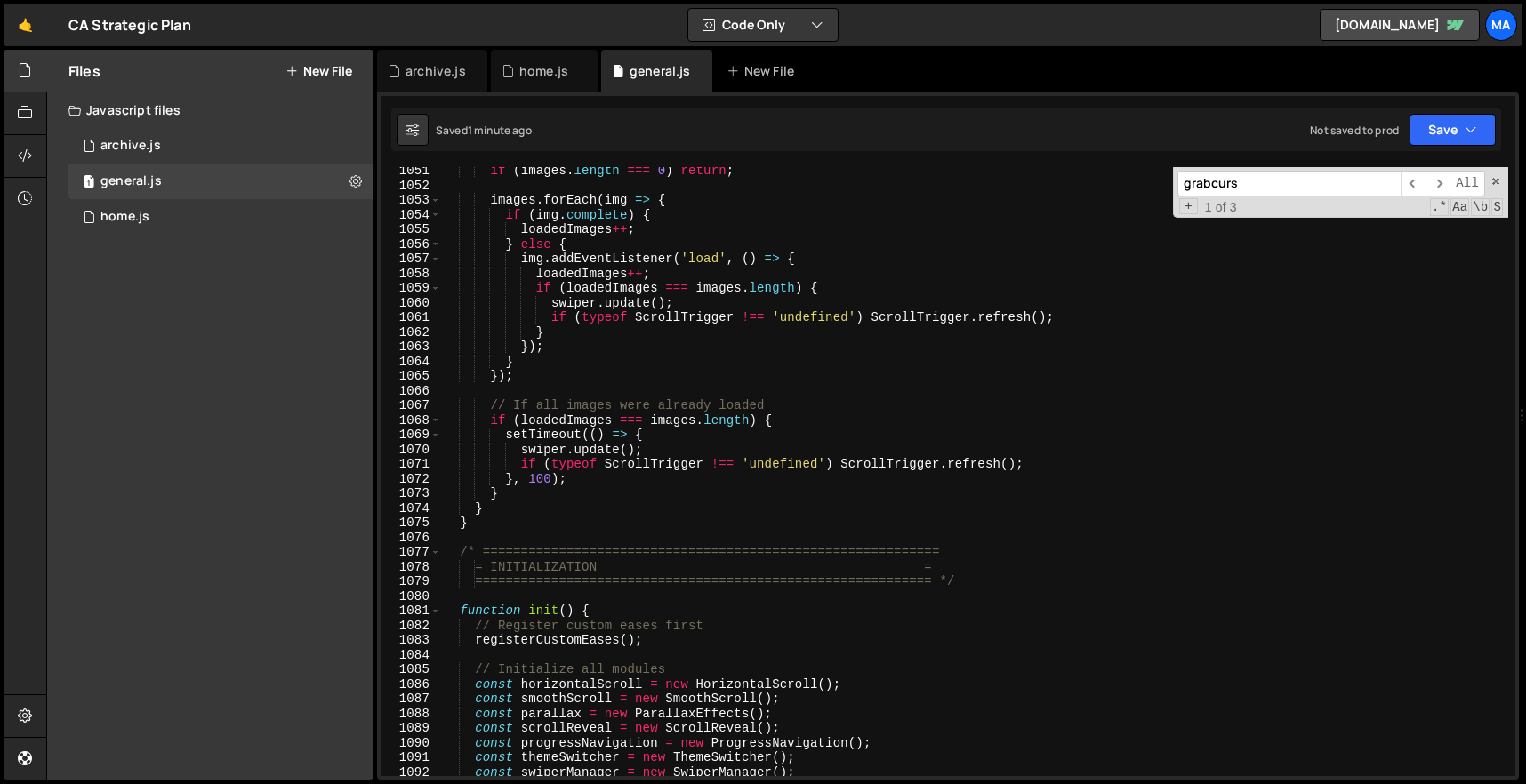
scroll to position [15405, 0]
click at [515, 505] on div "if ( images . length === 0 ) return ; images . forEach ( img => { if ( img . co…" at bounding box center [975, 483] width 1067 height 639
click at [511, 521] on div "if ( images . length === 0 ) return ; images . forEach ( img => { if ( img . co…" at bounding box center [975, 483] width 1067 height 639
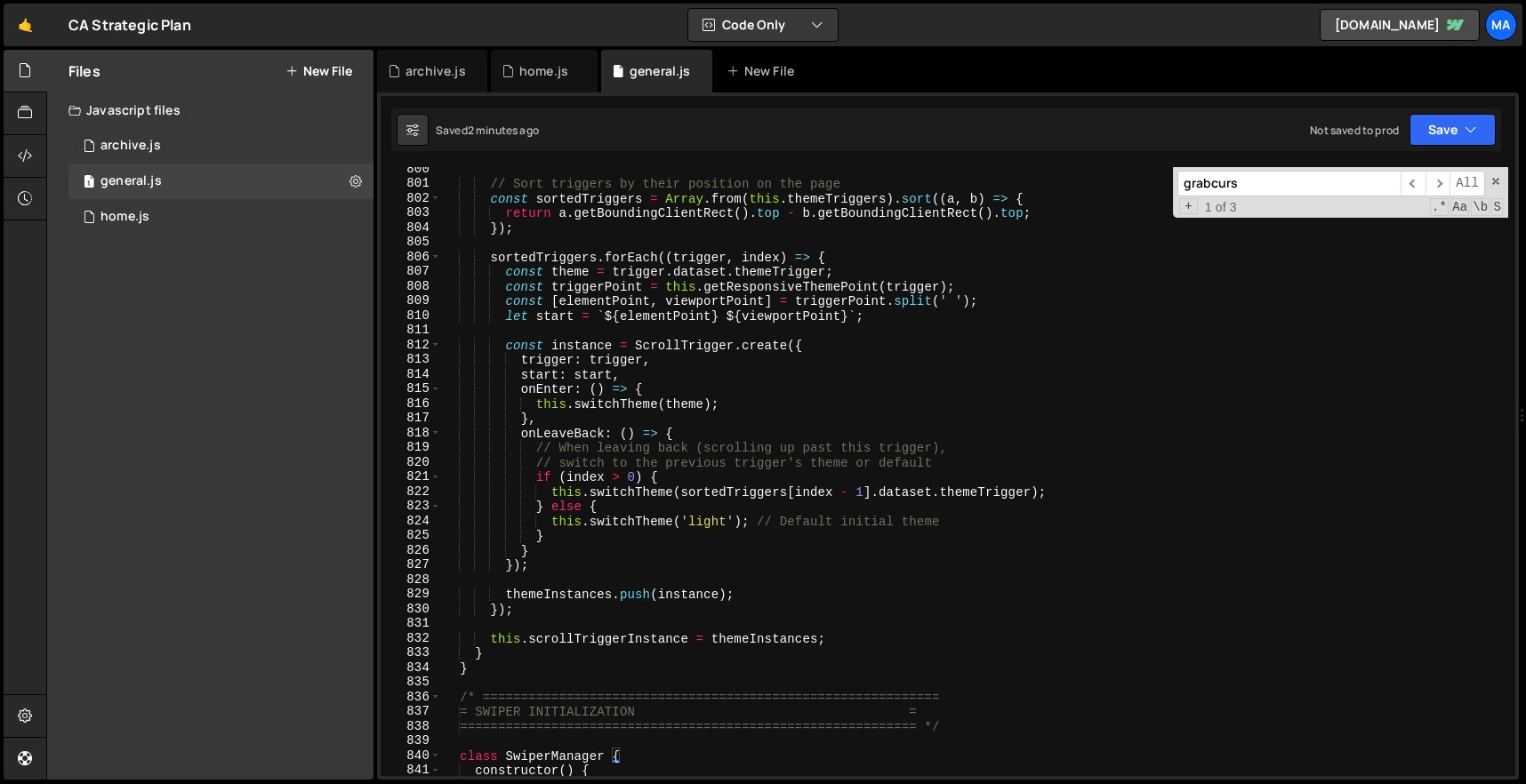
scroll to position [11938, 0]
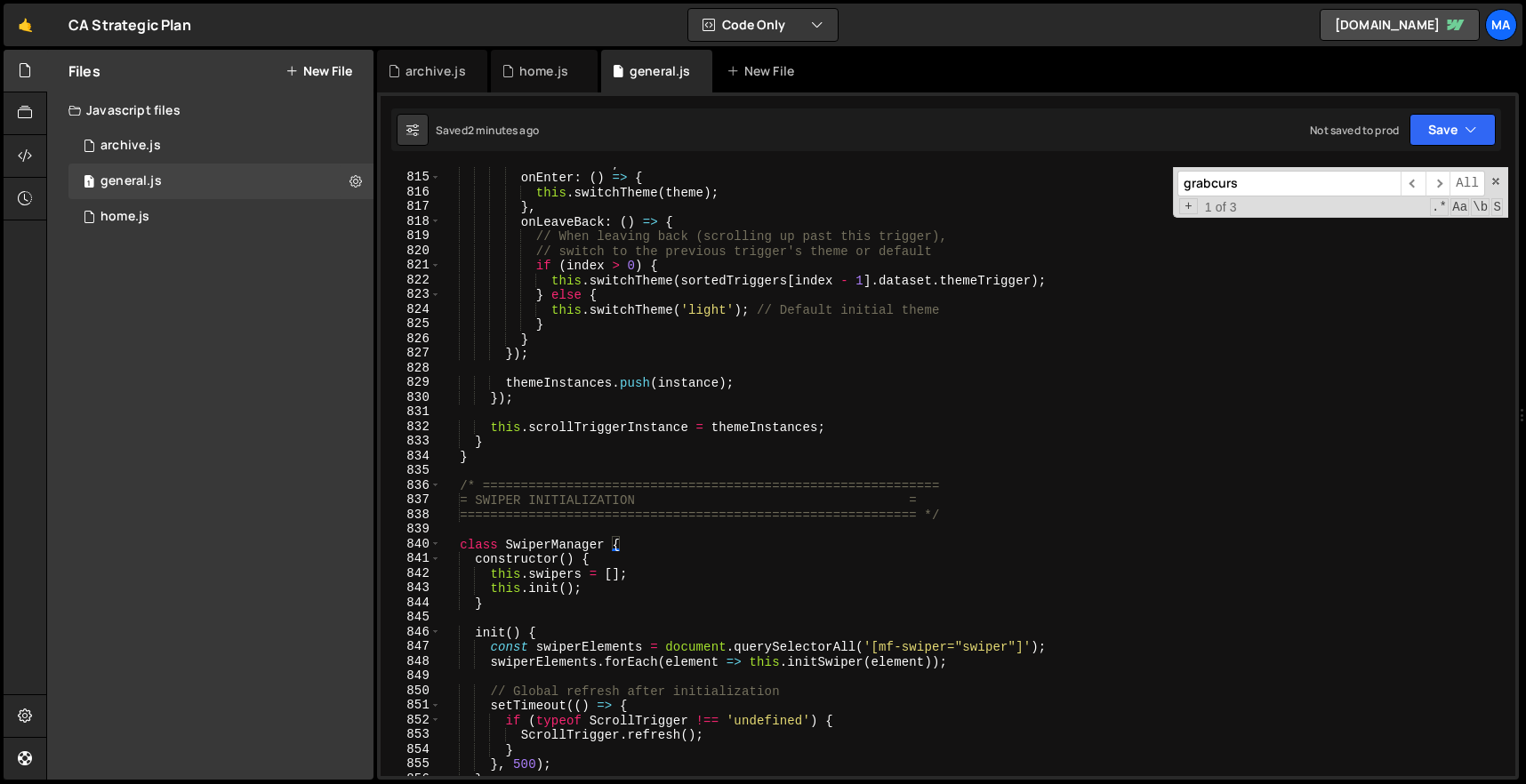
click at [455, 487] on div "start : start , onEnter : ( ) => { this . switchTheme ( theme ) ; } , onLeaveBa…" at bounding box center [975, 475] width 1067 height 639
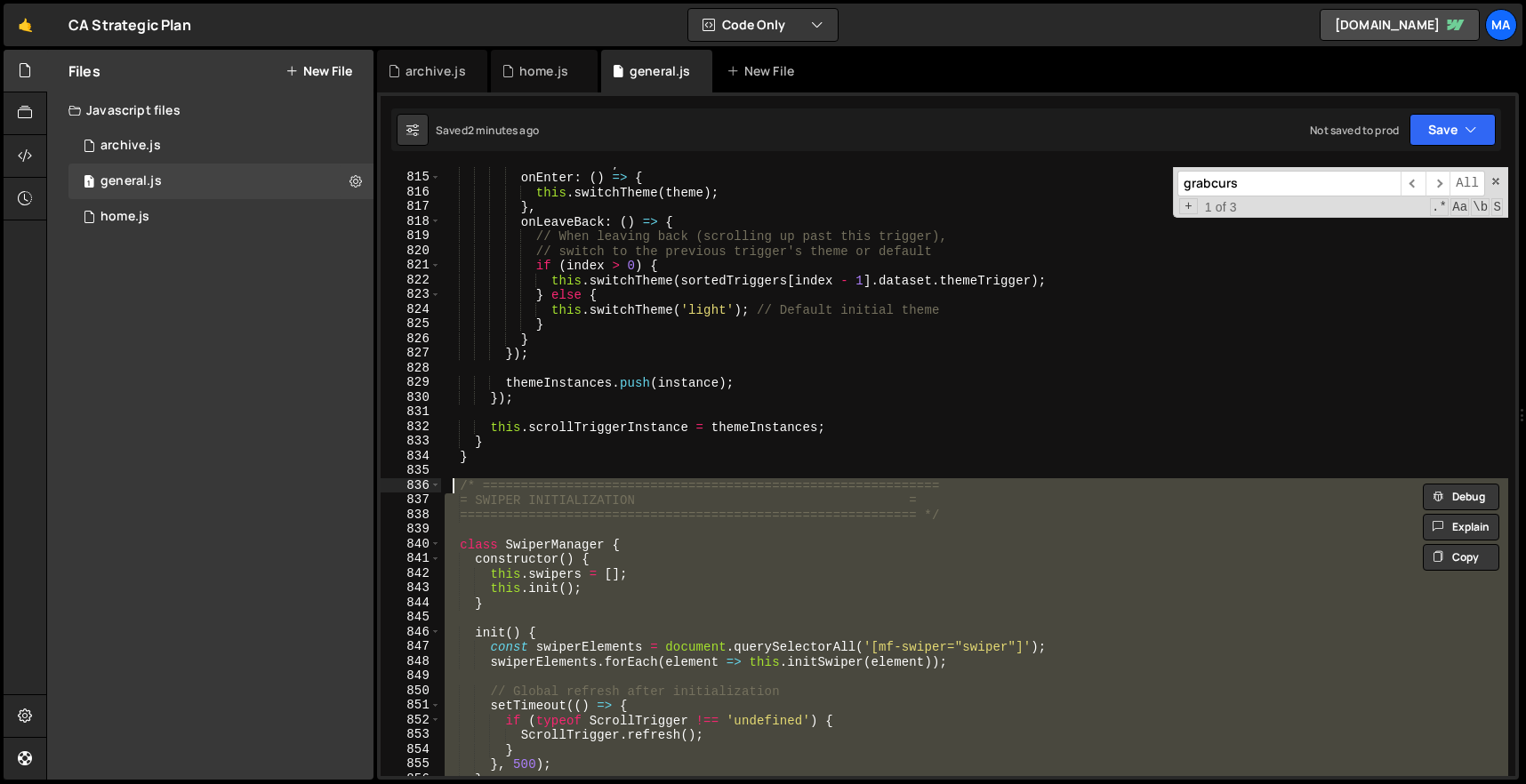
paste textarea "}"
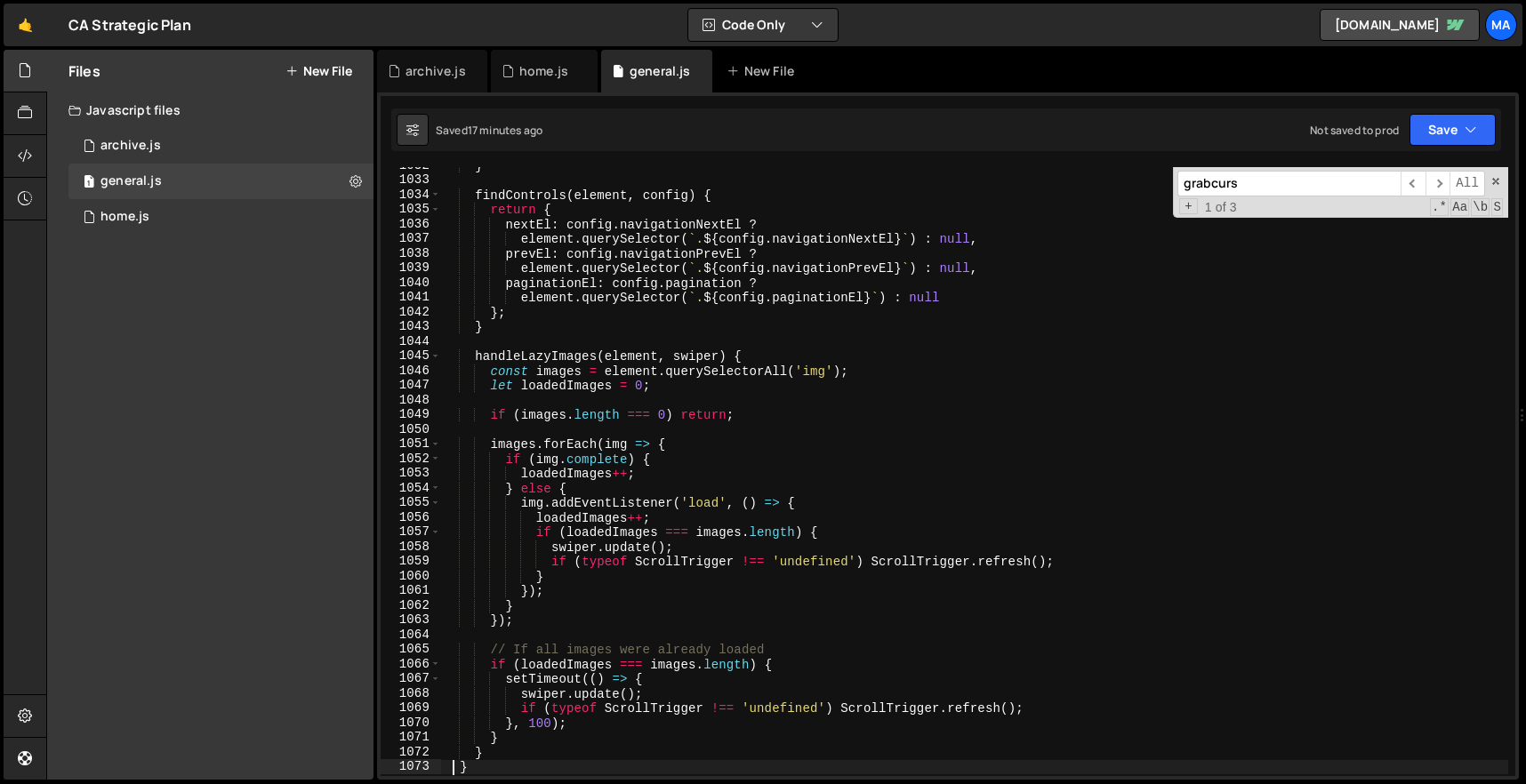
scroll to position [15376, 0]
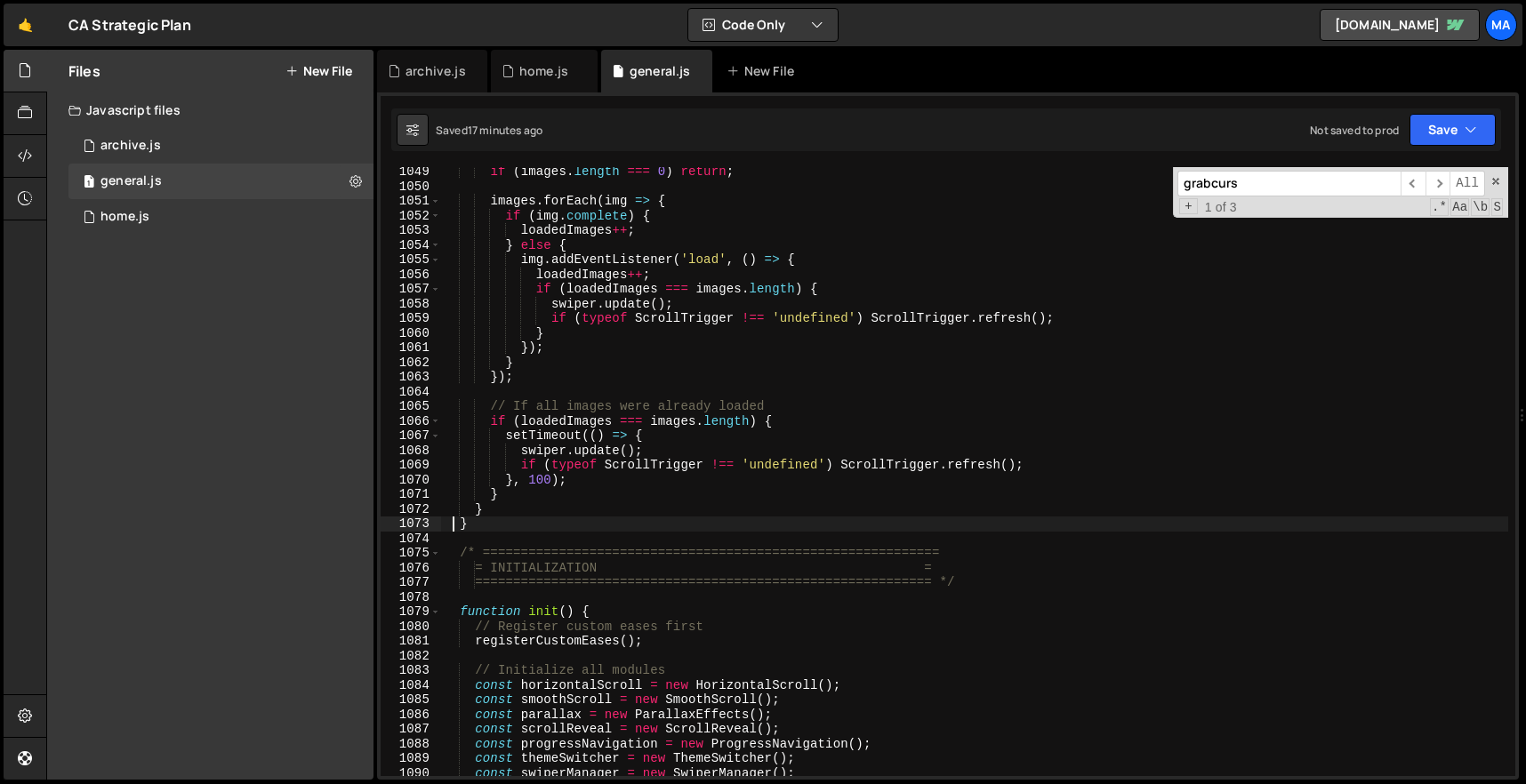
click at [544, 527] on div "if ( images . length === 0 ) return ; images . forEach ( img => { if ( img . co…" at bounding box center [975, 484] width 1067 height 639
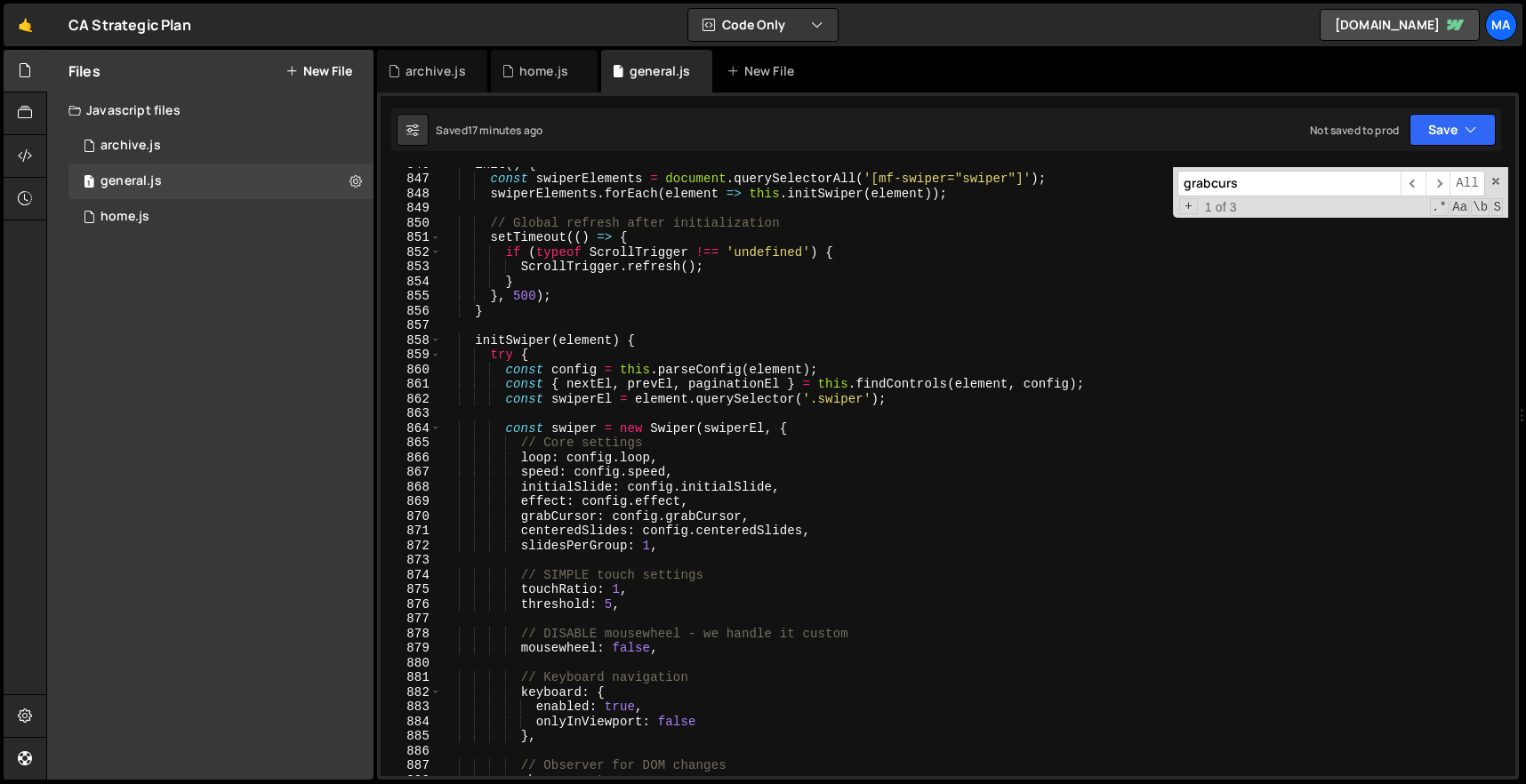
scroll to position [12126, 0]
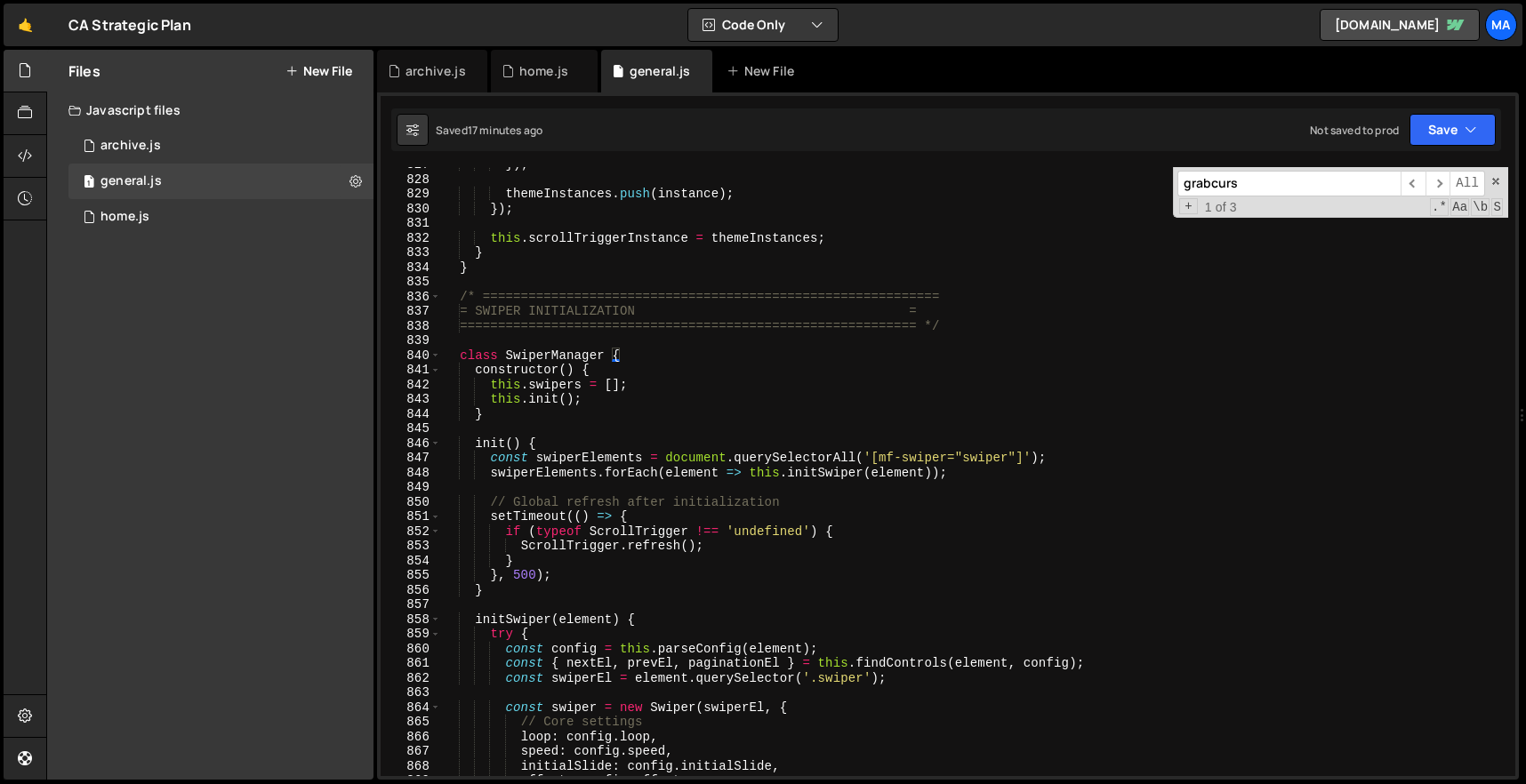
click at [464, 295] on div "}) ; themeInstances . push ( instance ) ; }) ; this . scrollTriggerInstance = t…" at bounding box center [975, 477] width 1067 height 639
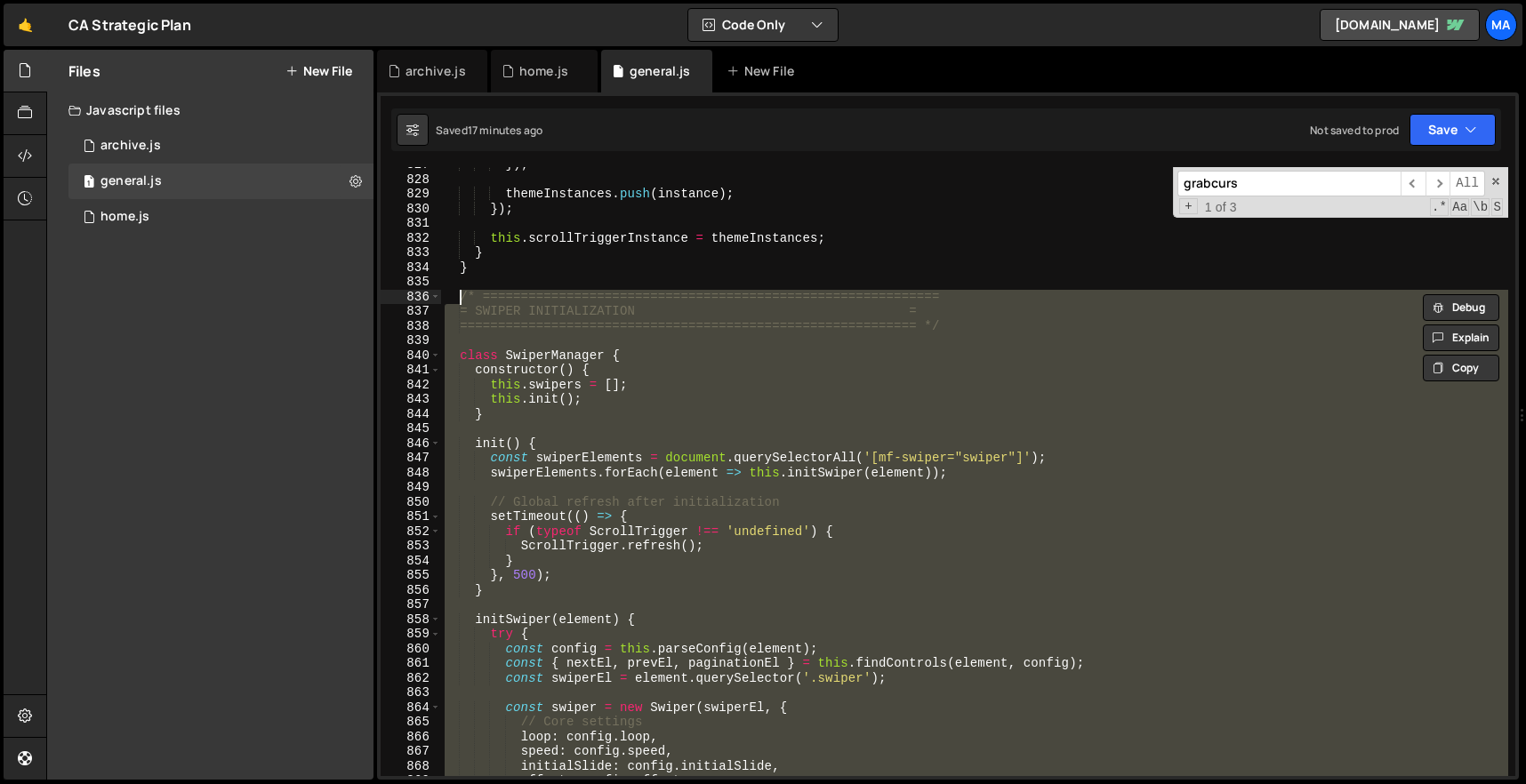
paste textarea "}"
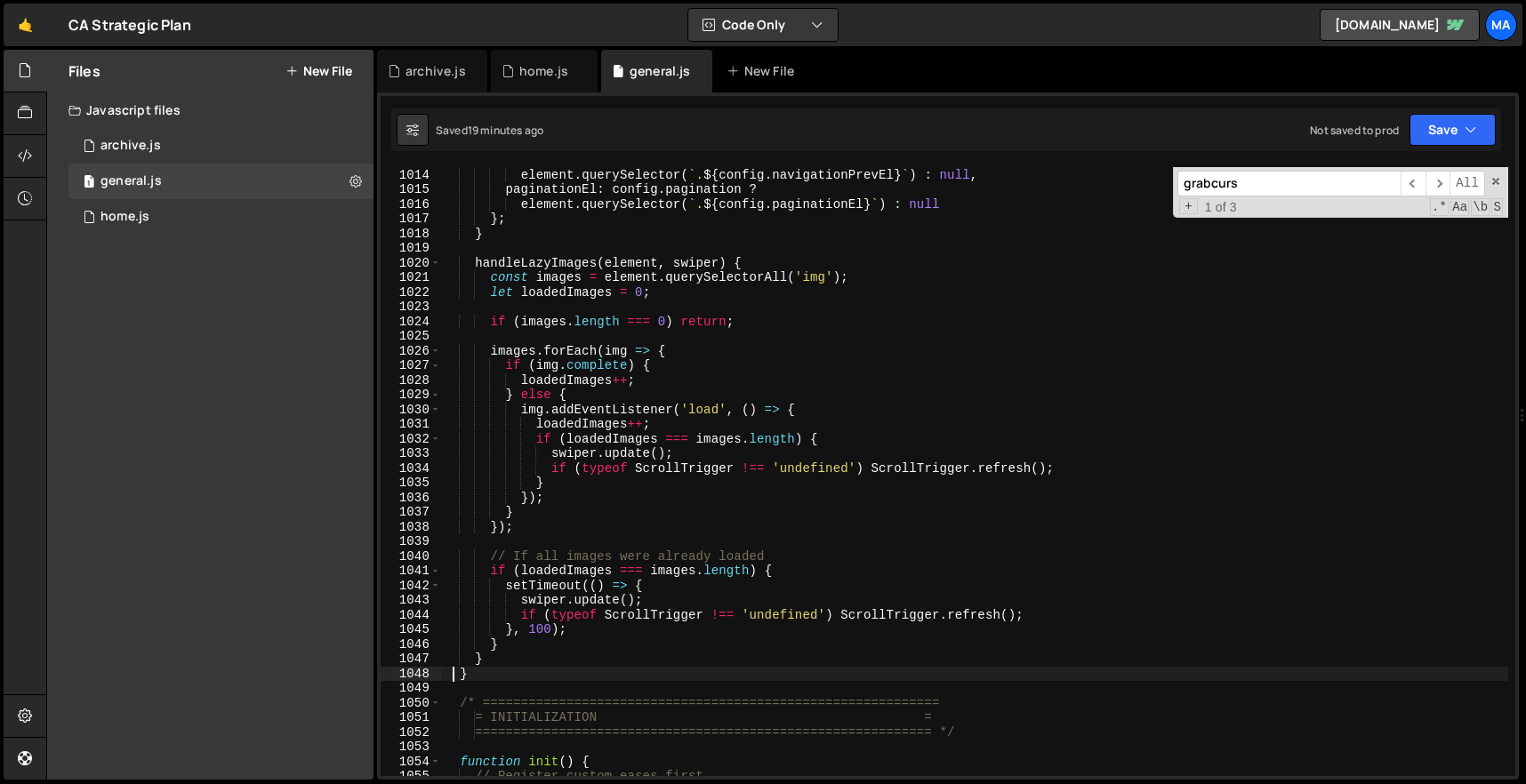
scroll to position [14860, 0]
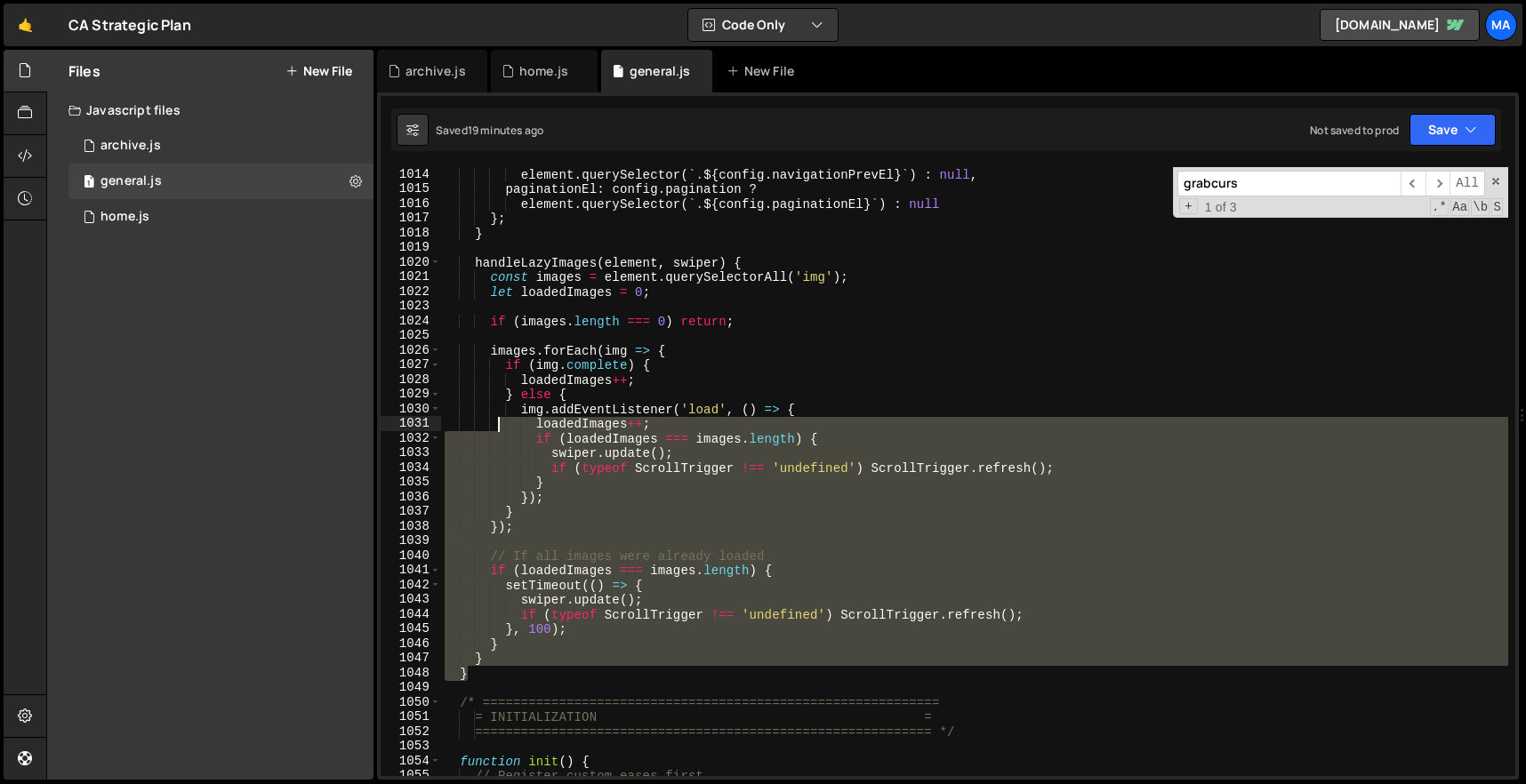
drag, startPoint x: 508, startPoint y: 672, endPoint x: 506, endPoint y: 347, distance: 325.0
click at [506, 347] on div "element . querySelector ( ` . ${ config . navigationPrevEl } ` ) : null , pagin…" at bounding box center [975, 487] width 1067 height 639
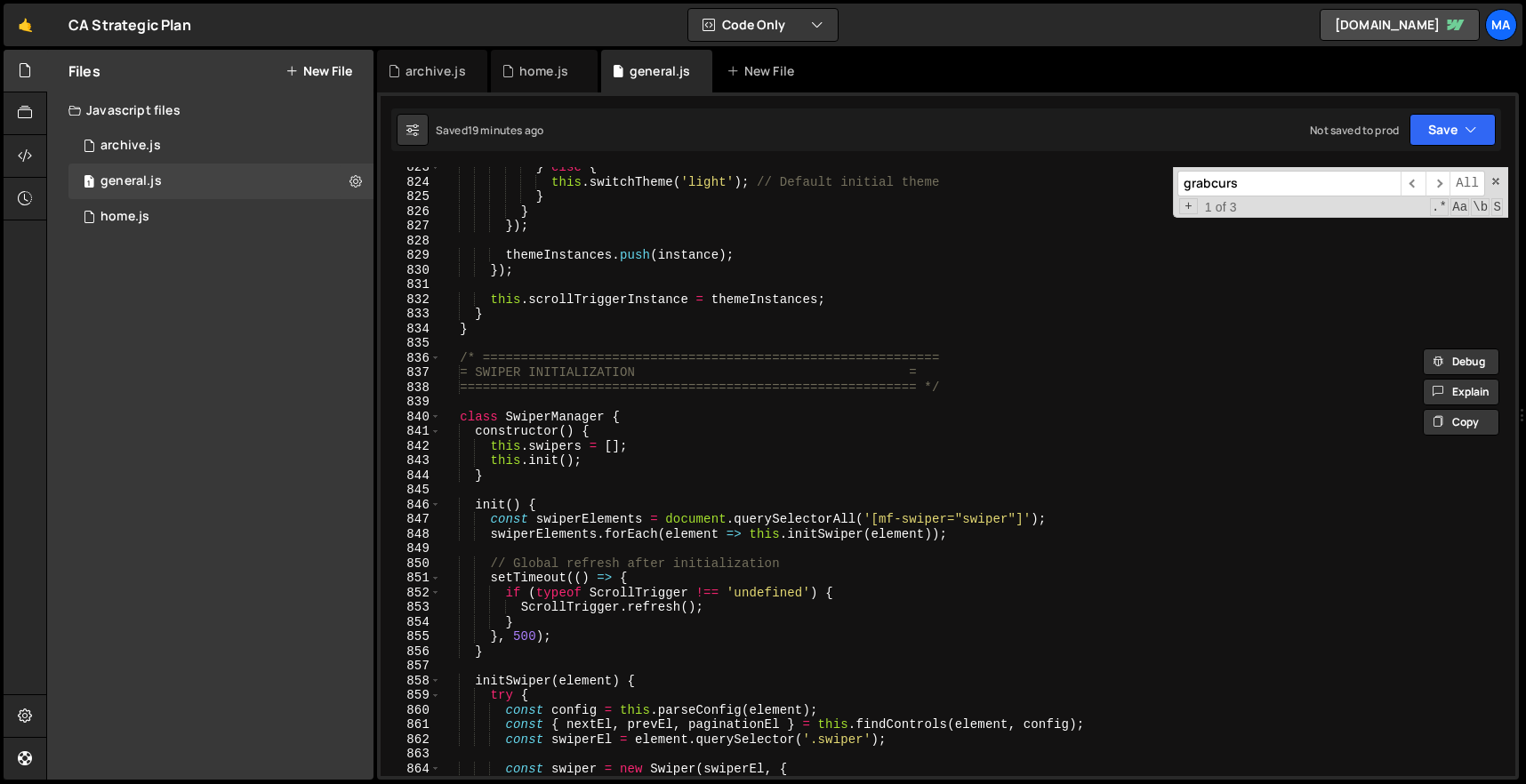
scroll to position [11929, 0]
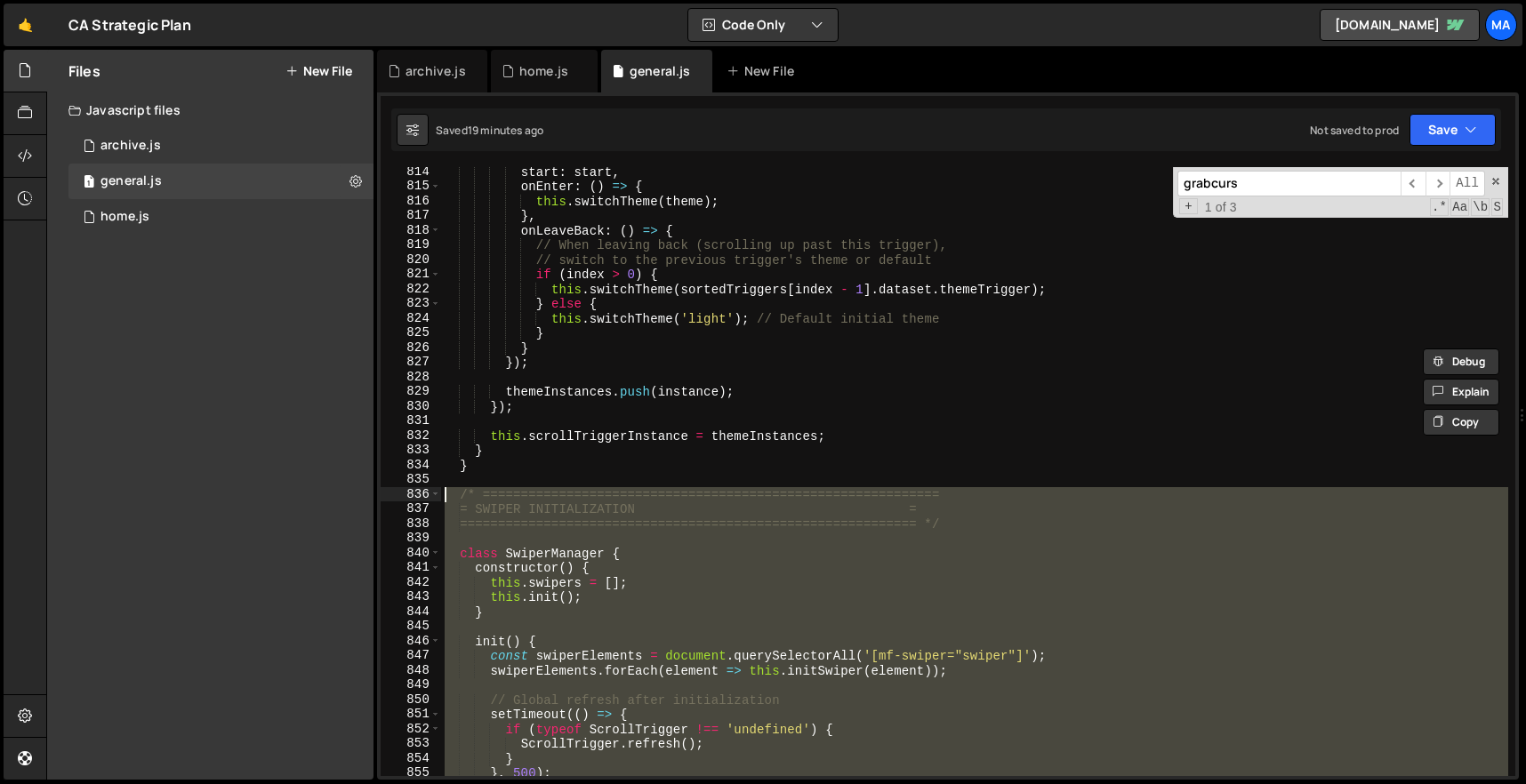
click at [448, 492] on div "start : start , onEnter : ( ) => { this . switchTheme ( theme ) ; } , onLeaveBa…" at bounding box center [975, 484] width 1067 height 639
paste textarea "}"
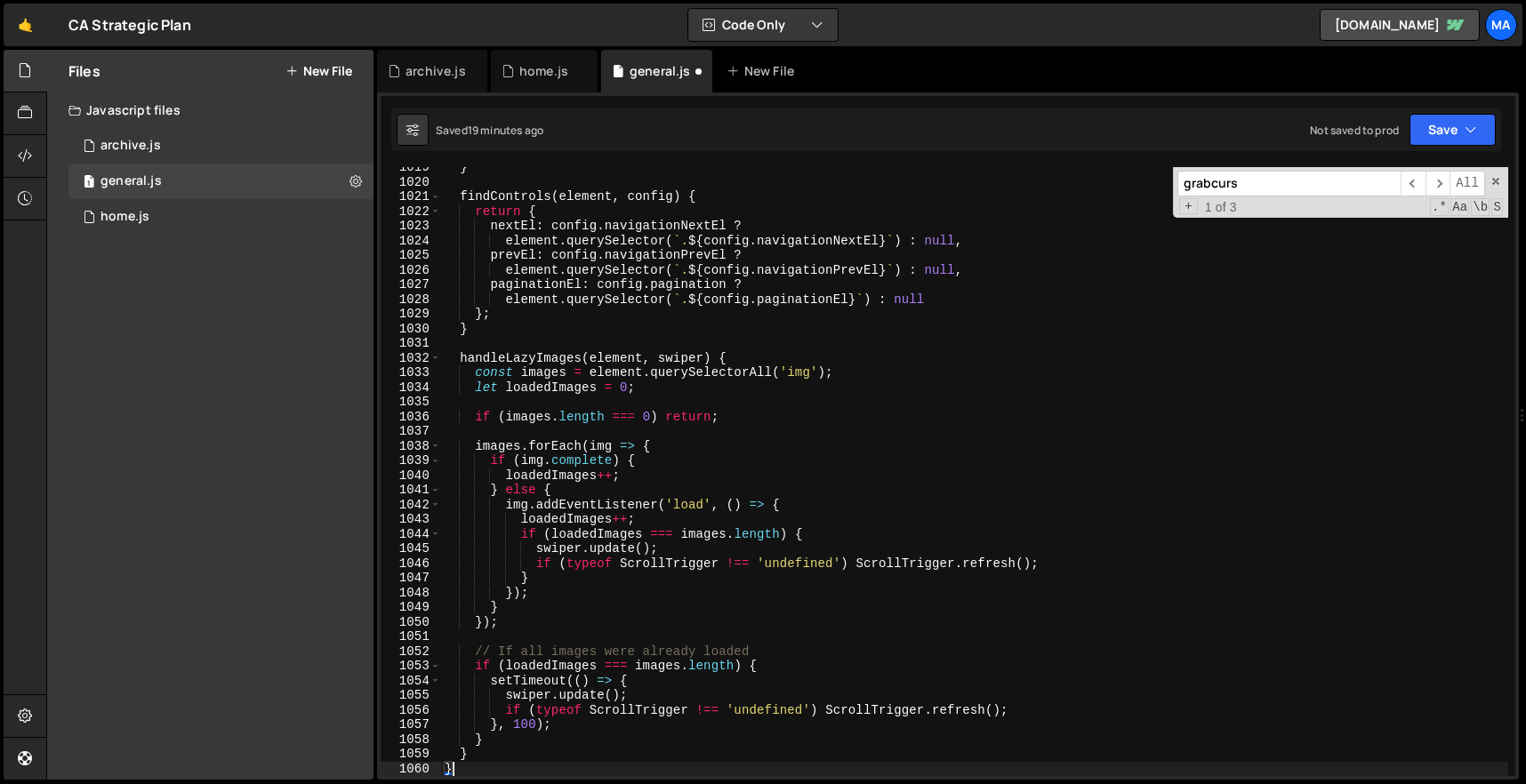
type textarea "}"
